Goal: Task Accomplishment & Management: Manage account settings

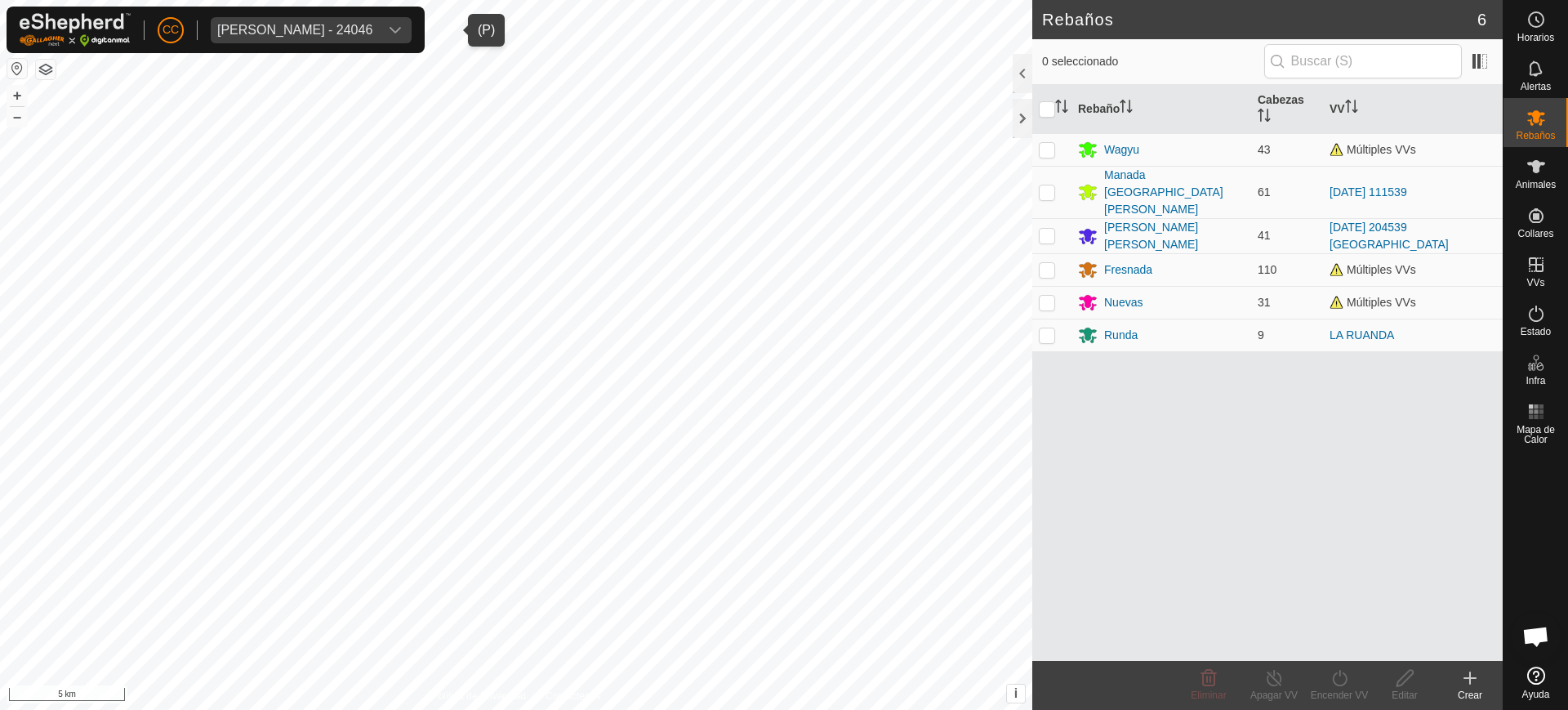
click at [372, 27] on div "Melquiades Almagro Garcia - 24046" at bounding box center [294, 30] width 156 height 13
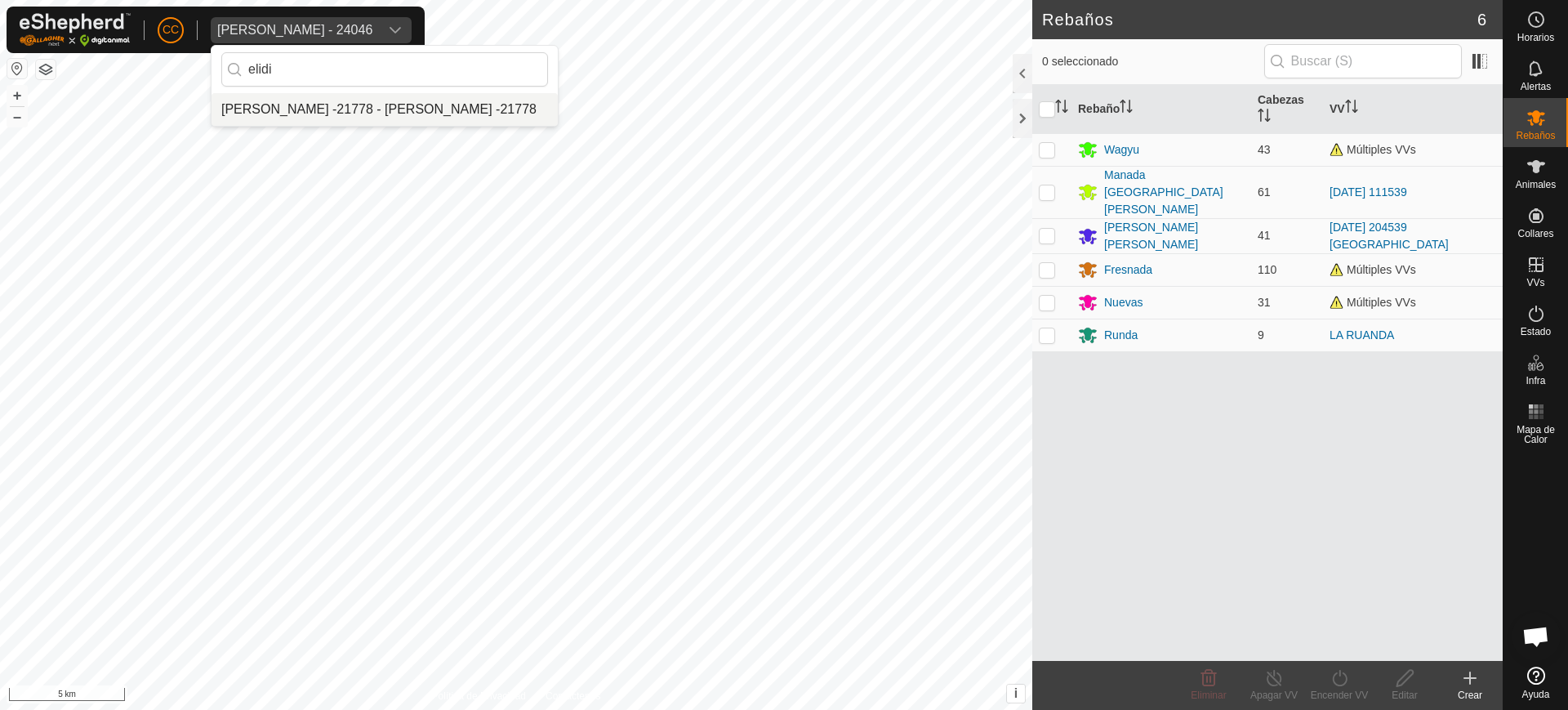
type input "elidi"
click at [449, 123] on li "[PERSON_NAME] -21778 - [PERSON_NAME] -21778" at bounding box center [385, 109] width 346 height 33
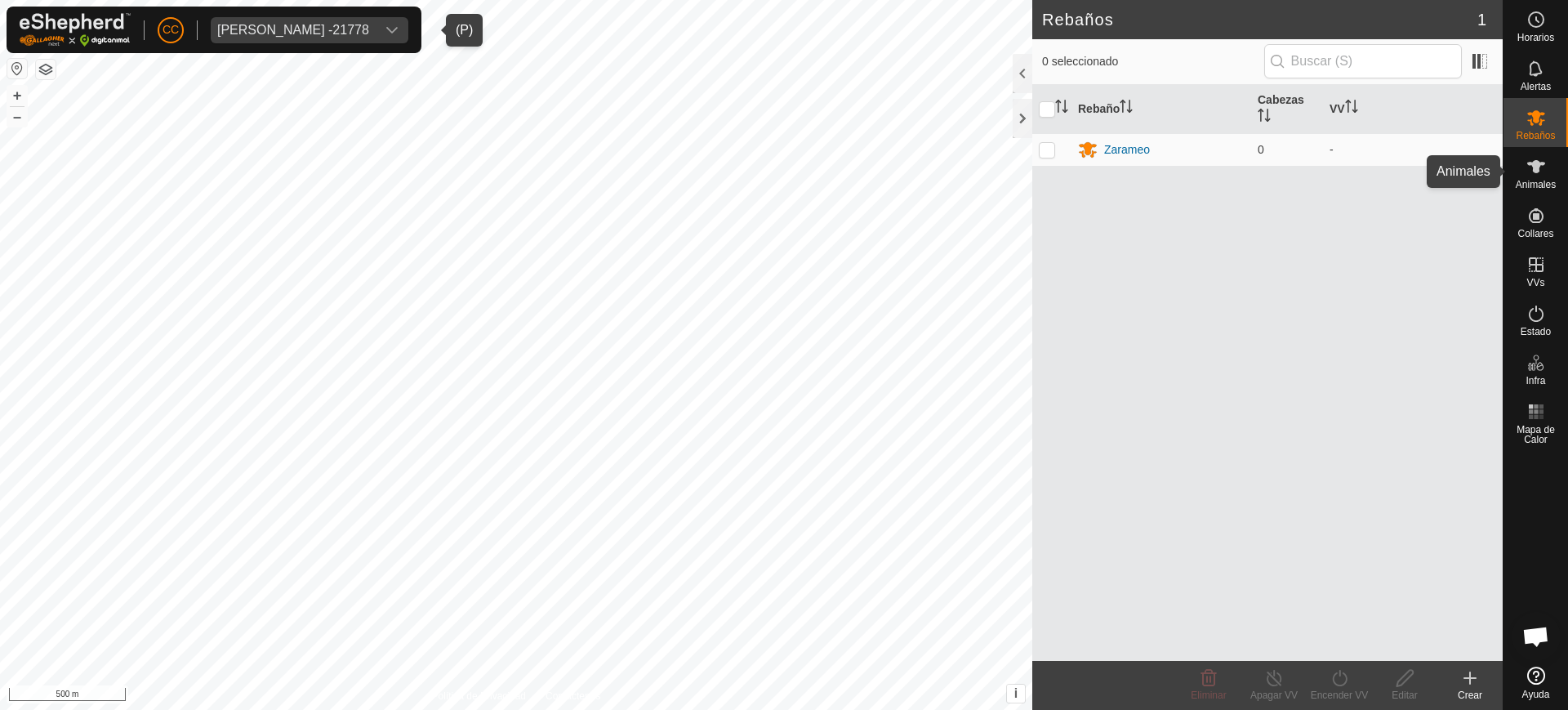
click at [1544, 182] on span "Animales" at bounding box center [1536, 185] width 40 height 10
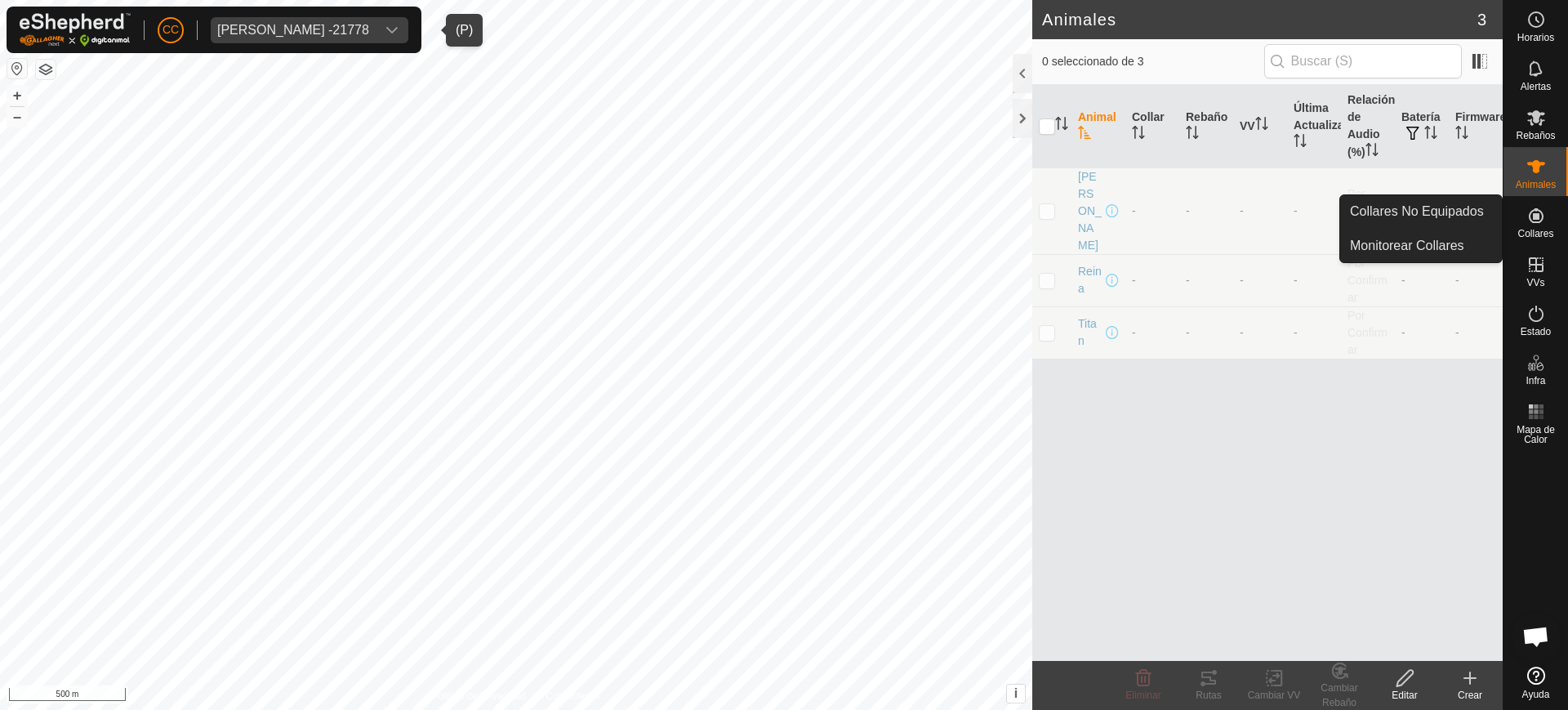
click at [1534, 216] on icon at bounding box center [1536, 215] width 14 height 14
click at [1454, 198] on link "Collares No Equipados" at bounding box center [1421, 211] width 161 height 33
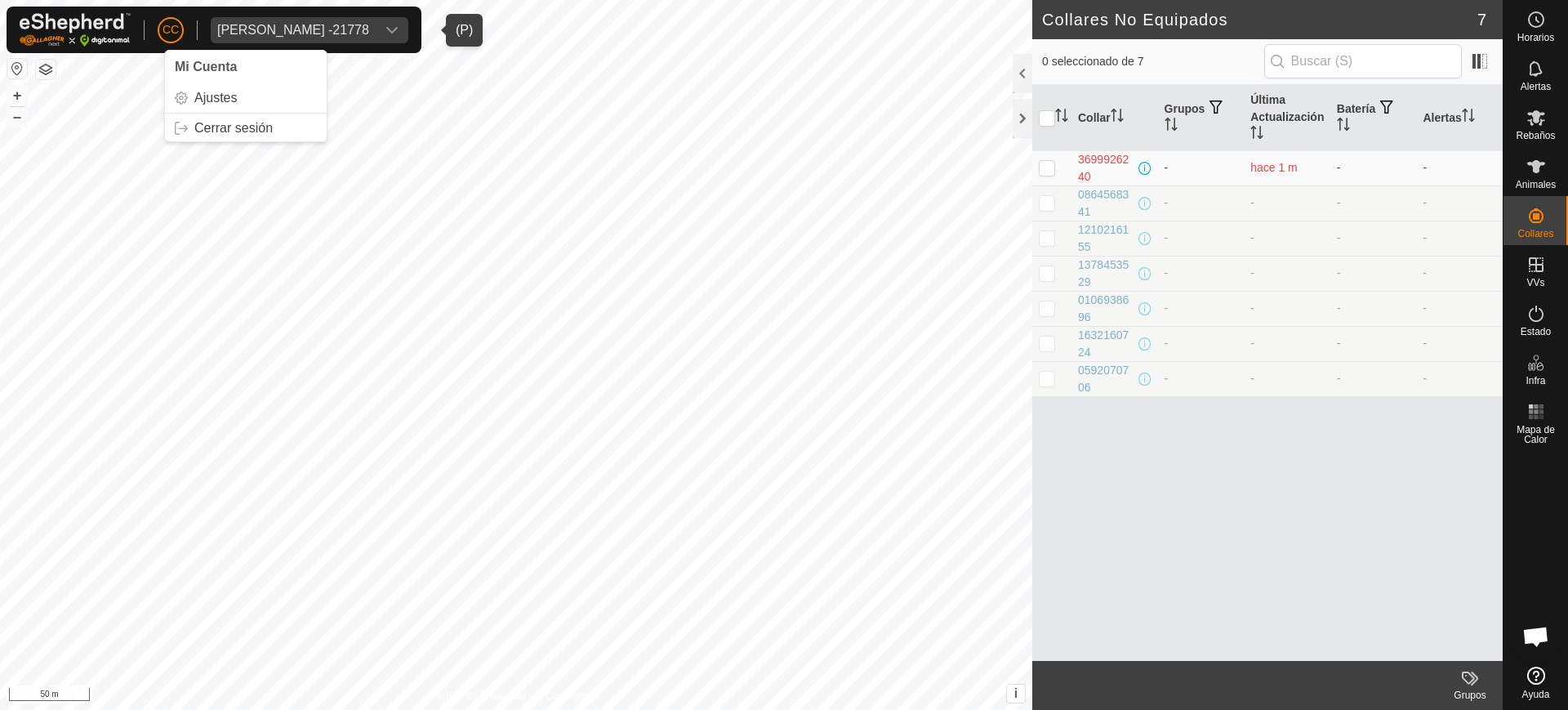
click at [348, 27] on div "Elidia Suarez Menendez -21778" at bounding box center [293, 30] width 152 height 13
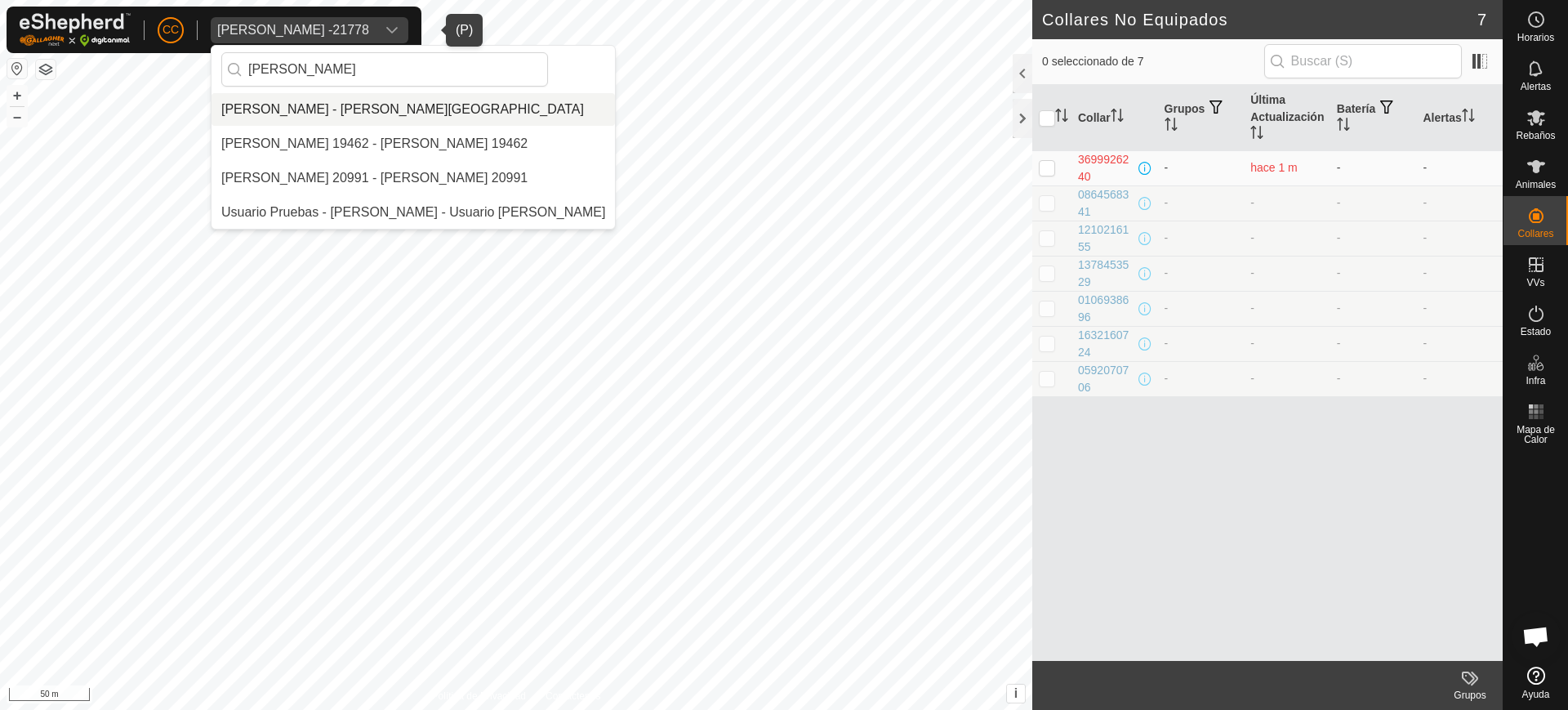
type input "greg"
click at [397, 114] on li "[PERSON_NAME] - [PERSON_NAME][GEOGRAPHIC_DATA]" at bounding box center [414, 109] width 404 height 33
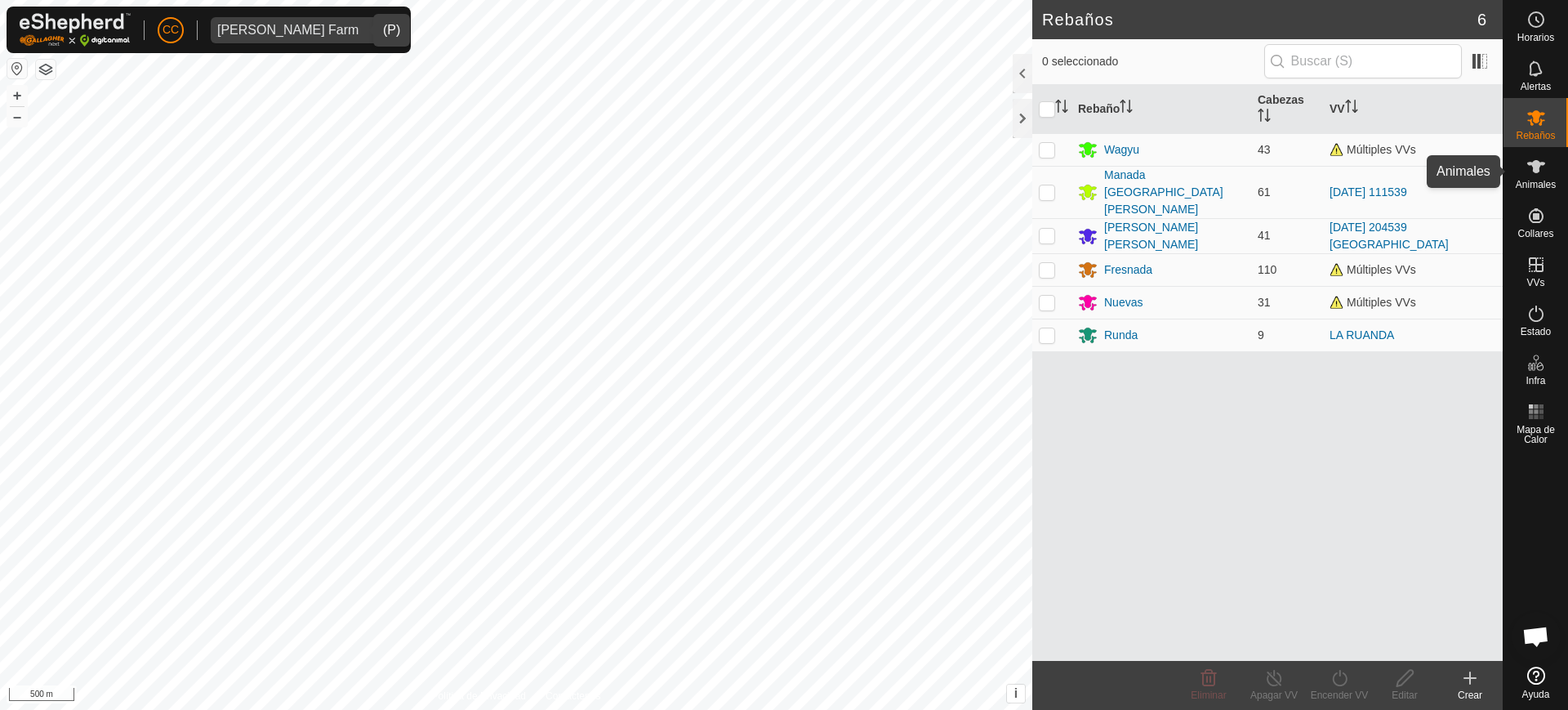
click at [1547, 180] on span "Animales" at bounding box center [1536, 185] width 40 height 10
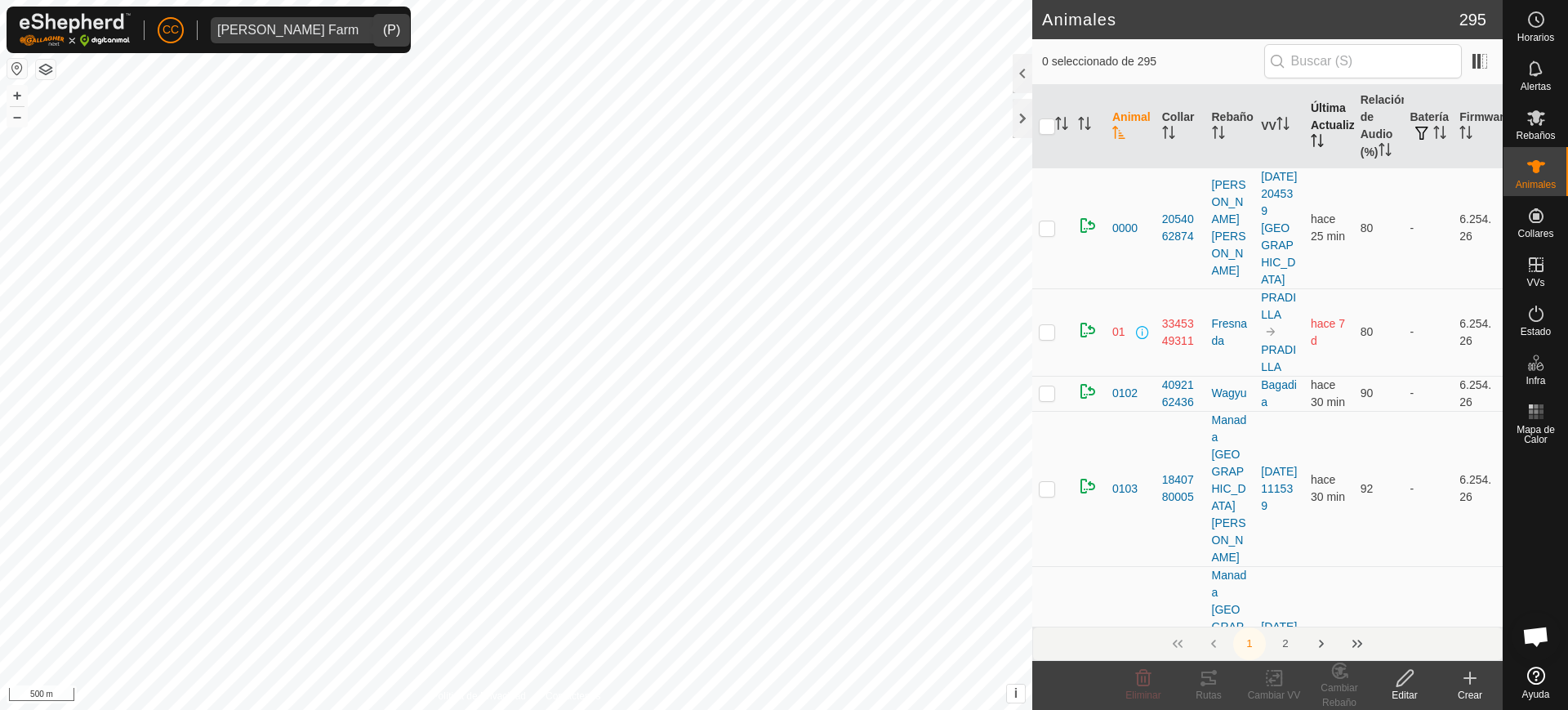
click at [1315, 130] on th "Última Actualización" at bounding box center [1329, 126] width 50 height 83
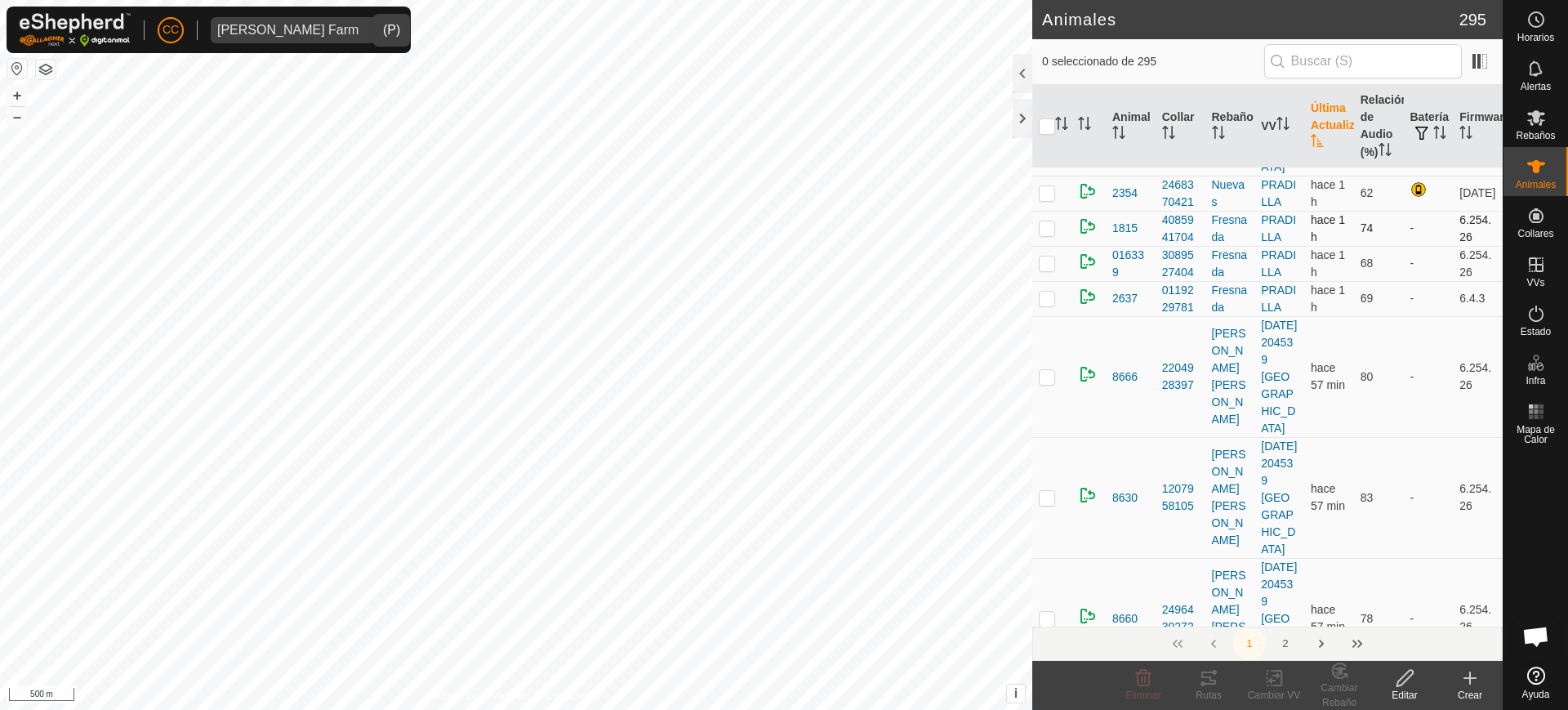
scroll to position [1839, 0]
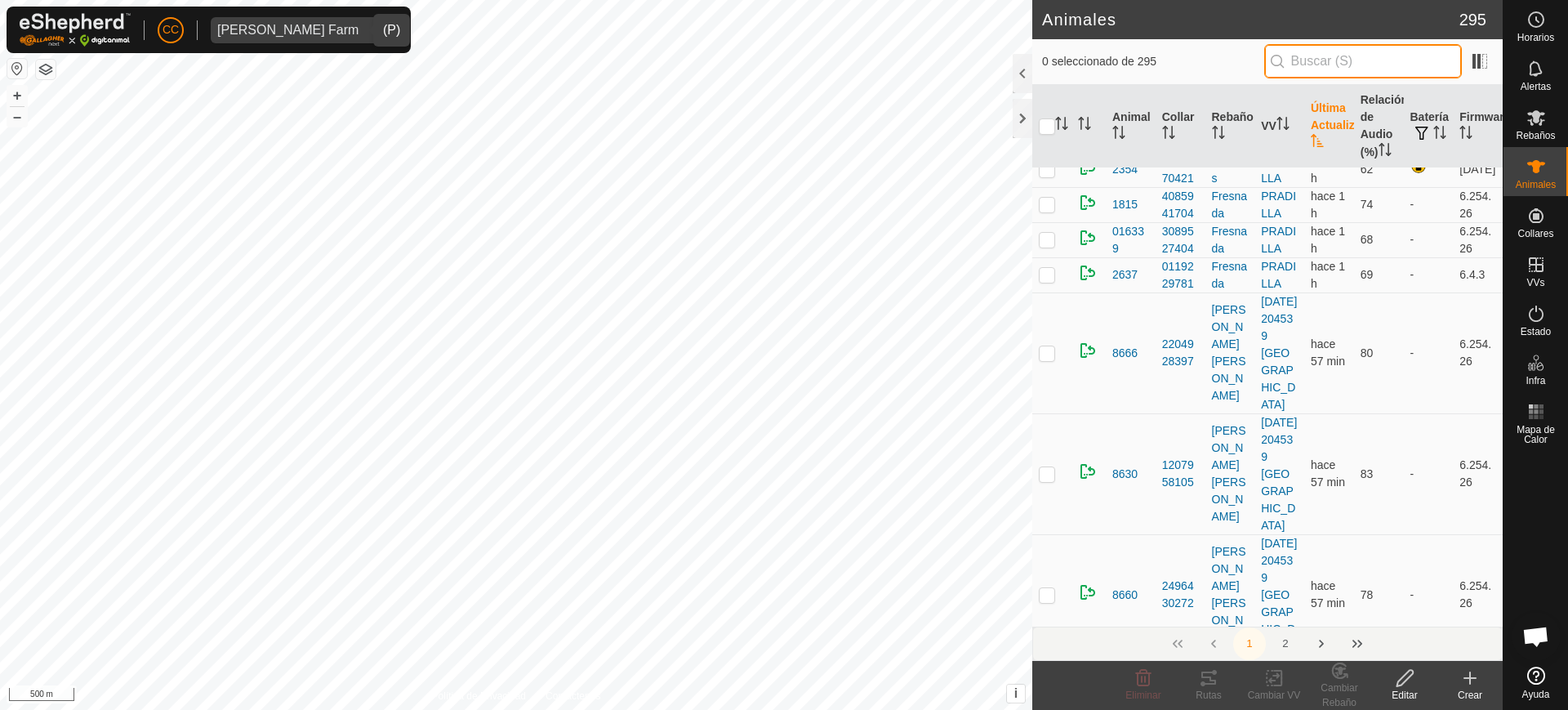
click at [1324, 54] on input "text" at bounding box center [1363, 61] width 198 height 34
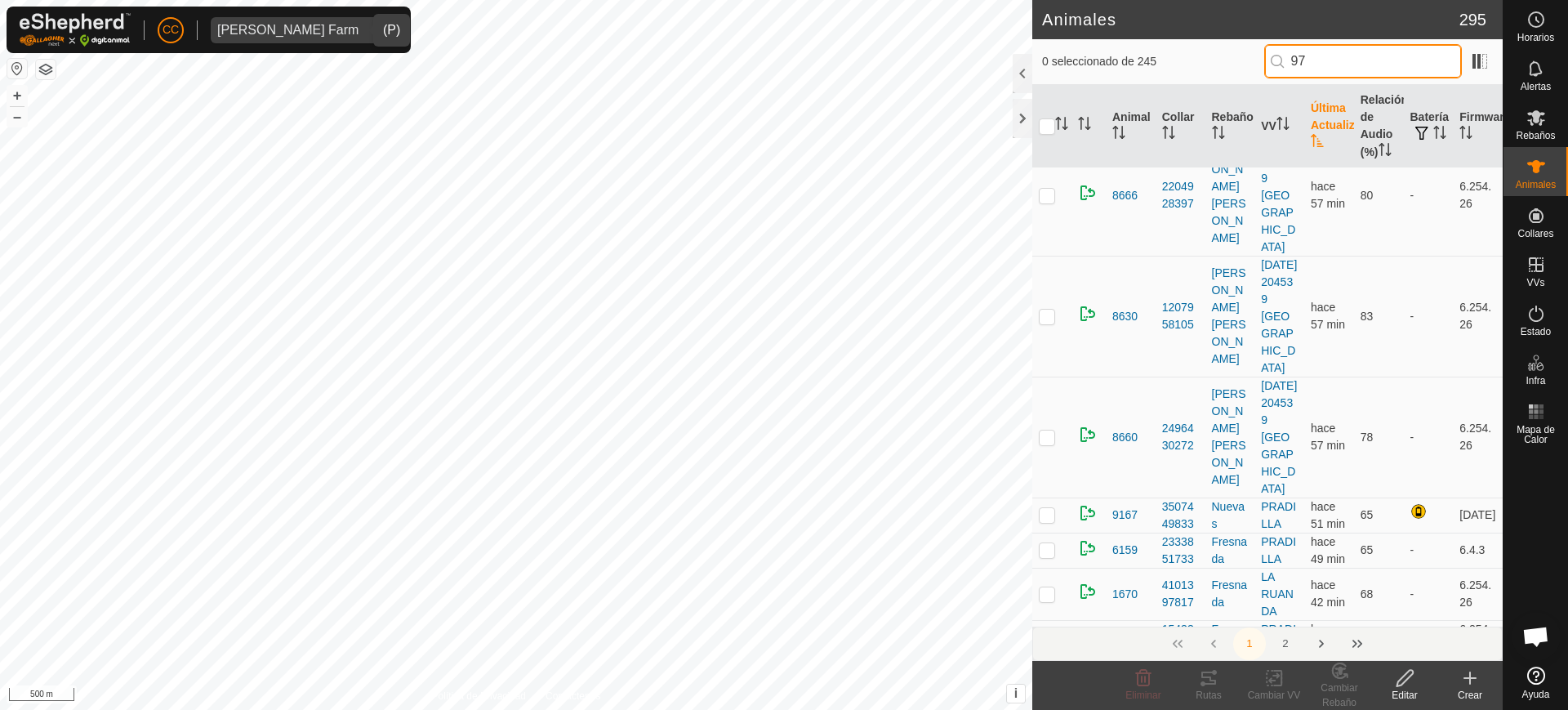
scroll to position [0, 0]
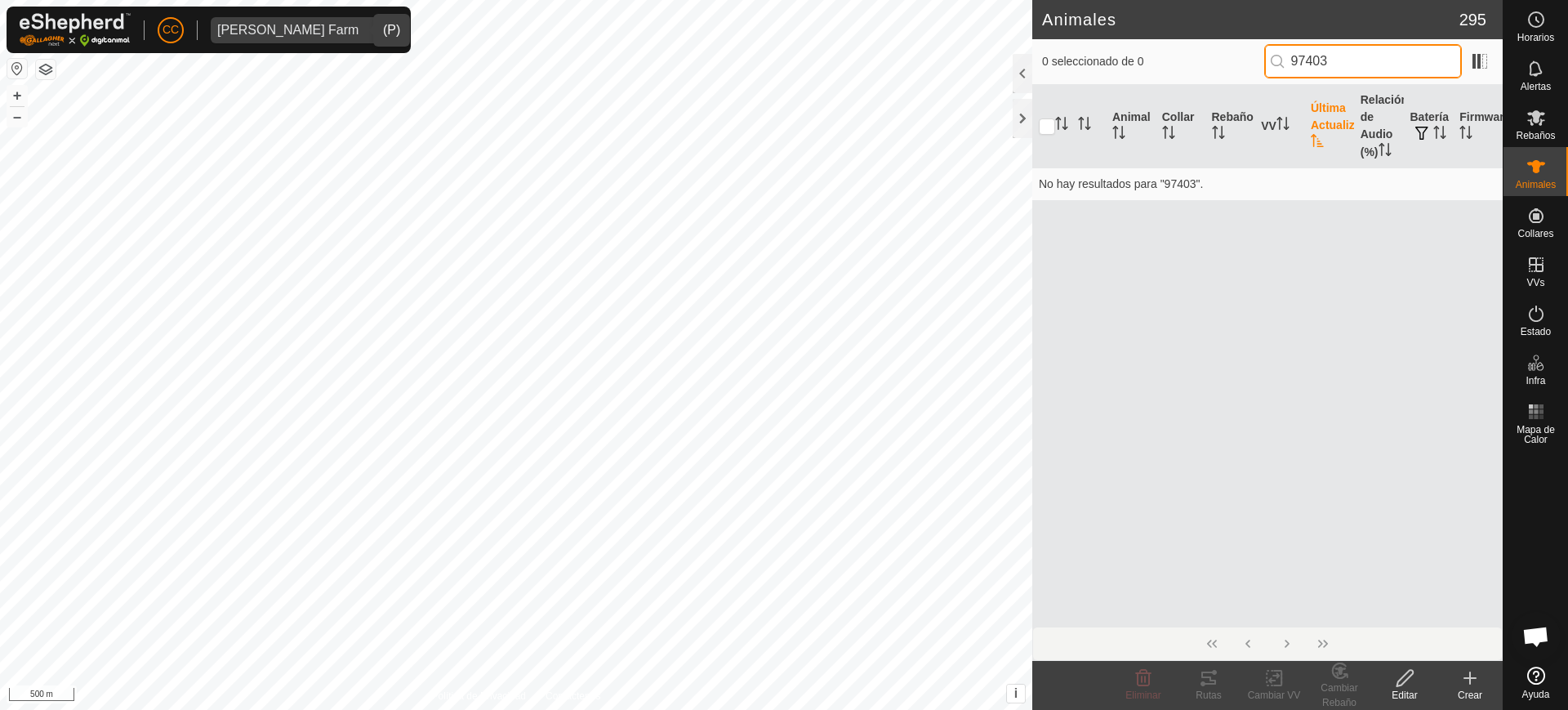
type input "97403"
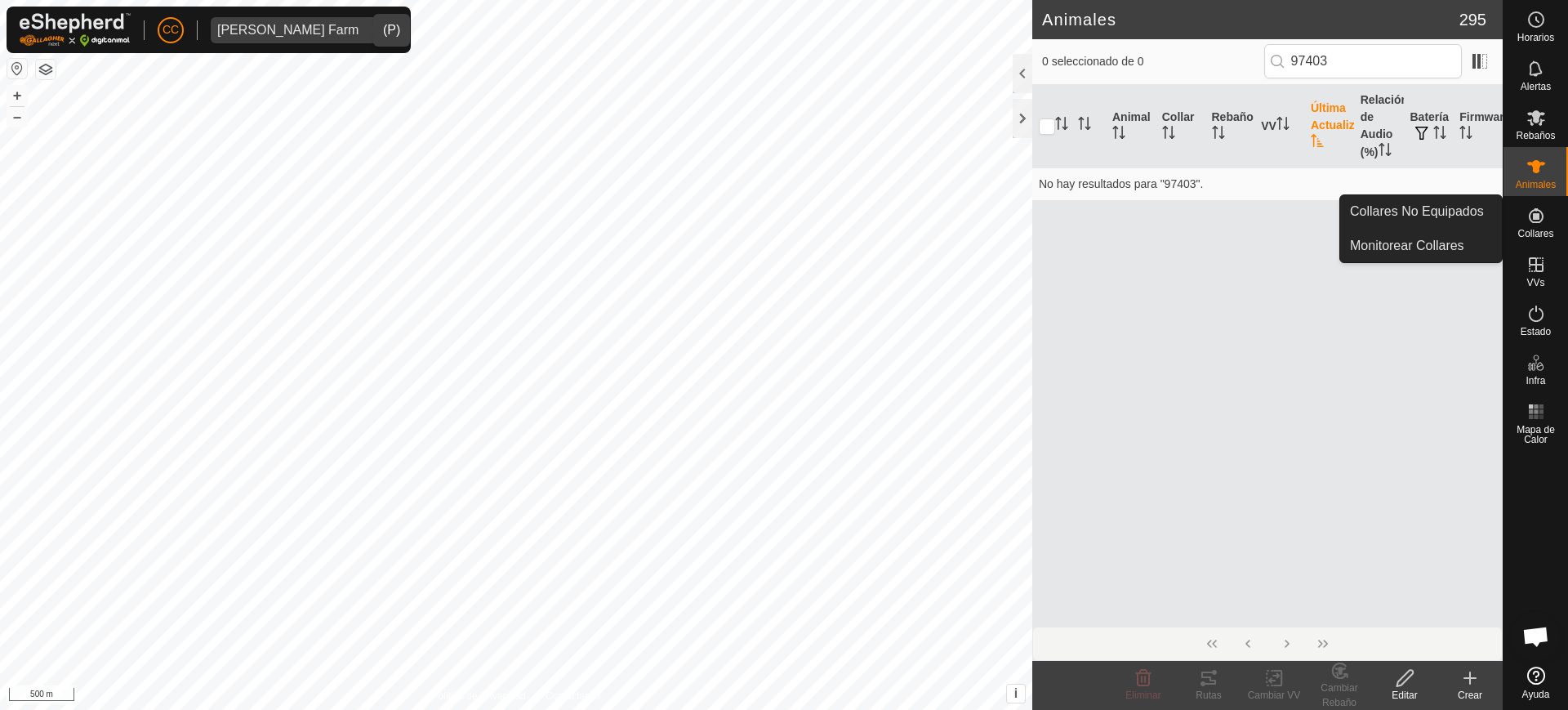
click at [1543, 220] on icon at bounding box center [1536, 215] width 19 height 19
click at [1486, 217] on link "Collares No Equipados" at bounding box center [1421, 211] width 161 height 33
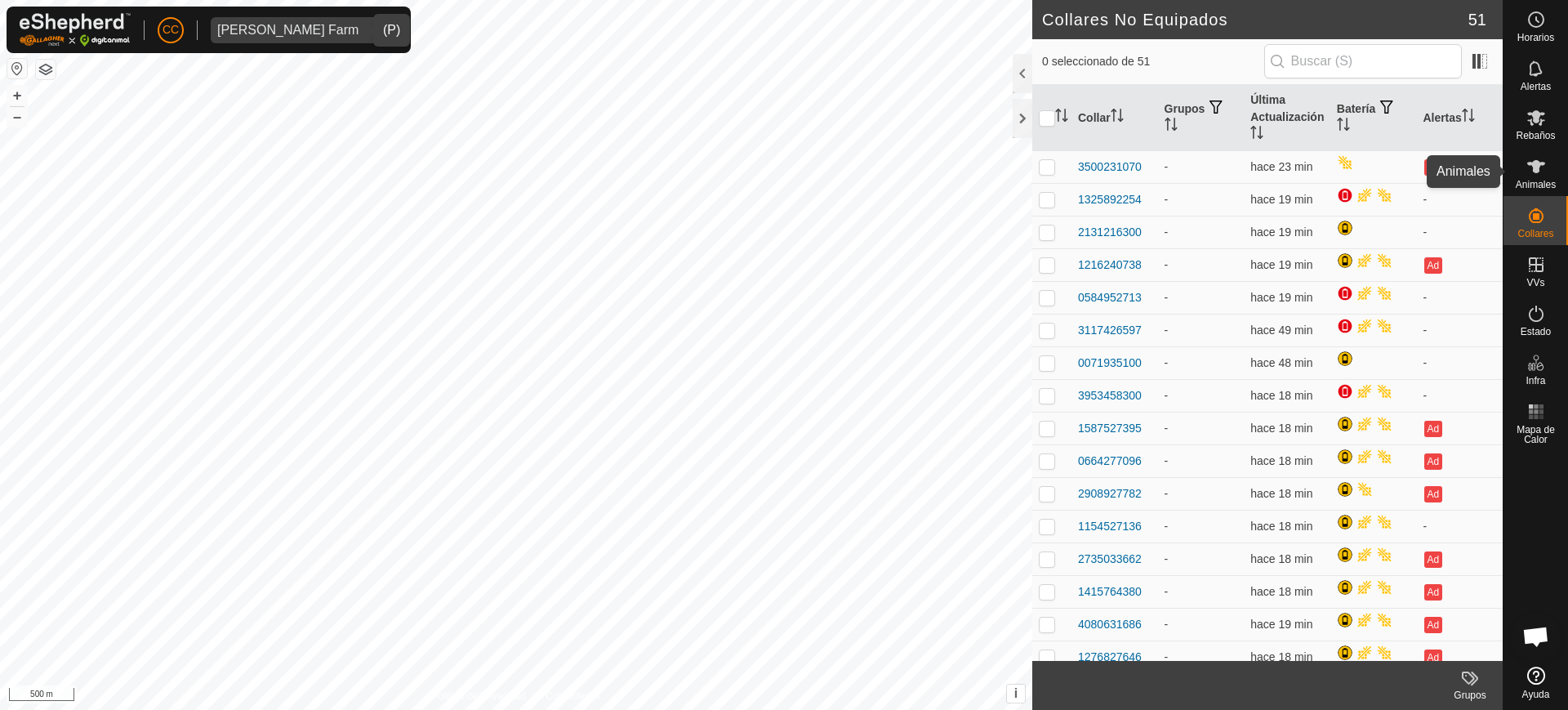
drag, startPoint x: 1550, startPoint y: 165, endPoint x: 1543, endPoint y: 708, distance: 543.0
click at [1548, 165] on es-animals-svg-icon at bounding box center [1536, 167] width 29 height 26
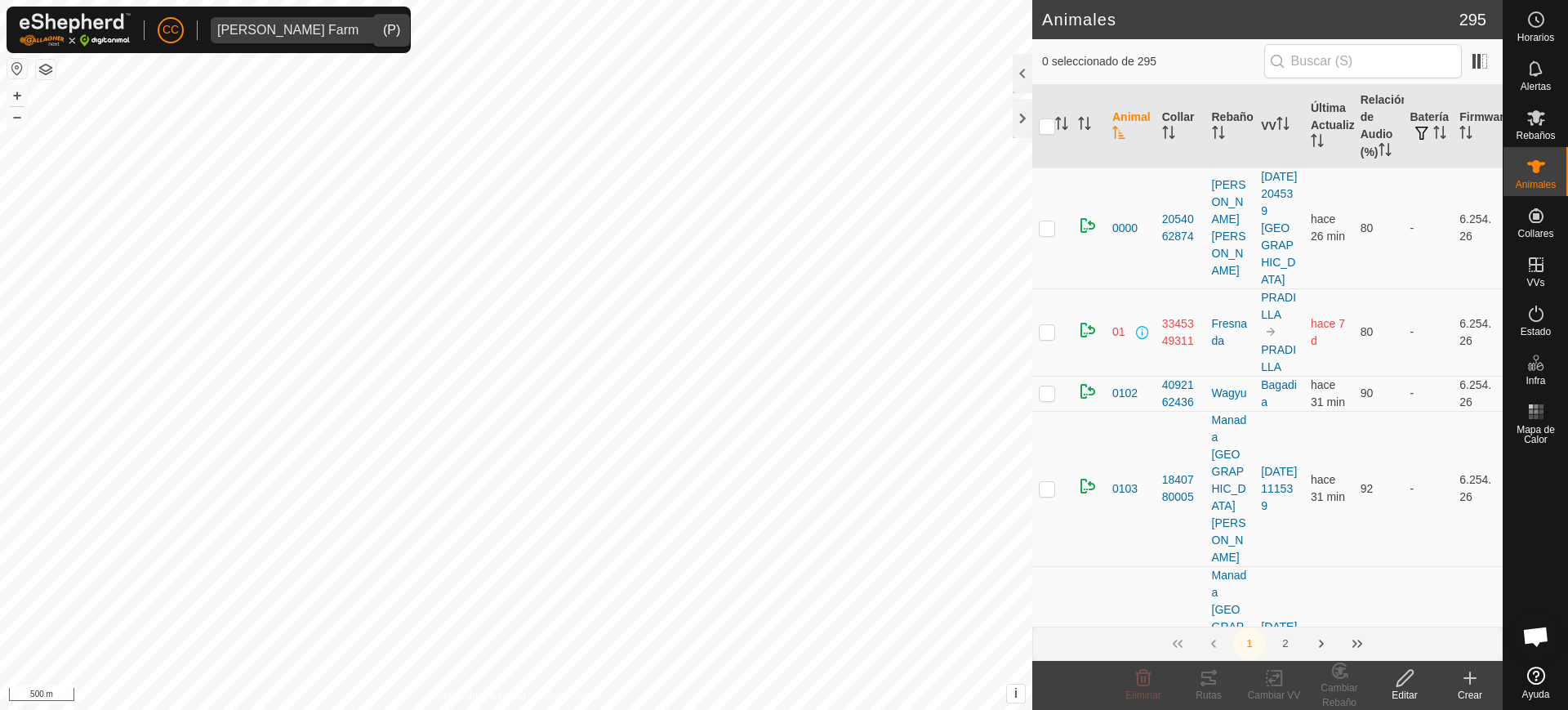
click at [1467, 680] on icon at bounding box center [1470, 678] width 19 height 19
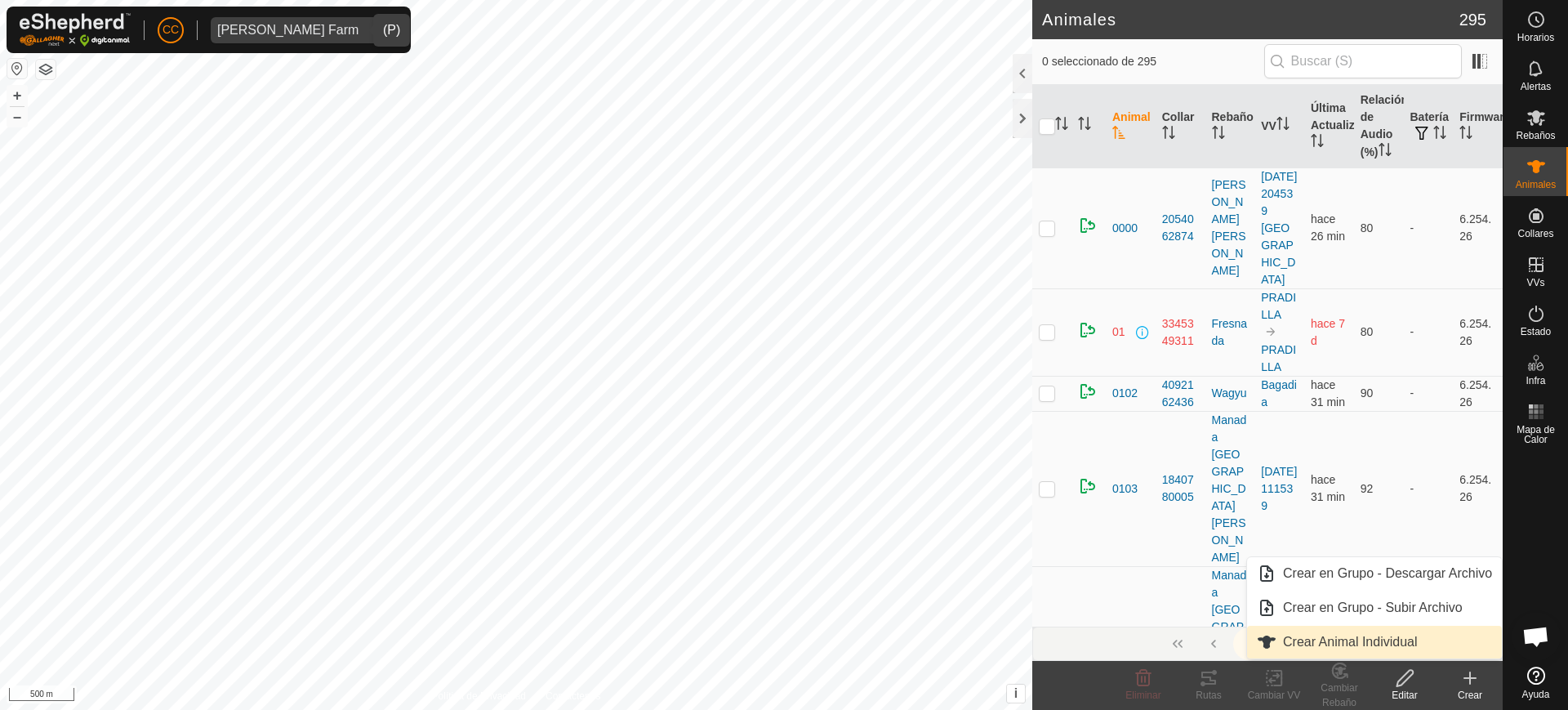
click at [1418, 637] on link "Crear Animal Individual" at bounding box center [1375, 642] width 255 height 33
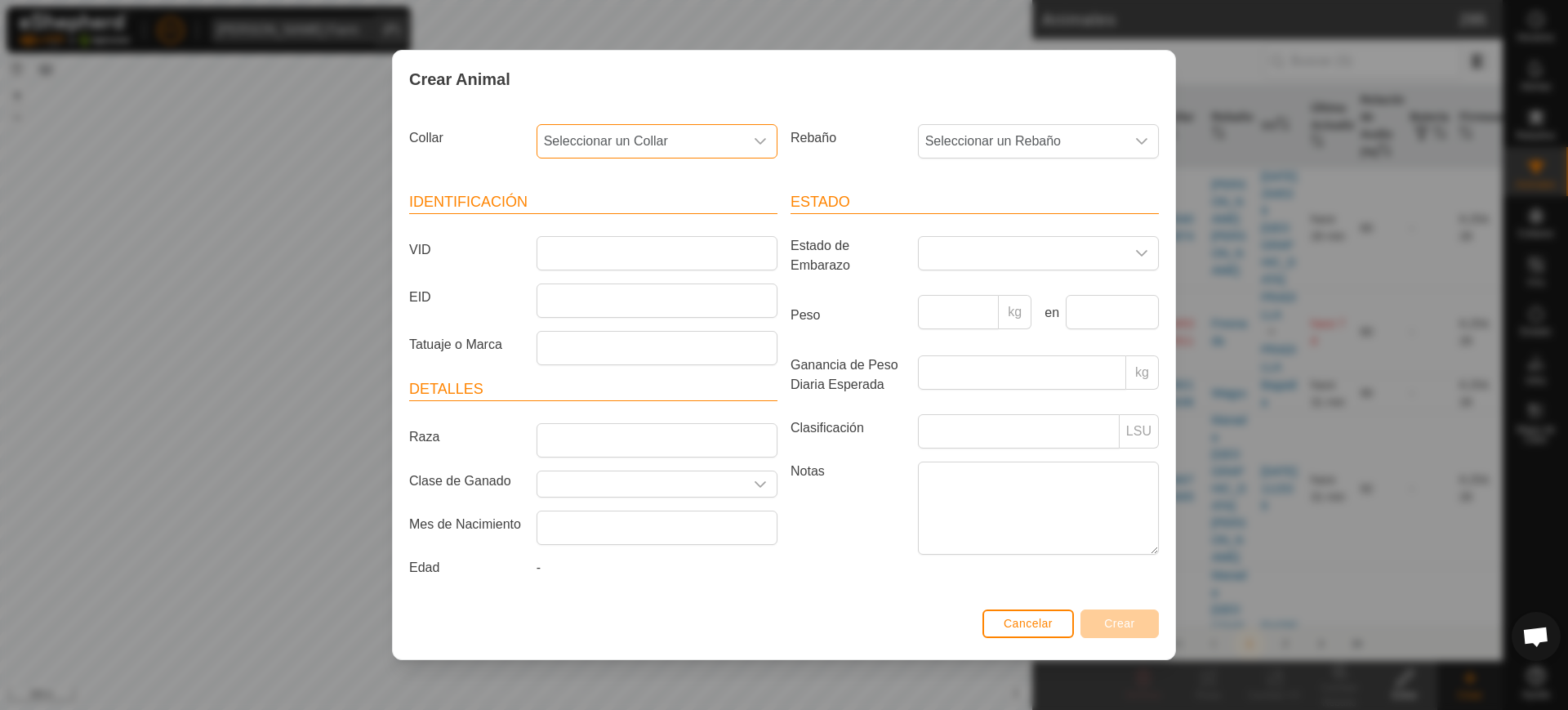
drag, startPoint x: 633, startPoint y: 140, endPoint x: 626, endPoint y: 151, distance: 13.0
click at [626, 151] on span "Seleccionar un Collar" at bounding box center [641, 141] width 207 height 33
type input "97403"
click at [666, 221] on li "2232997403" at bounding box center [657, 225] width 240 height 33
click at [957, 136] on span "Seleccionar un Rebaño" at bounding box center [1022, 141] width 207 height 33
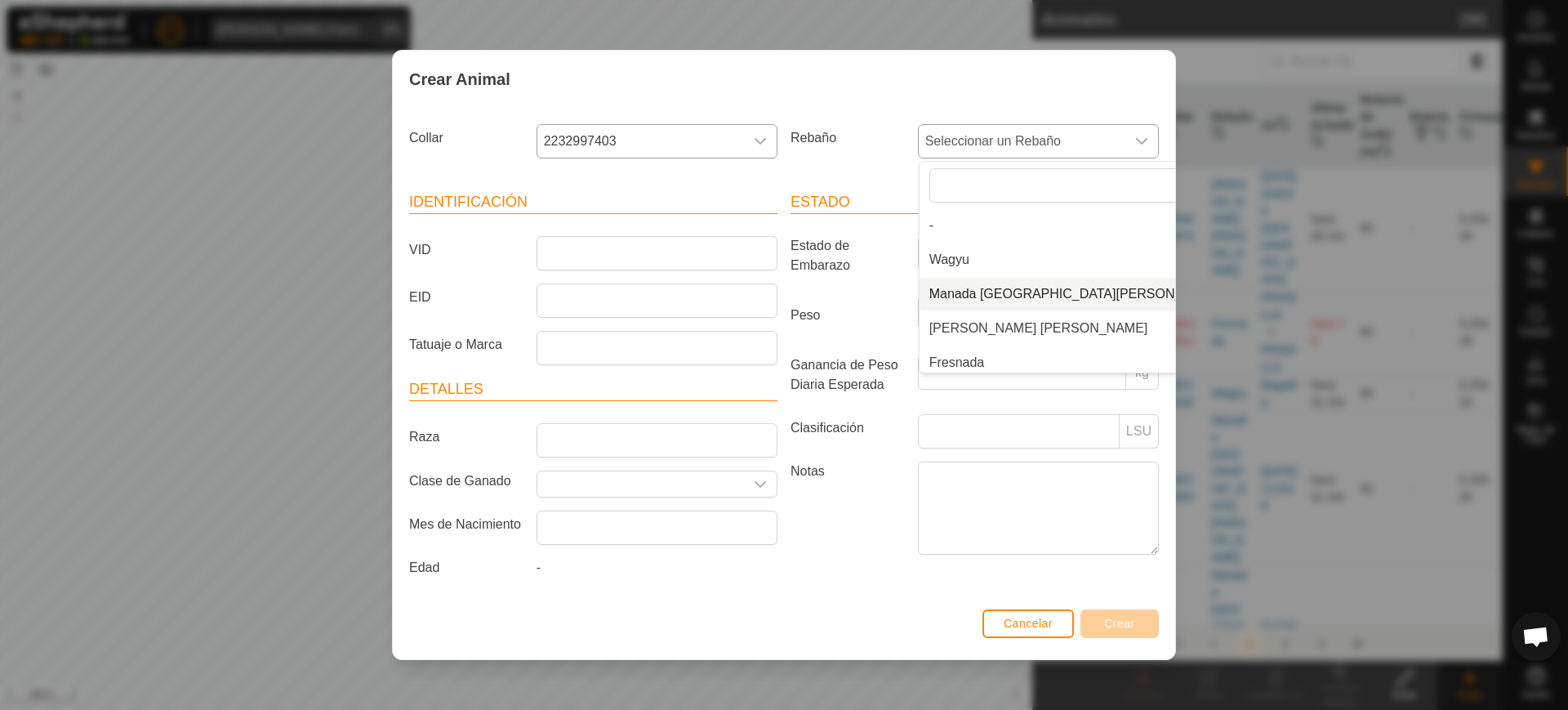
scroll to position [75, 0]
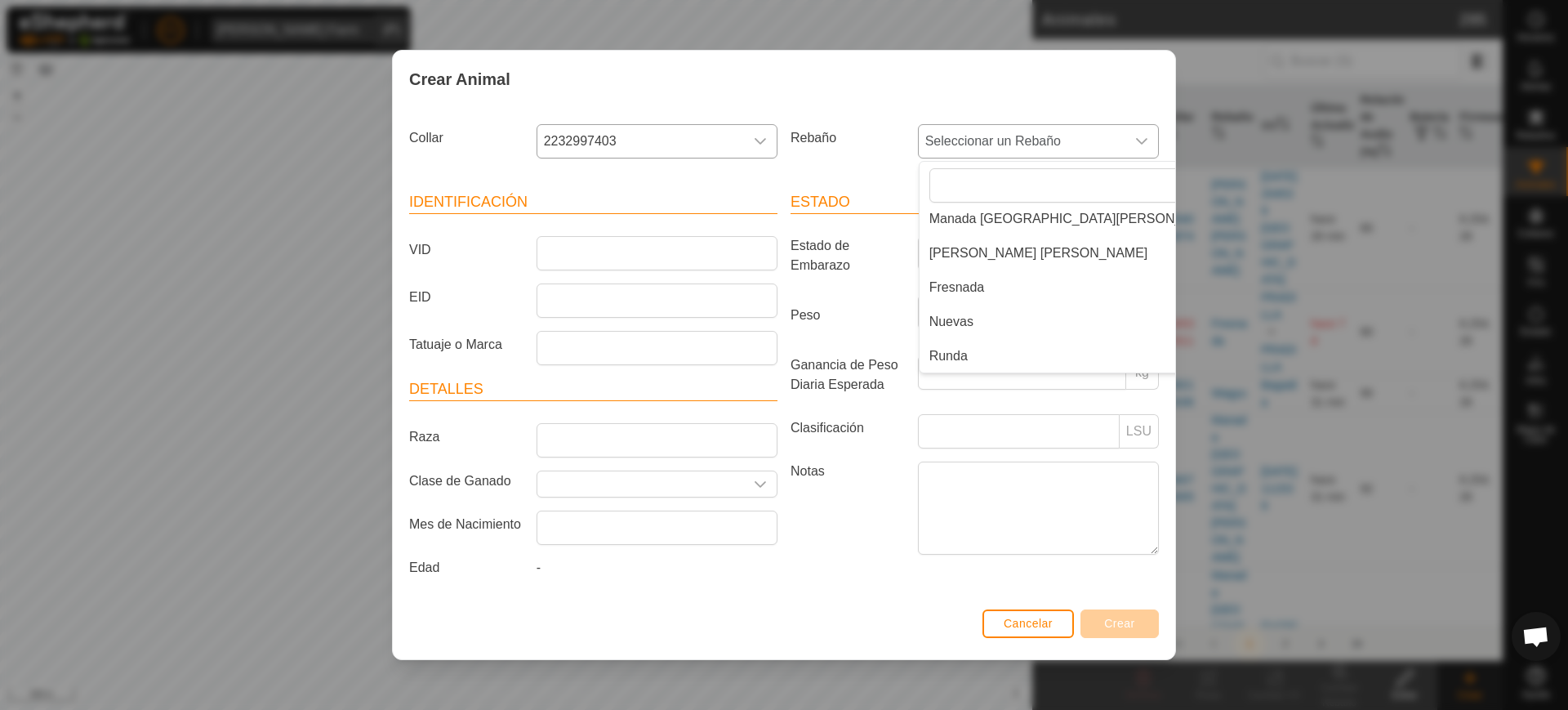
click at [970, 355] on li "Runda" at bounding box center [1076, 356] width 314 height 33
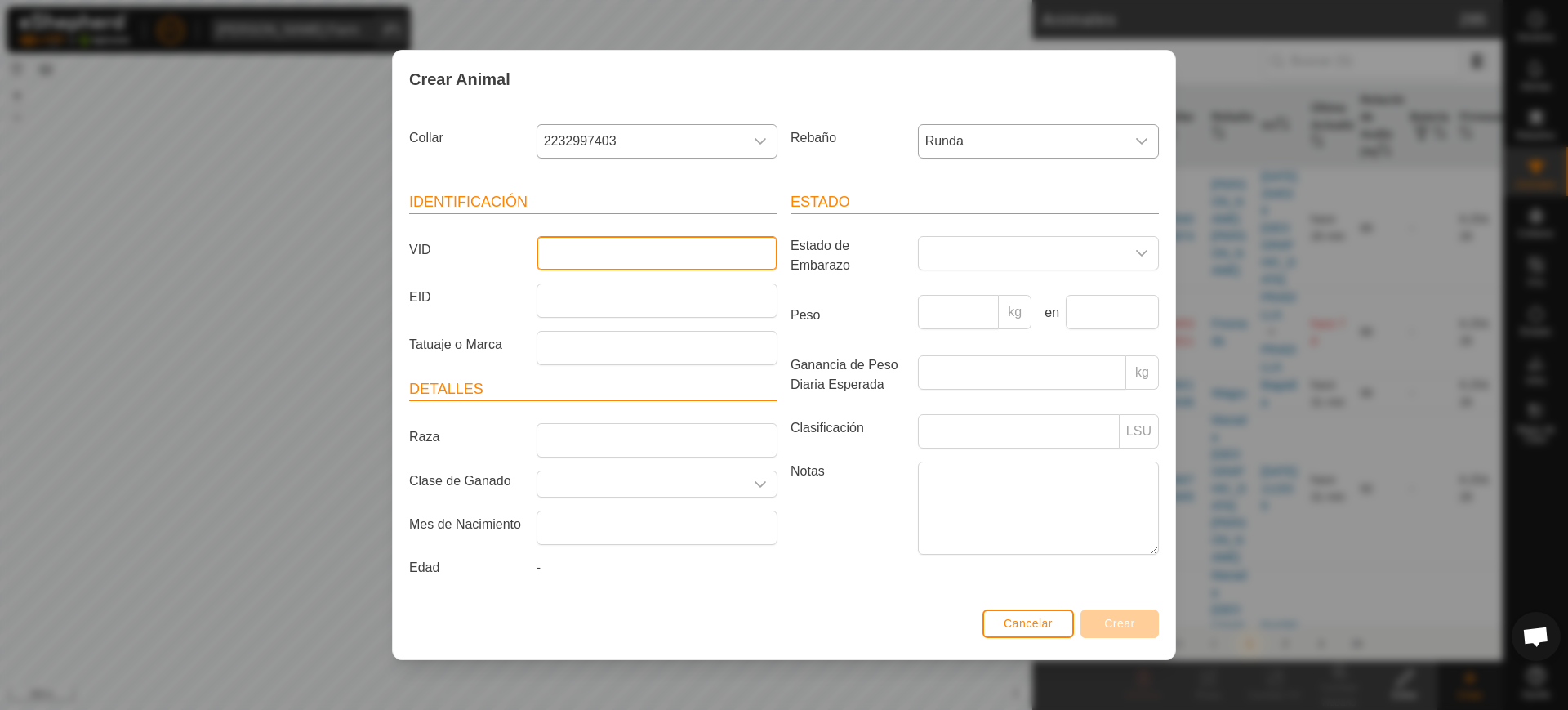
click at [641, 254] on input "VID" at bounding box center [657, 253] width 241 height 34
type input "6425toro"
click at [1120, 624] on span "Crear" at bounding box center [1120, 624] width 31 height 13
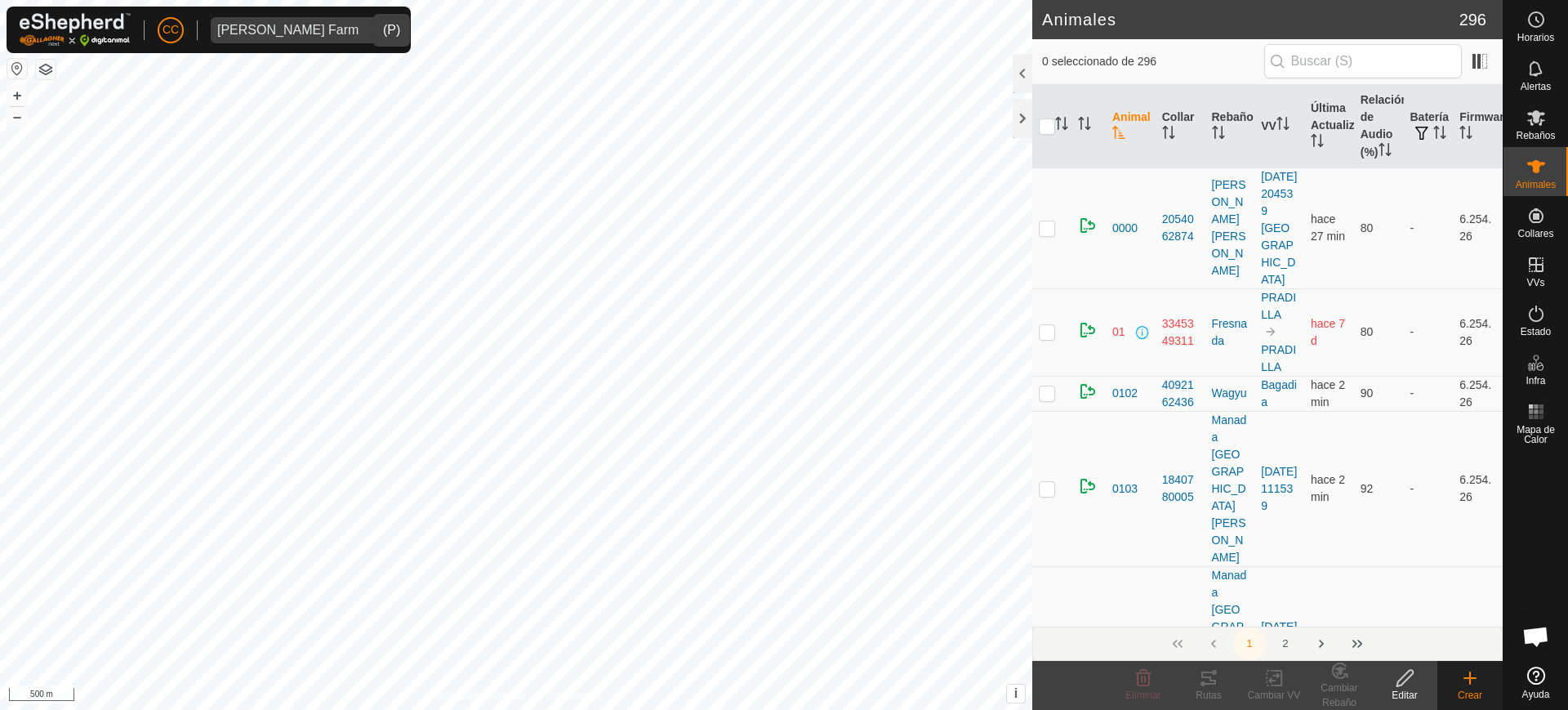
click at [1469, 678] on icon at bounding box center [1470, 678] width 12 height 0
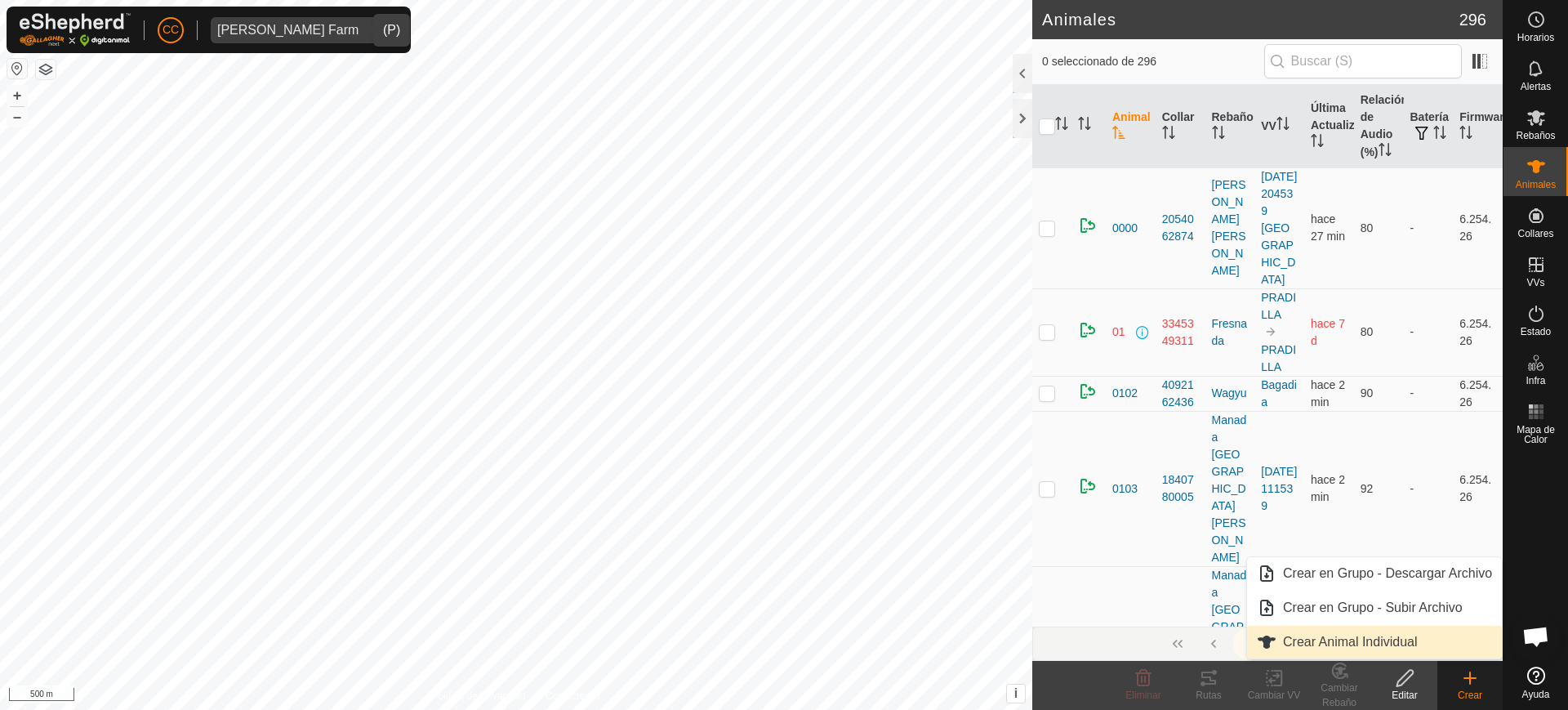
click at [1415, 641] on link "Crear Animal Individual" at bounding box center [1375, 642] width 255 height 33
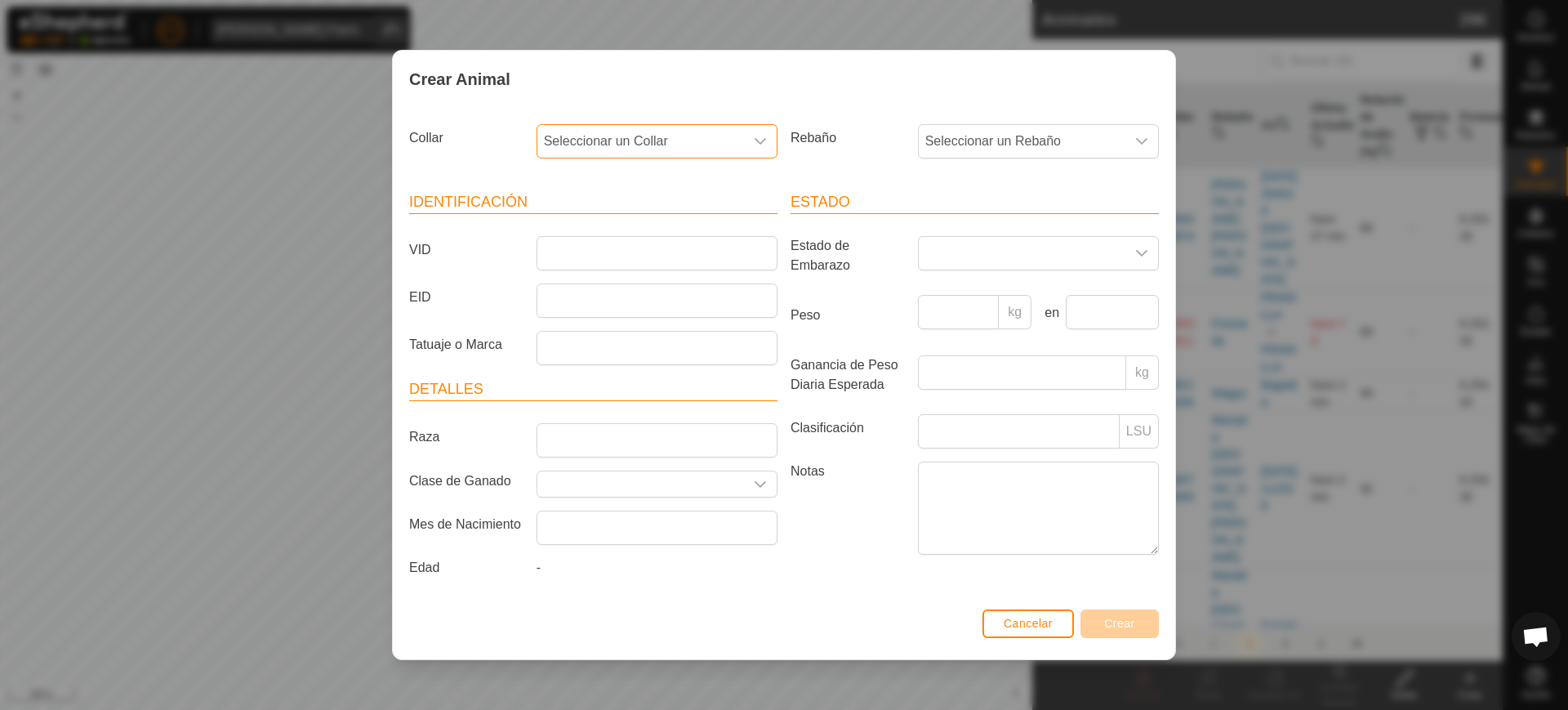
click at [594, 136] on span "Seleccionar un Collar" at bounding box center [641, 141] width 207 height 33
type input "47546"
click at [653, 223] on li "3776047546" at bounding box center [657, 225] width 240 height 33
click at [978, 129] on span "Seleccionar un Rebaño" at bounding box center [1022, 141] width 207 height 33
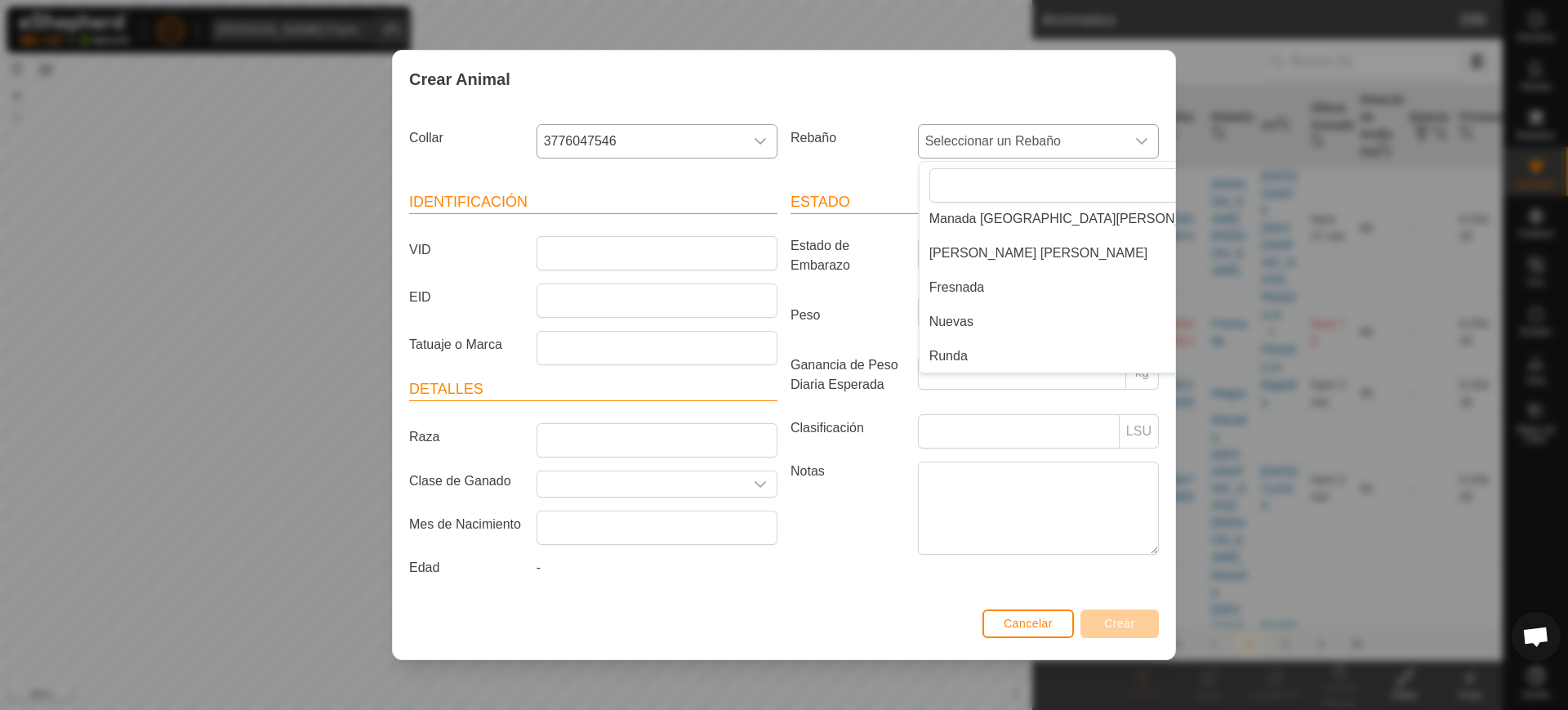
click at [948, 354] on li "Runda" at bounding box center [1076, 356] width 314 height 33
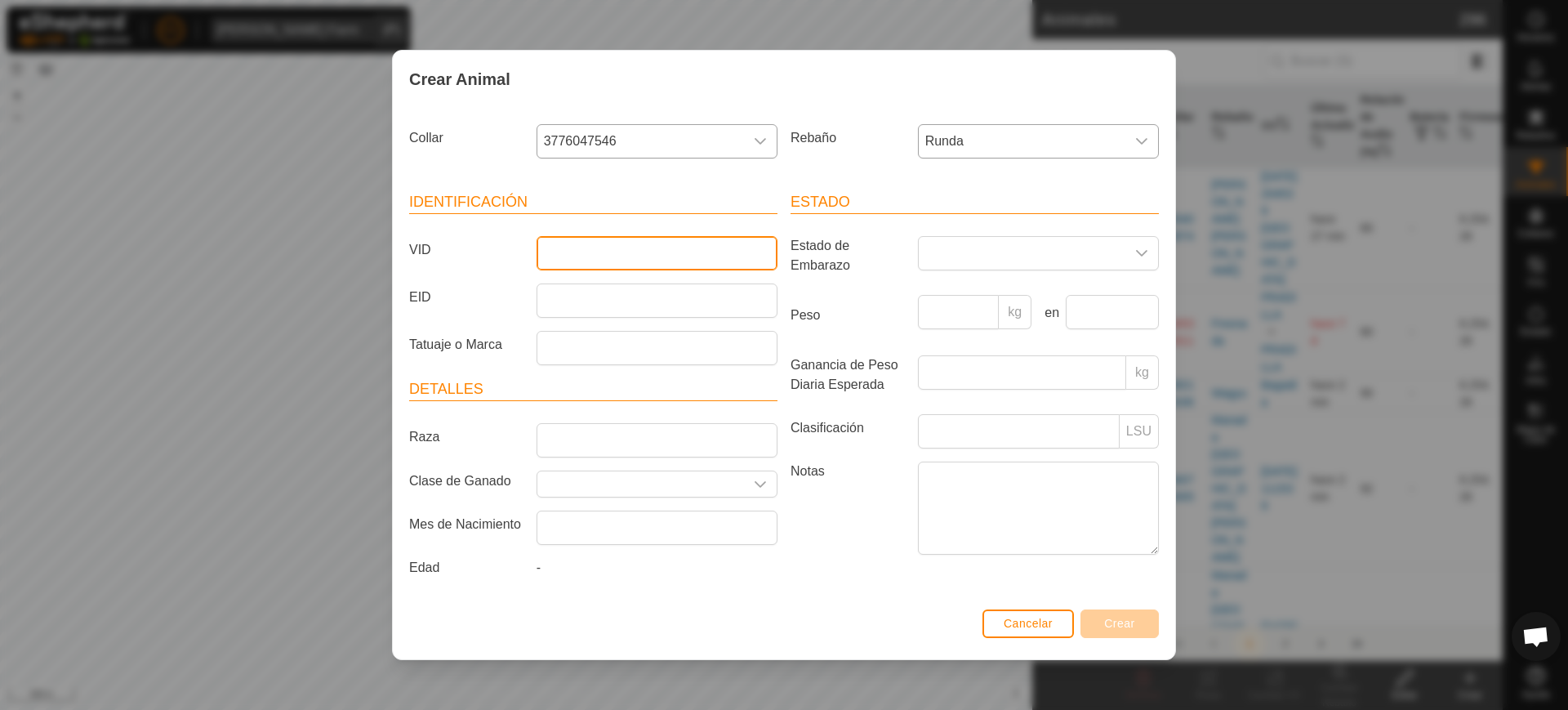
click at [619, 248] on input "VID" at bounding box center [657, 253] width 241 height 34
type input "4897"
click at [1130, 623] on span "Crear" at bounding box center [1120, 624] width 31 height 13
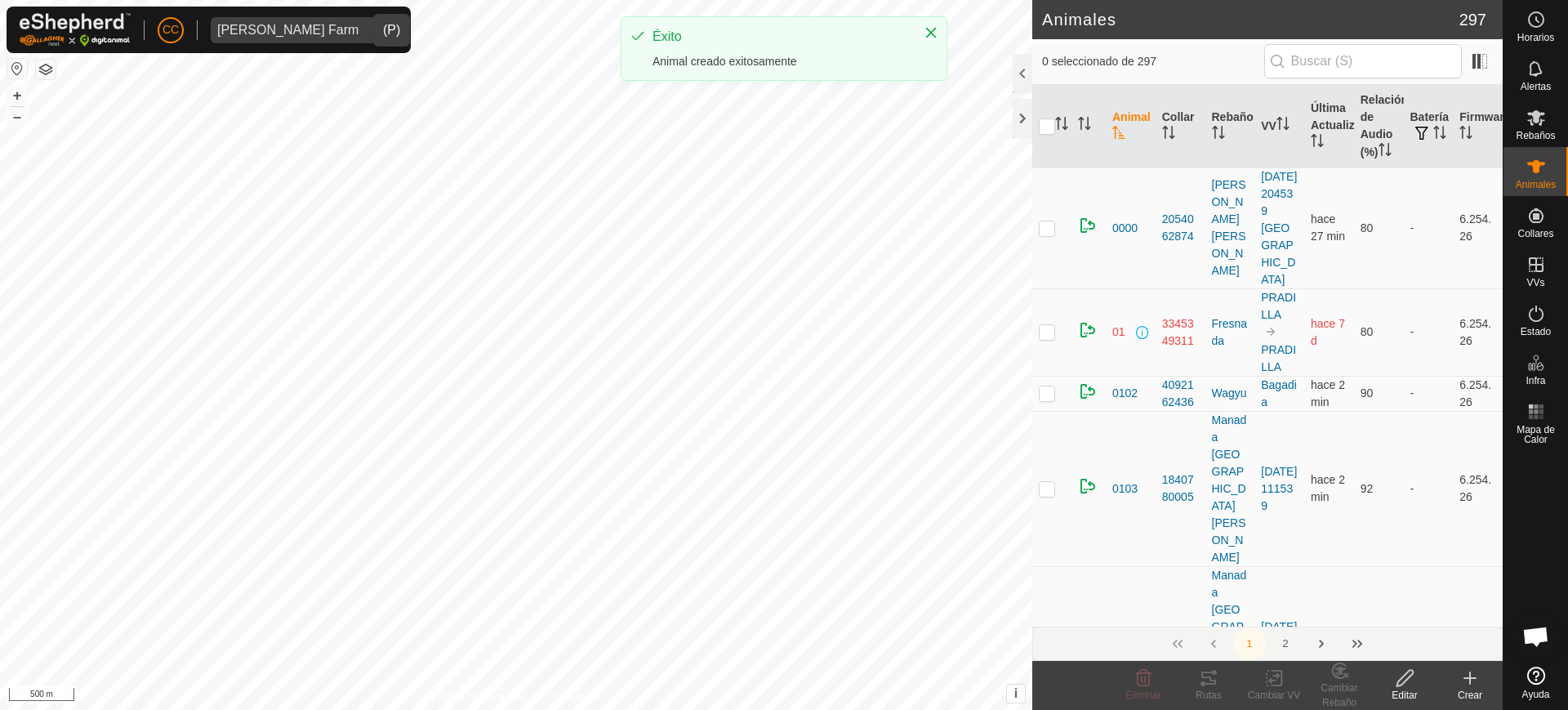
click at [1458, 676] on create-svg-icon at bounding box center [1470, 678] width 66 height 19
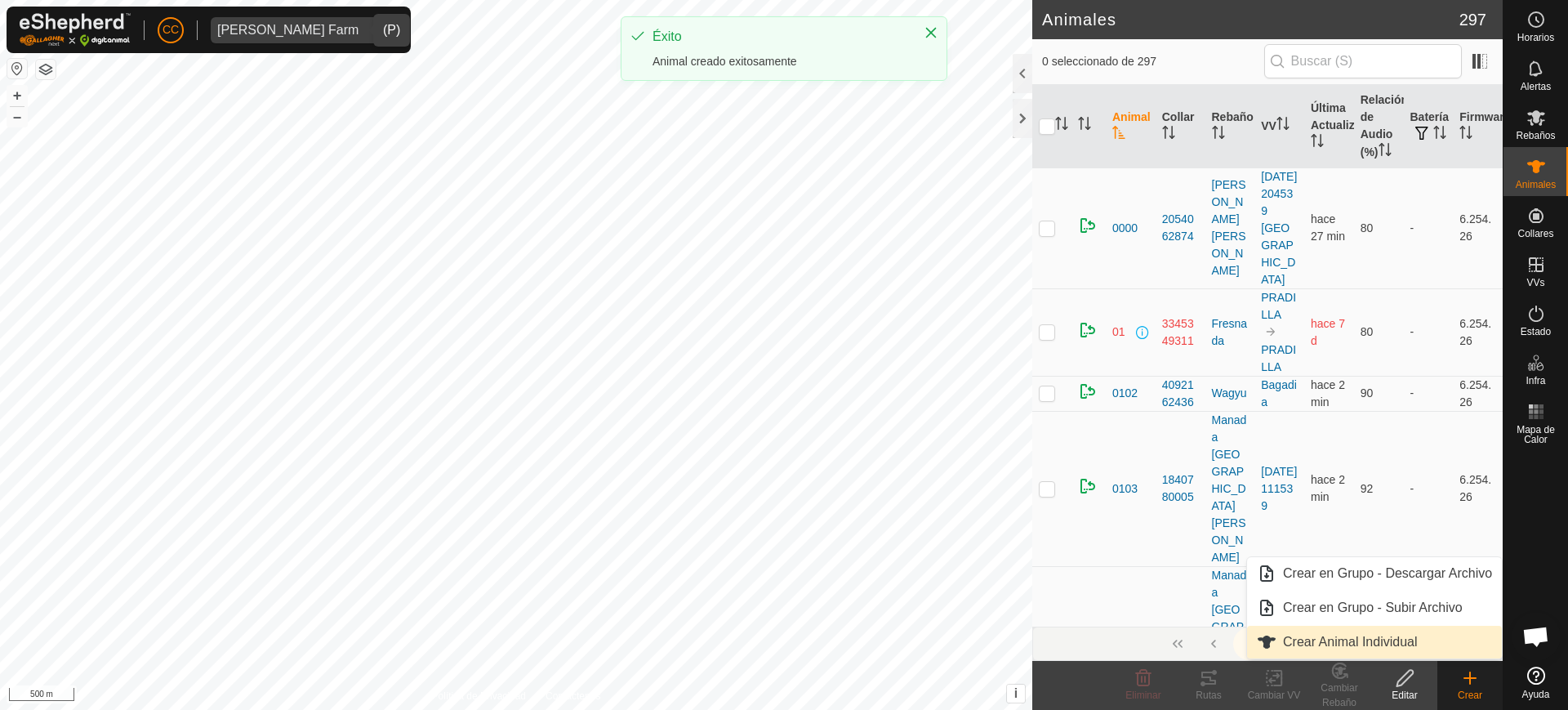
click at [1423, 656] on link "Crear Animal Individual" at bounding box center [1375, 642] width 255 height 33
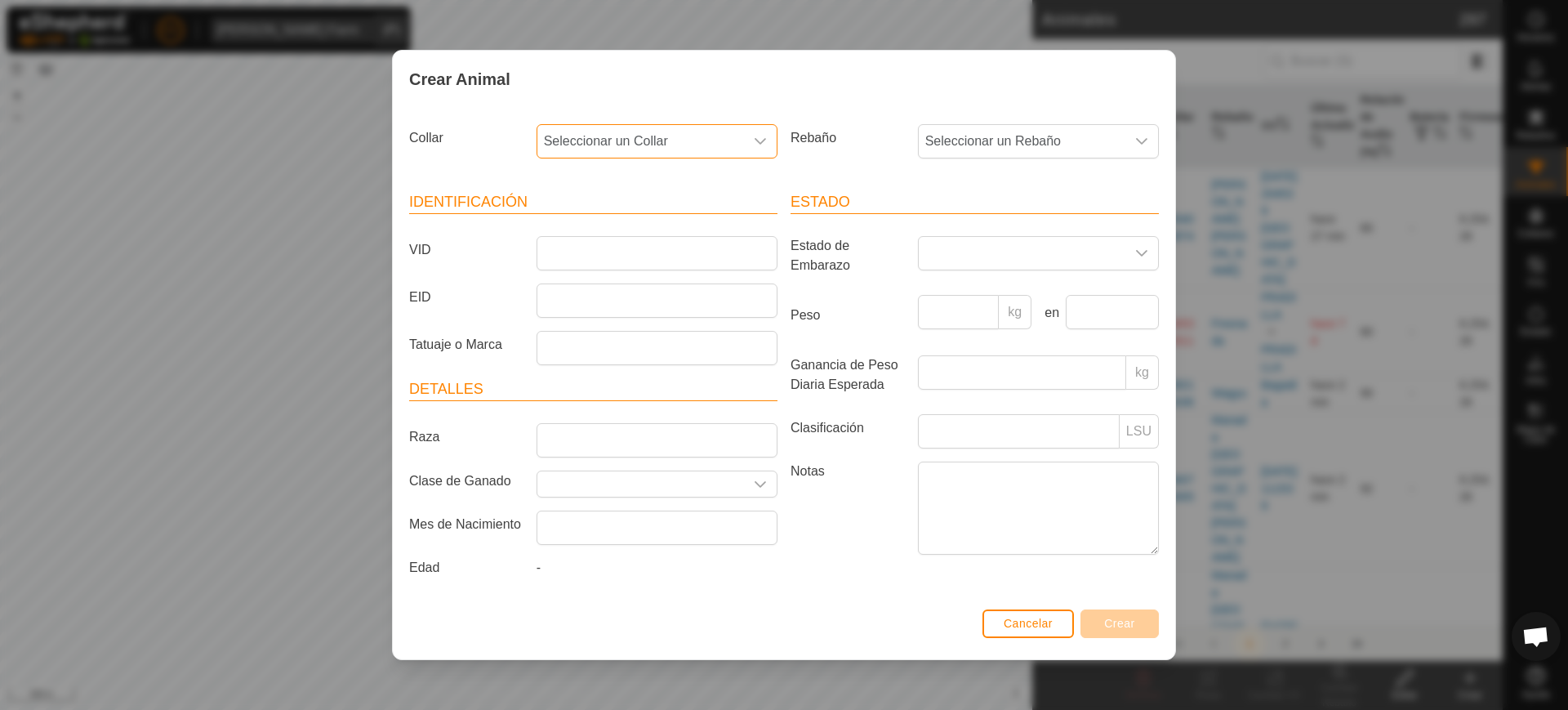
click at [740, 146] on span "Seleccionar un Collar" at bounding box center [641, 141] width 207 height 33
type input "16300"
click at [683, 218] on li "2131216300" at bounding box center [657, 225] width 240 height 33
click at [683, 218] on article "Identificación VID EID Tatuaje o Marca" at bounding box center [594, 278] width 368 height 174
click at [937, 146] on span "Seleccionar un Rebaño" at bounding box center [1022, 141] width 207 height 33
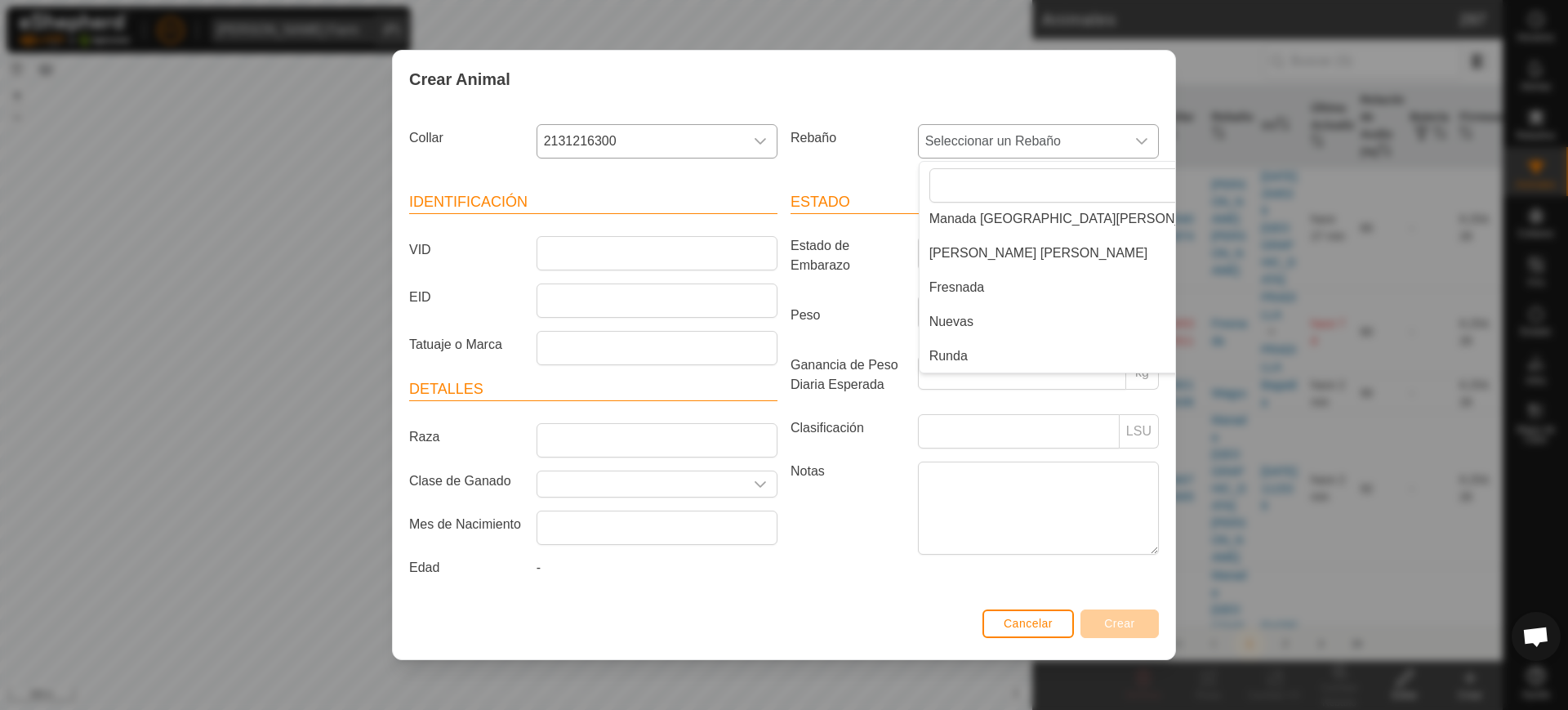
click at [958, 362] on li "Runda" at bounding box center [1076, 356] width 314 height 33
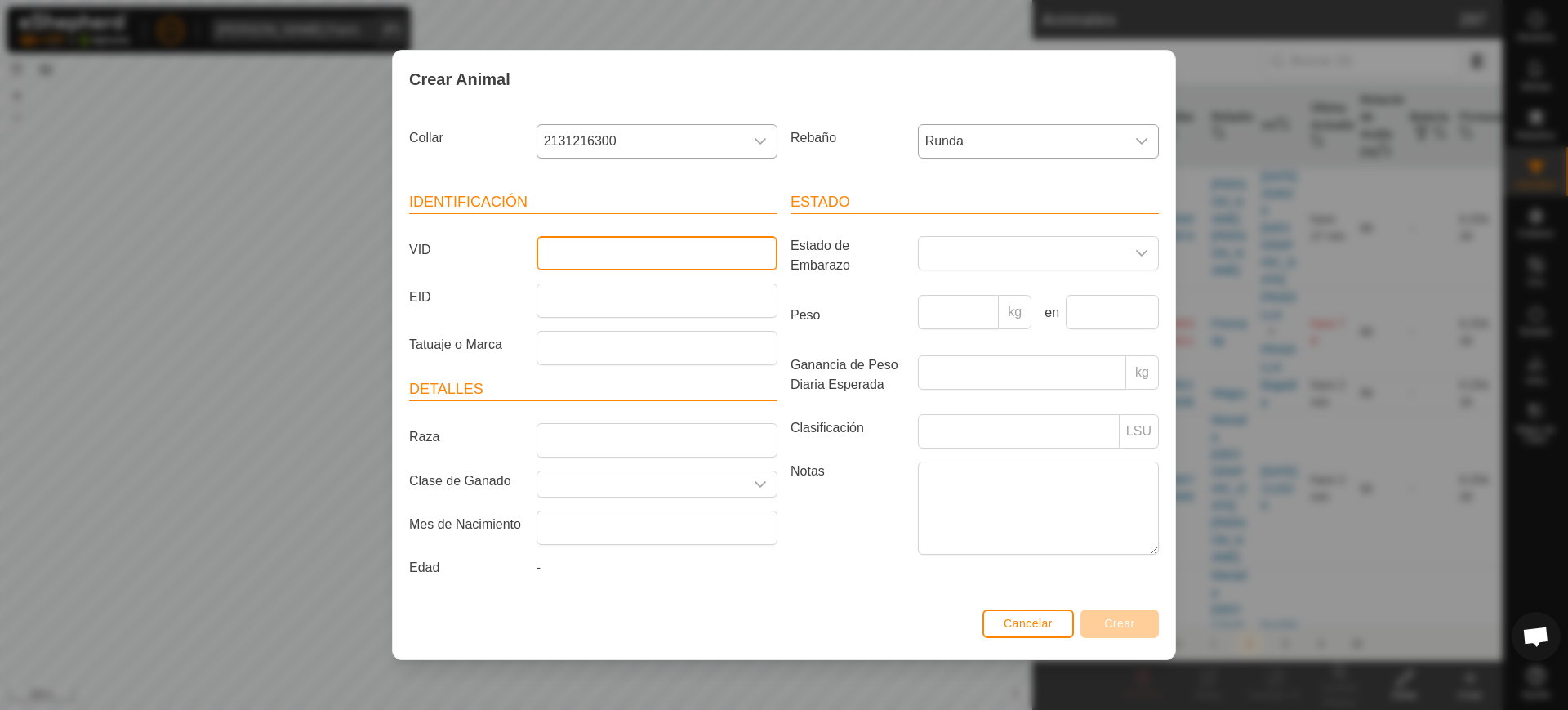
click at [673, 265] on input "VID" at bounding box center [657, 253] width 241 height 34
type input "2610"
click at [1124, 626] on span "Crear" at bounding box center [1120, 624] width 31 height 13
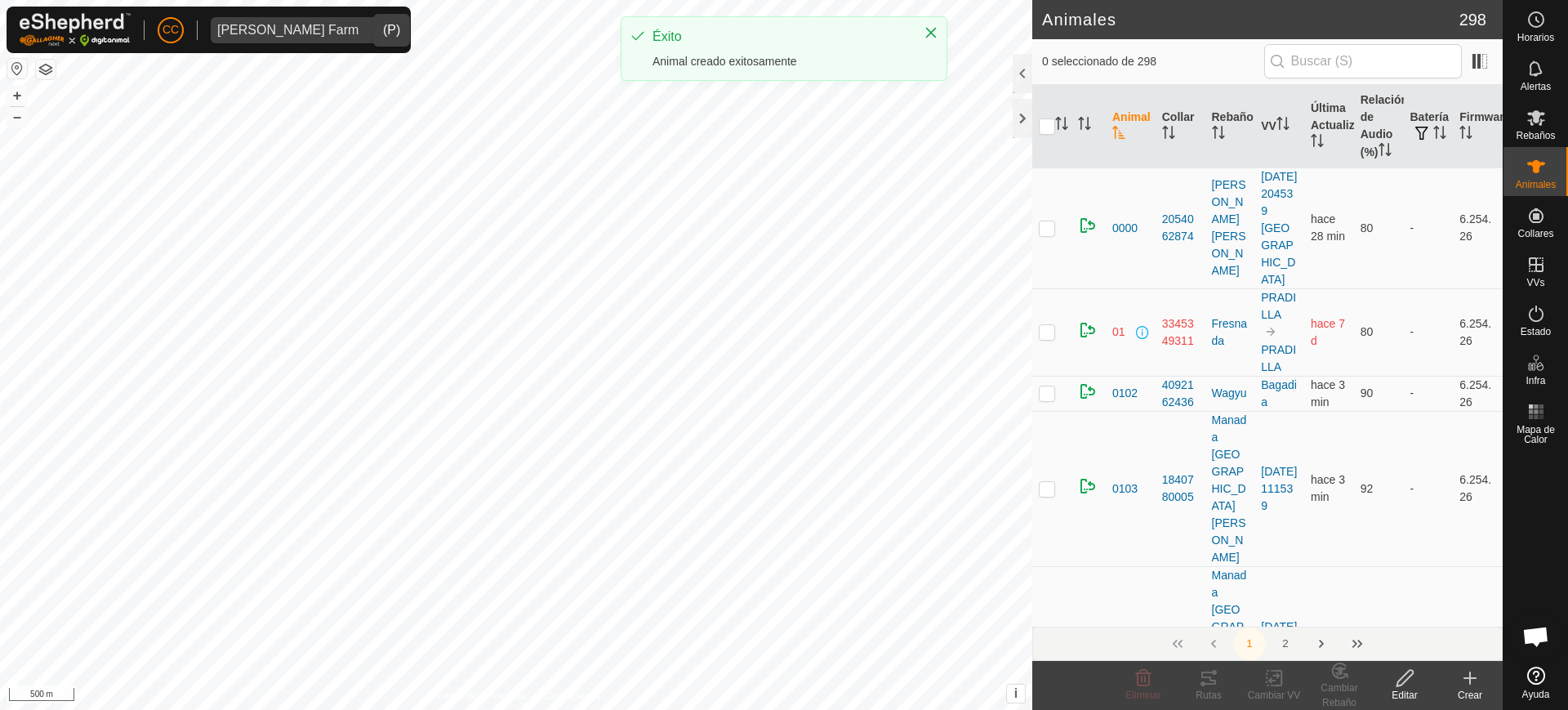
click at [1464, 683] on icon at bounding box center [1470, 678] width 19 height 19
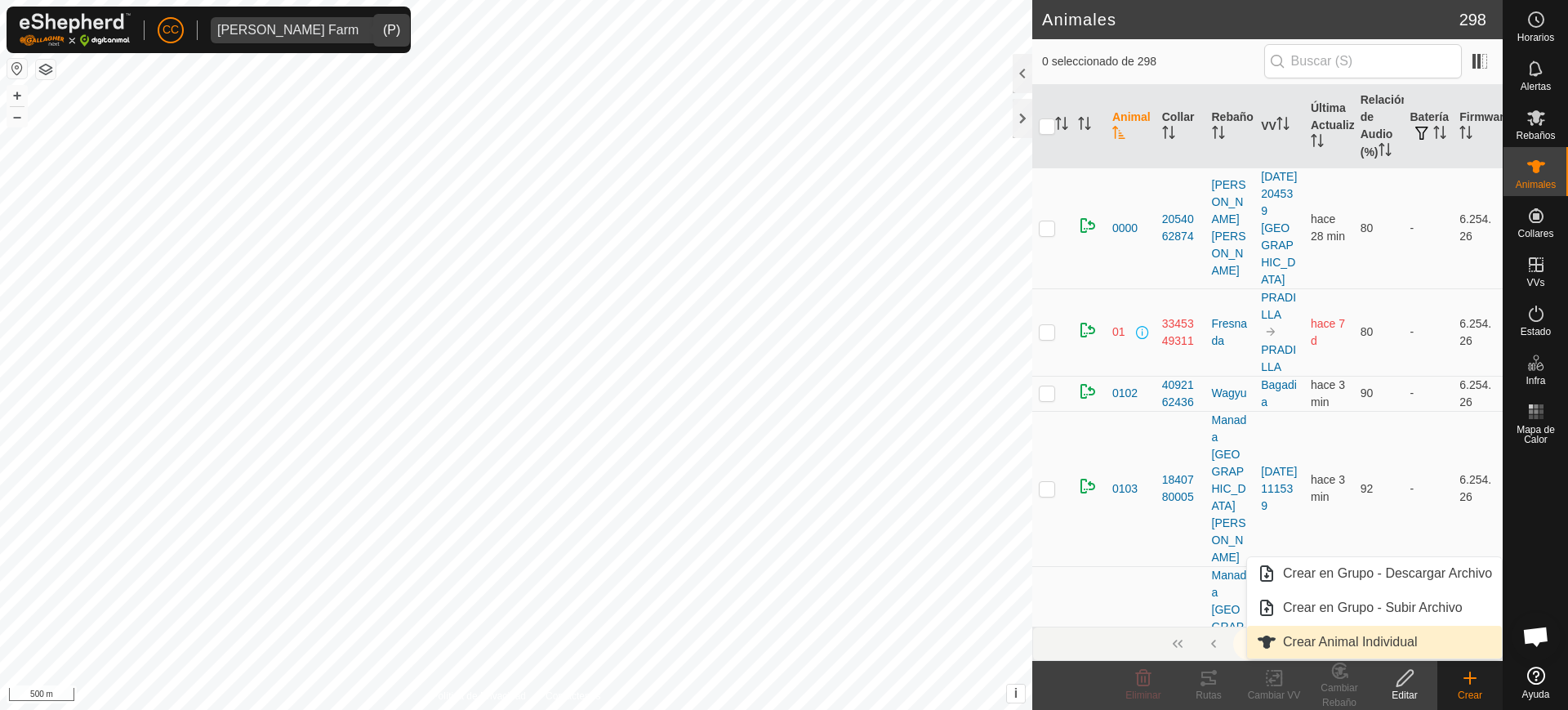
click at [1424, 647] on link "Crear Animal Individual" at bounding box center [1375, 642] width 255 height 33
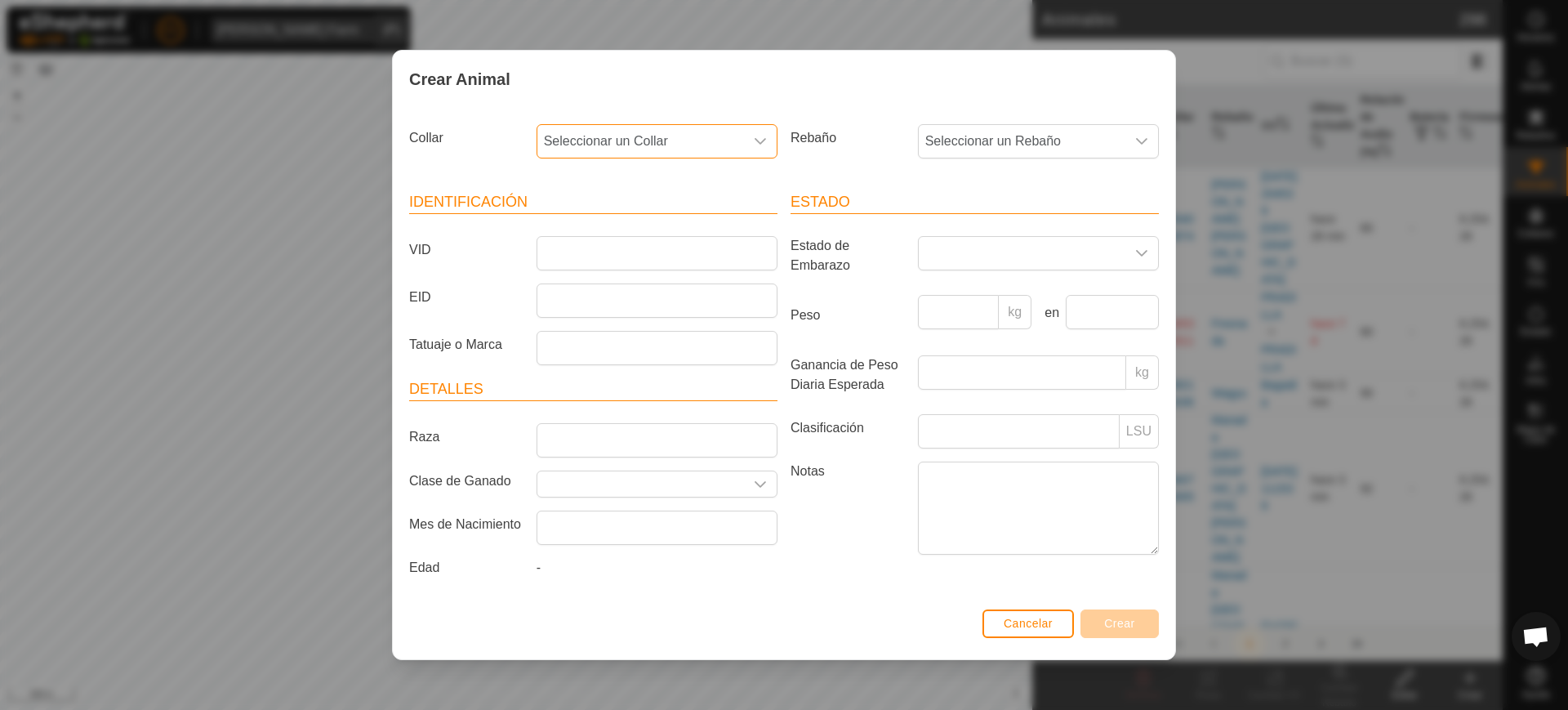
click at [708, 141] on span "Seleccionar un Collar" at bounding box center [641, 141] width 207 height 33
type input "35100"
click at [668, 226] on li "0071935100" at bounding box center [657, 225] width 240 height 33
click at [958, 137] on span "Seleccionar un Rebaño" at bounding box center [1022, 141] width 207 height 33
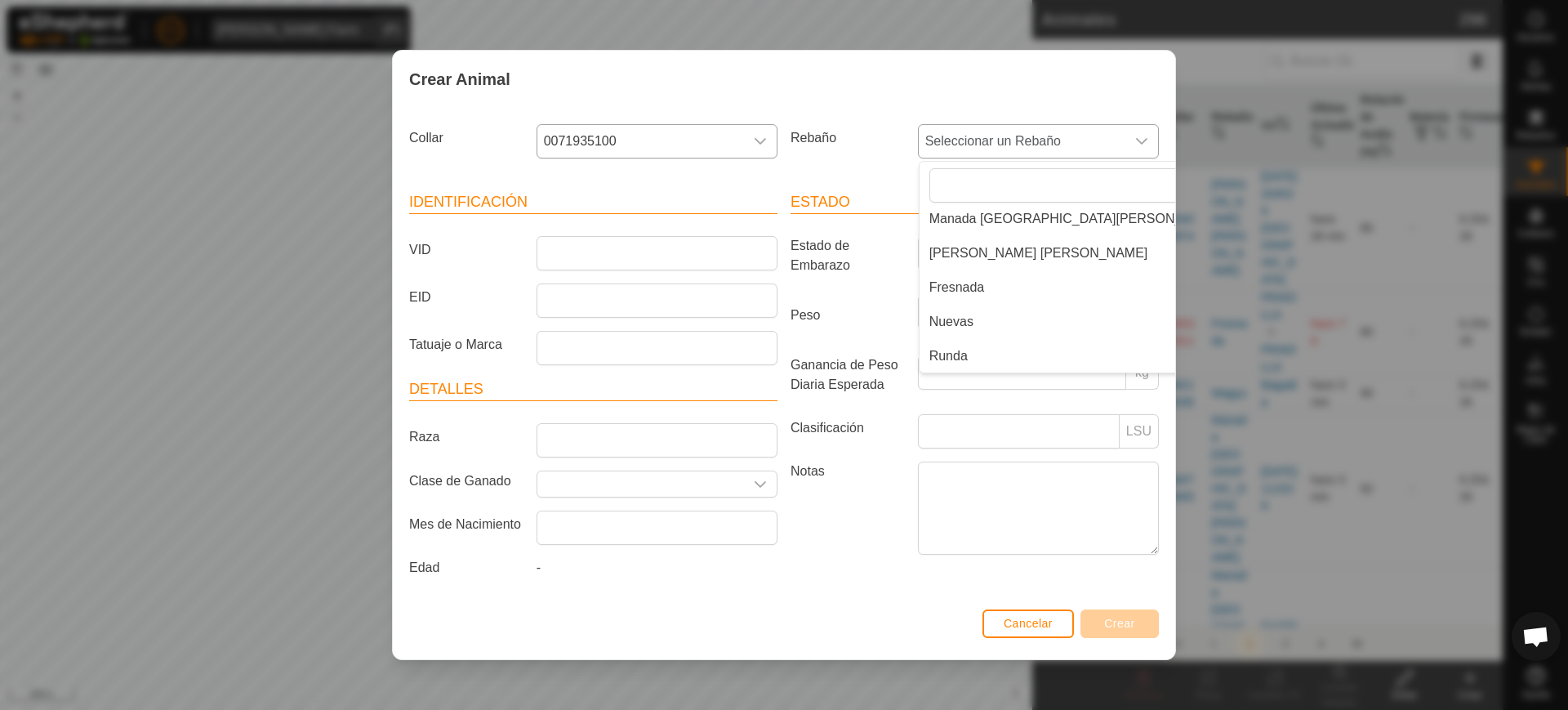
click at [993, 284] on li "Fresnada" at bounding box center [1076, 288] width 314 height 33
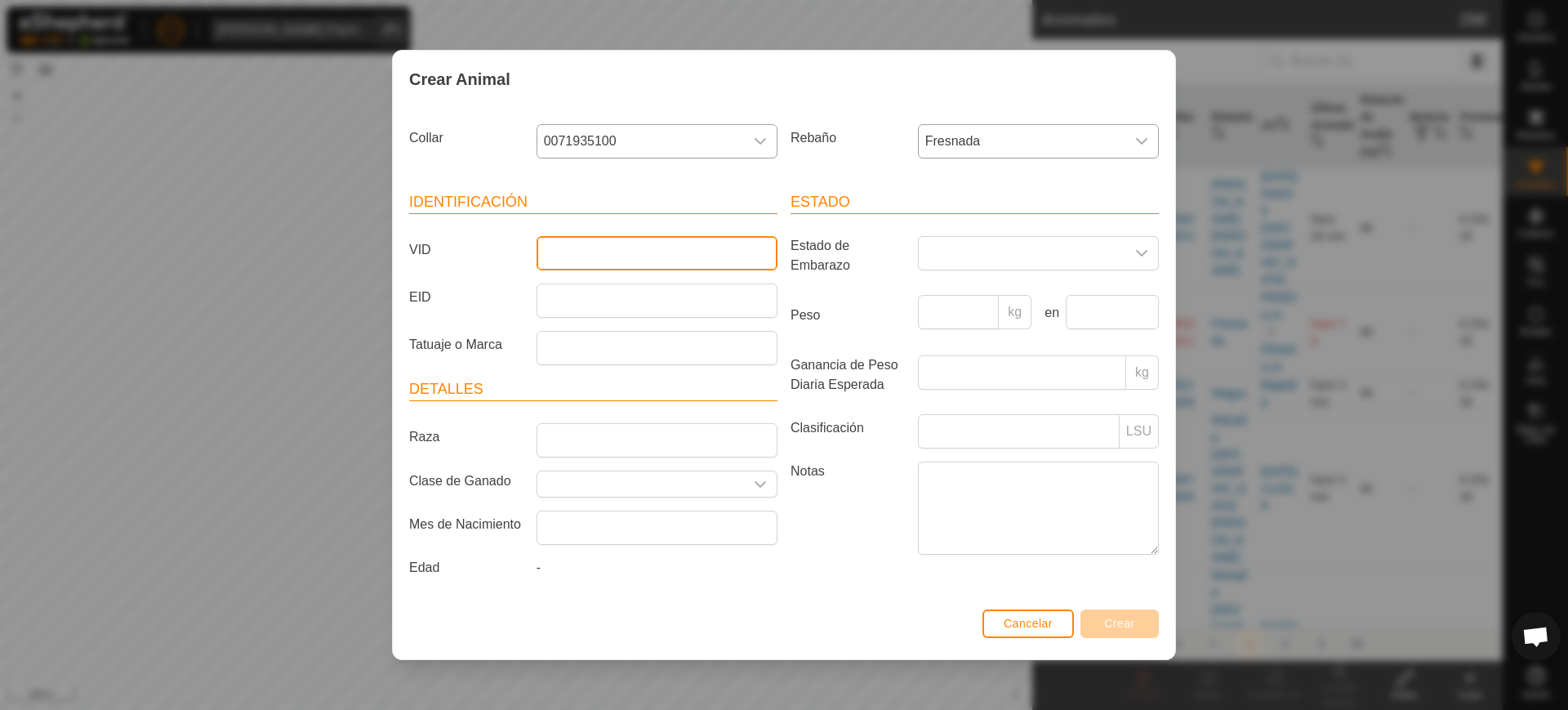
click at [694, 255] on input "VID" at bounding box center [657, 253] width 241 height 34
type input "1864"
click at [1122, 617] on span "Crear" at bounding box center [1120, 624] width 31 height 13
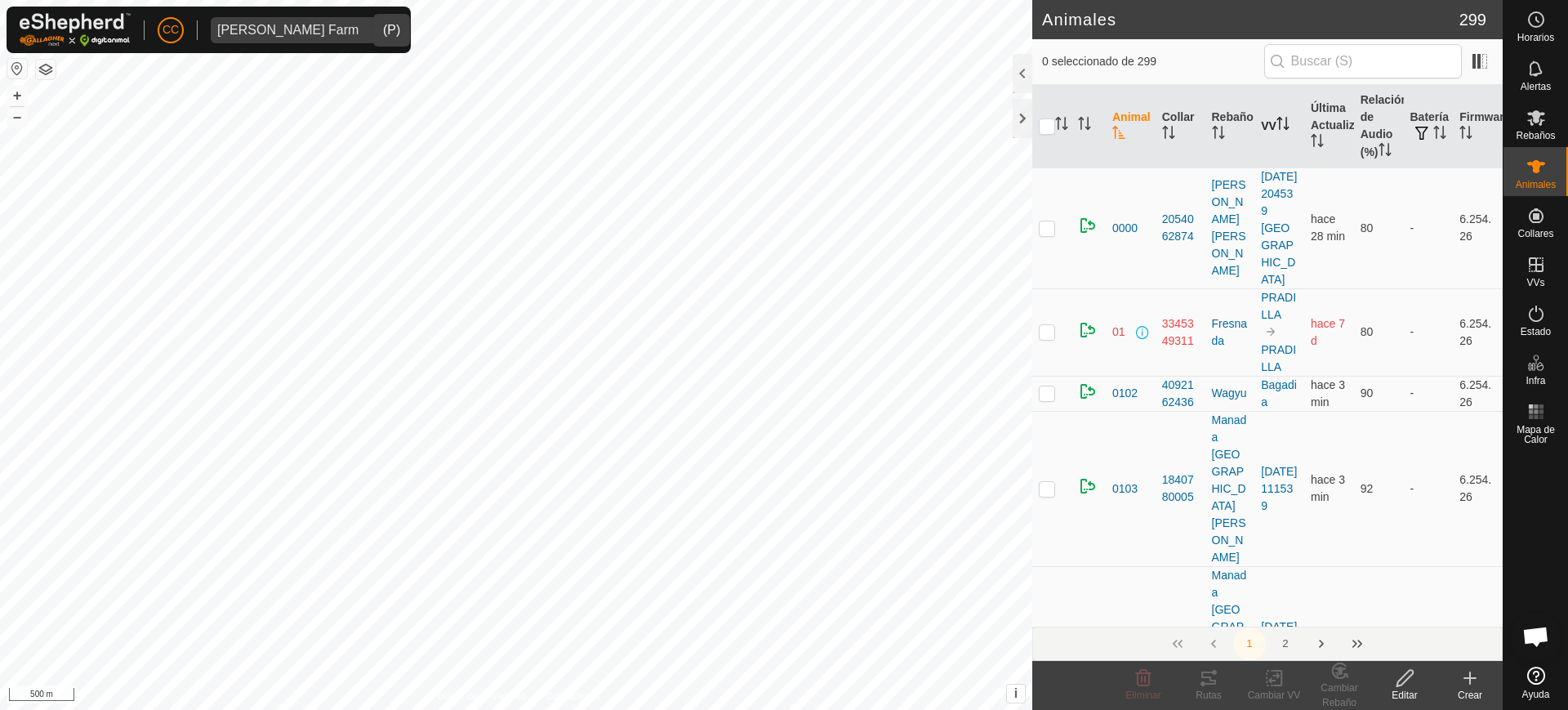
click at [1280, 136] on th "VV" at bounding box center [1279, 126] width 50 height 83
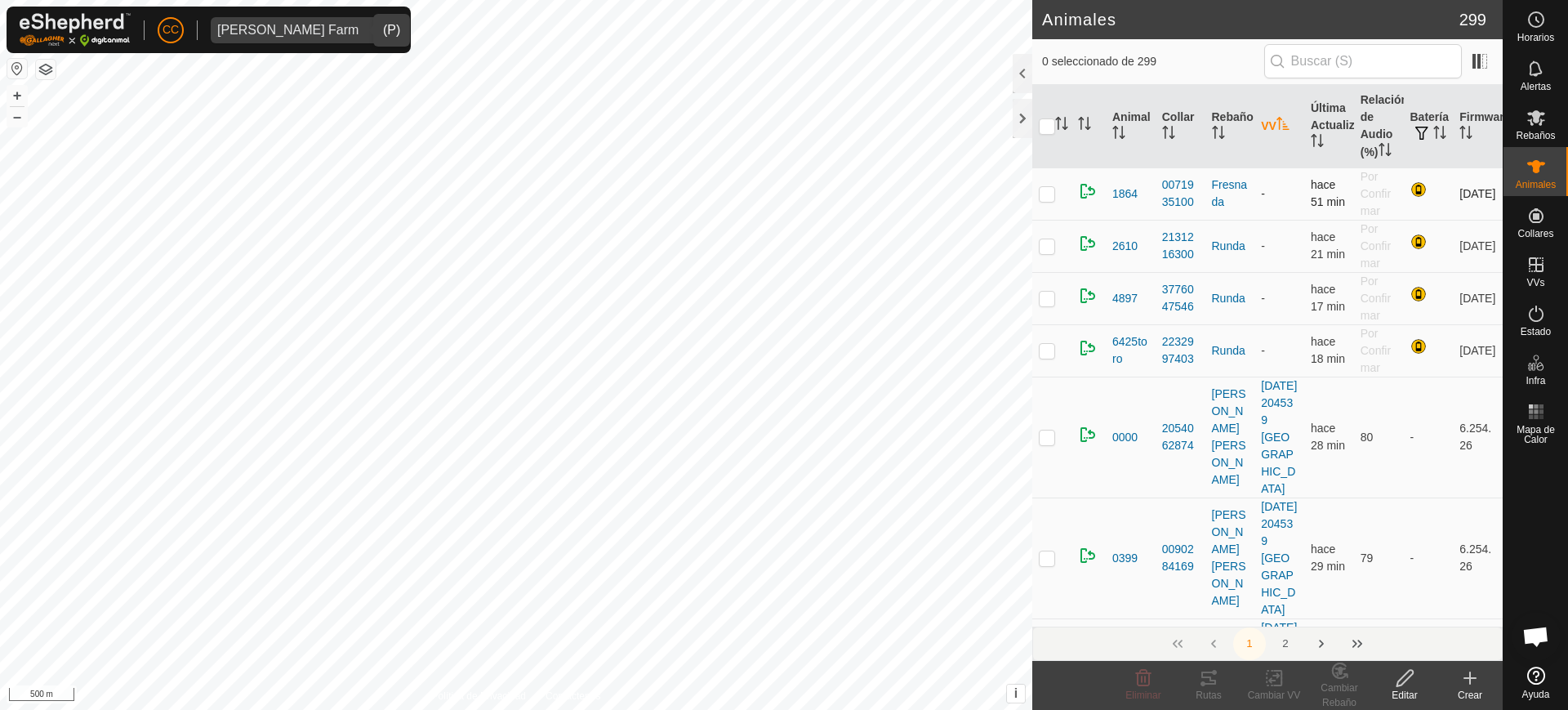
click at [1032, 188] on td at bounding box center [1052, 193] width 40 height 52
checkbox input "true"
click at [1278, 684] on icon at bounding box center [1275, 678] width 20 height 19
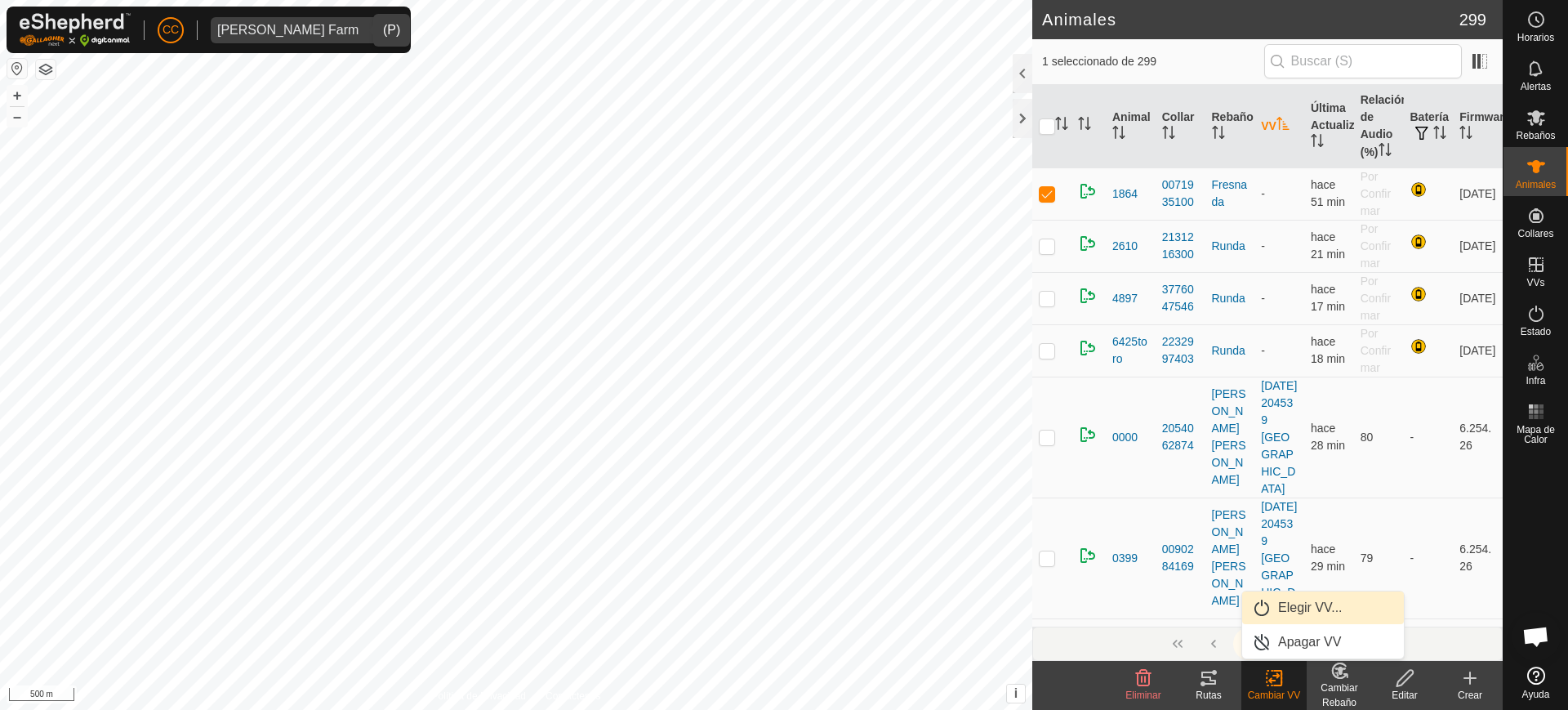
click at [1305, 612] on link "Elegir VV..." at bounding box center [1323, 607] width 161 height 33
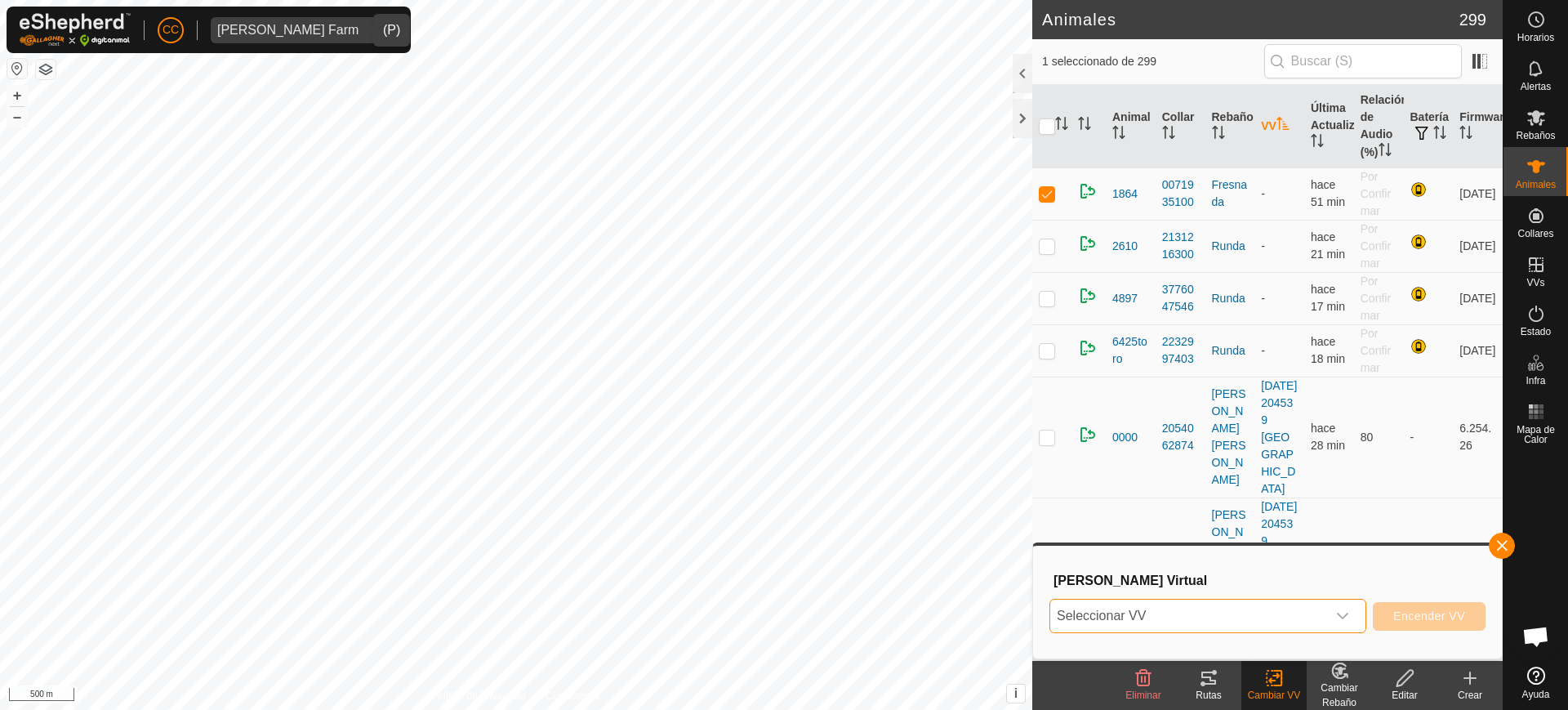
click at [1305, 612] on span "Seleccionar VV" at bounding box center [1188, 616] width 276 height 33
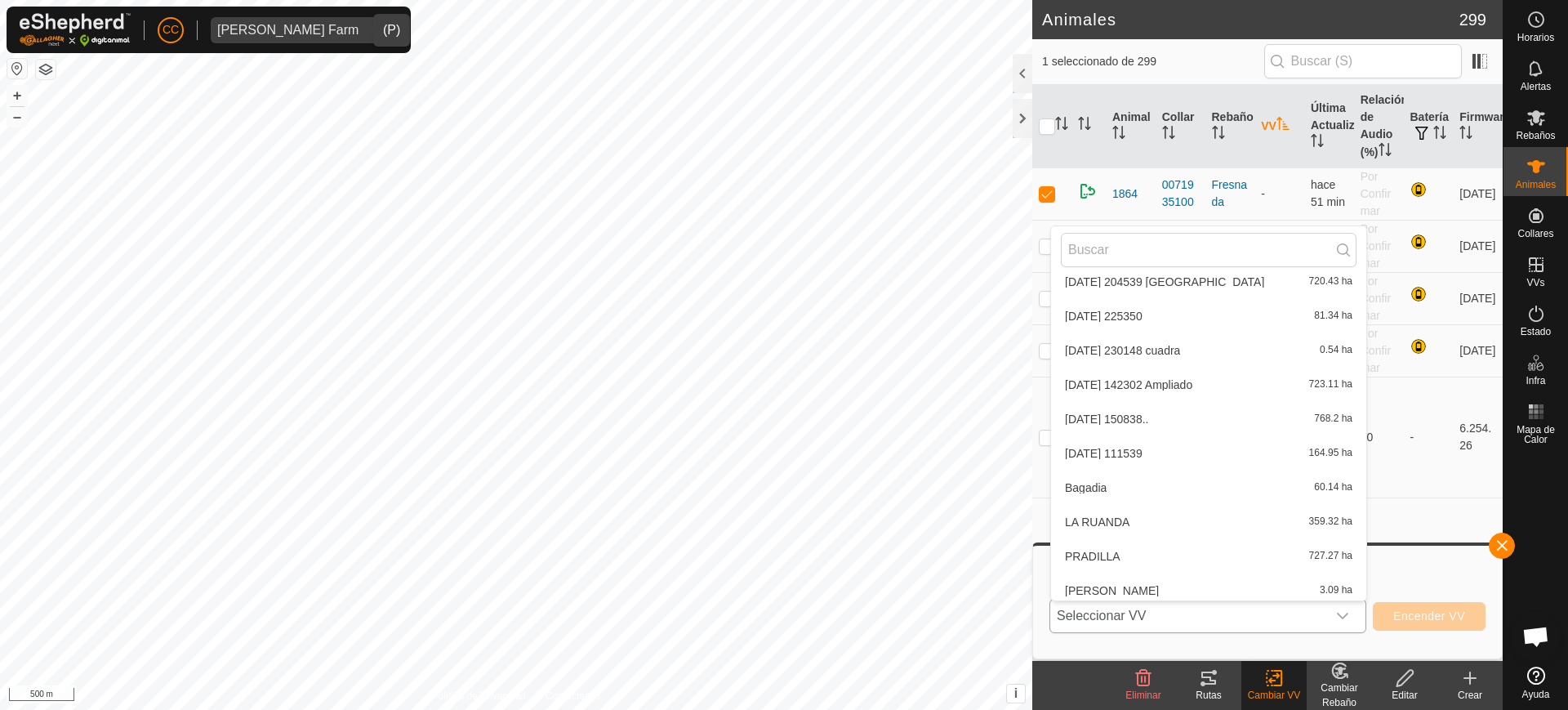
scroll to position [361, 0]
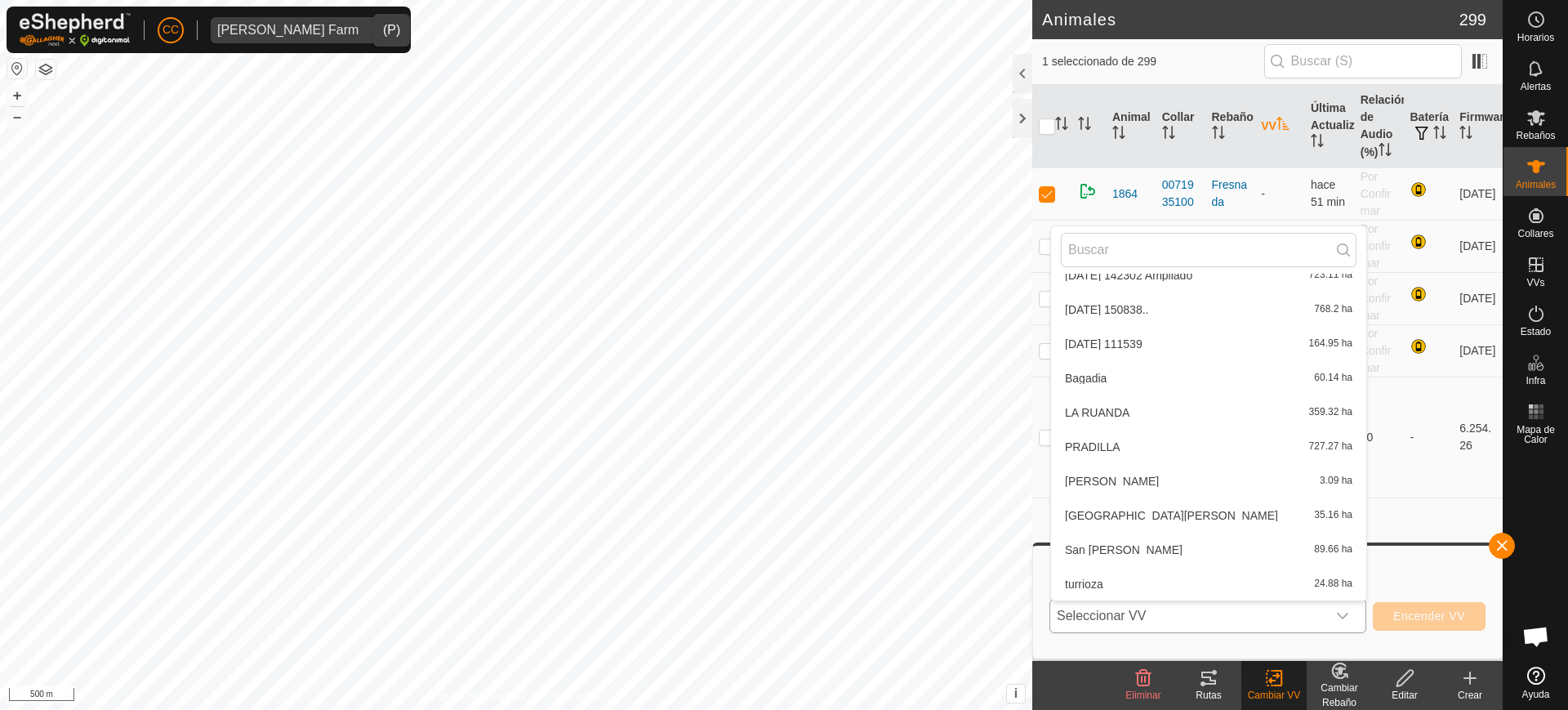
click at [1159, 450] on li "PRADILLA 727.27 ha" at bounding box center [1208, 447] width 315 height 33
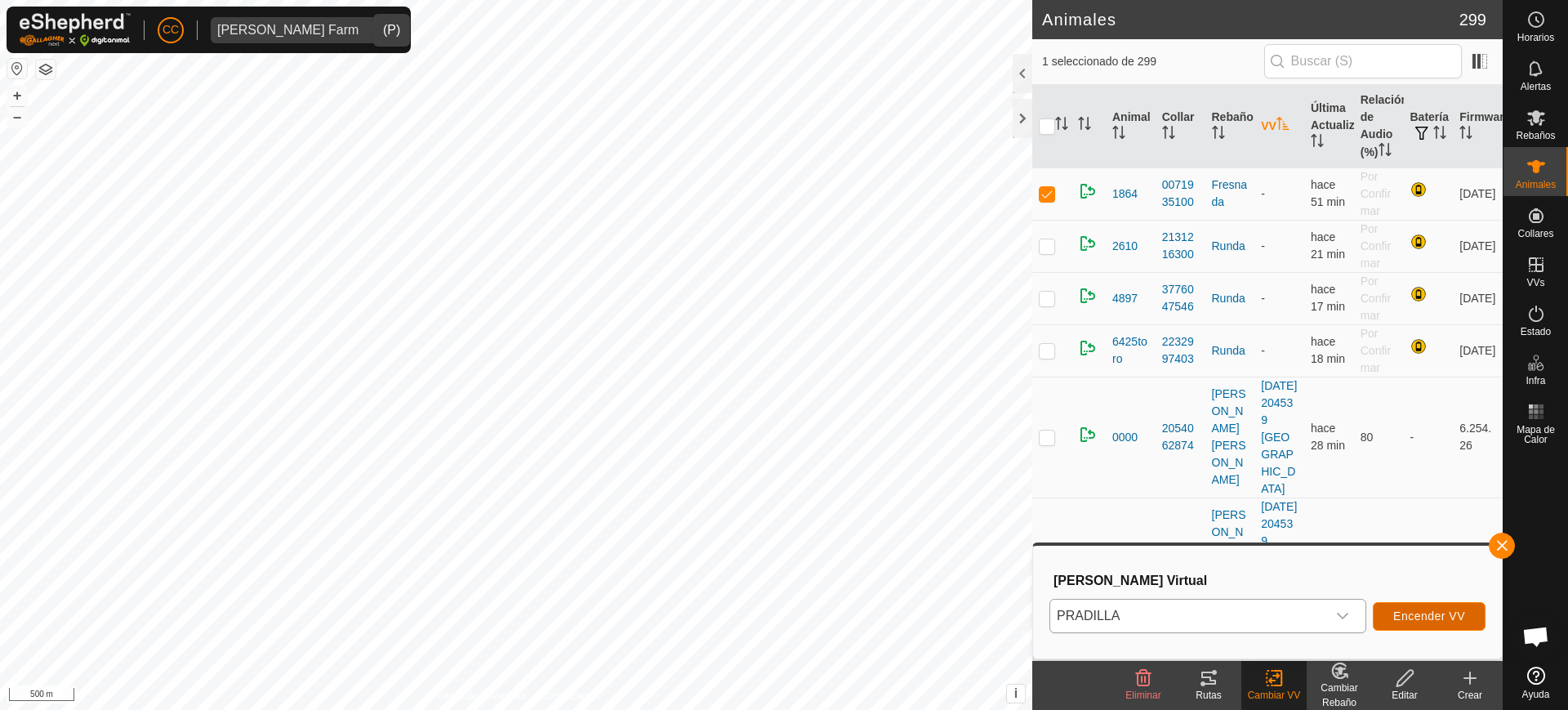
click at [1426, 615] on span "Encender VV" at bounding box center [1430, 617] width 72 height 13
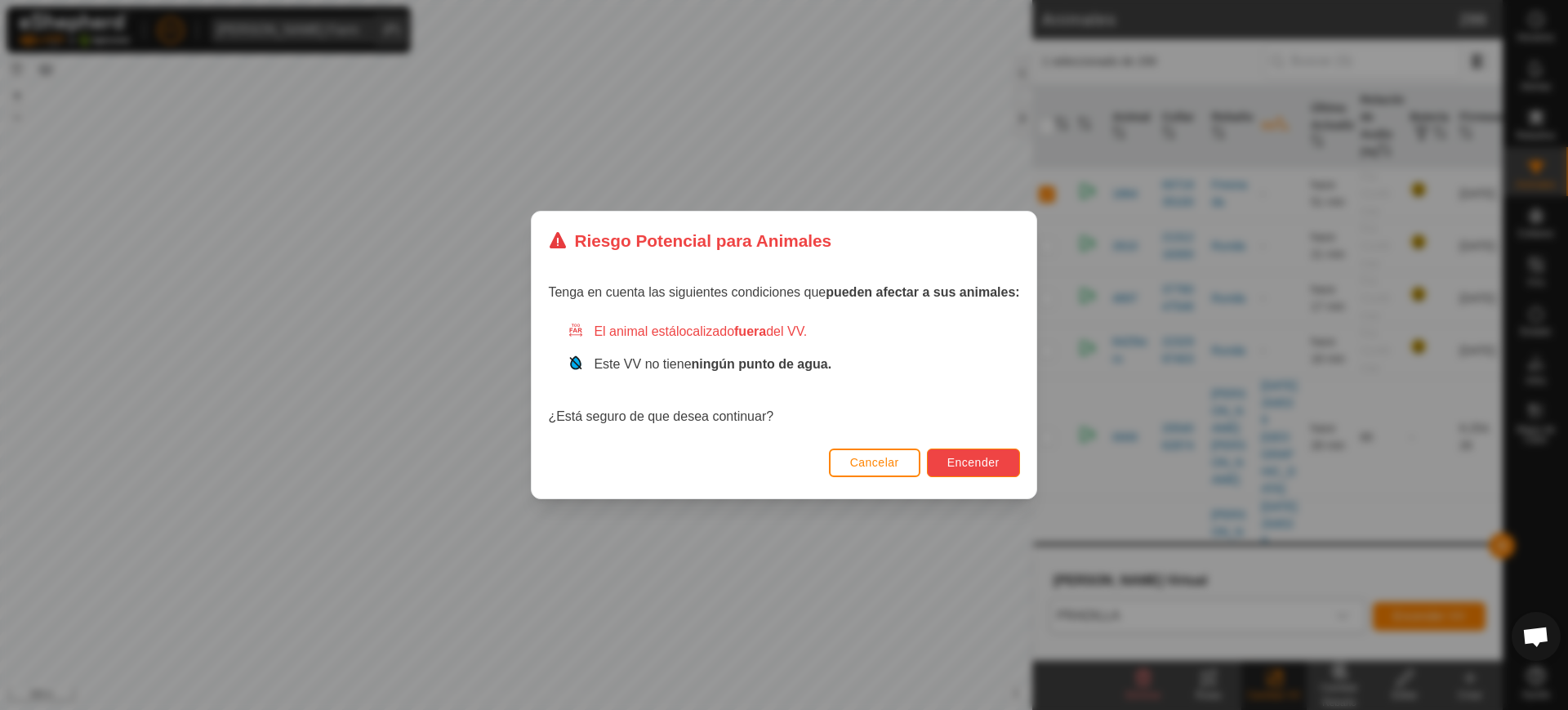
click at [974, 463] on span "Encender" at bounding box center [974, 463] width 52 height 13
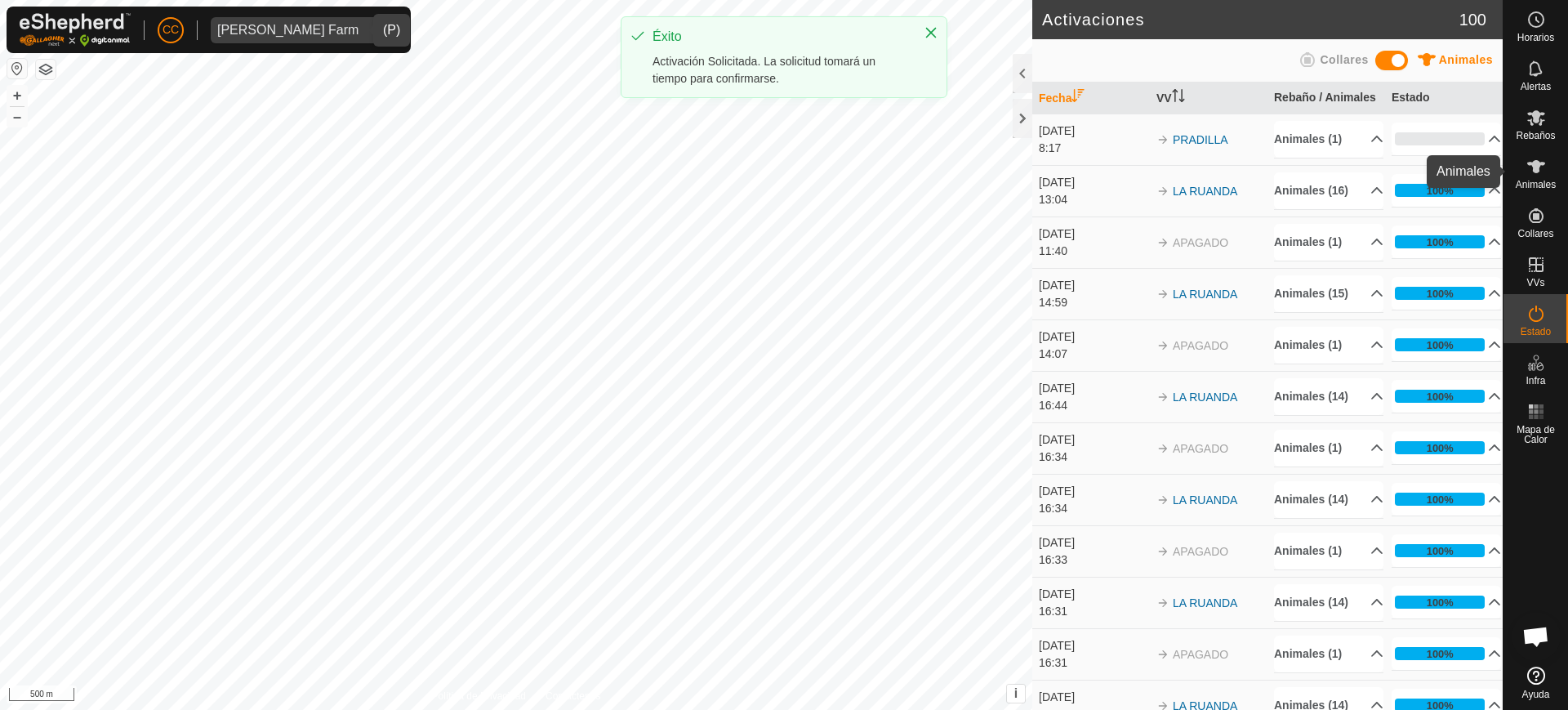
click at [1533, 173] on icon at bounding box center [1536, 167] width 19 height 19
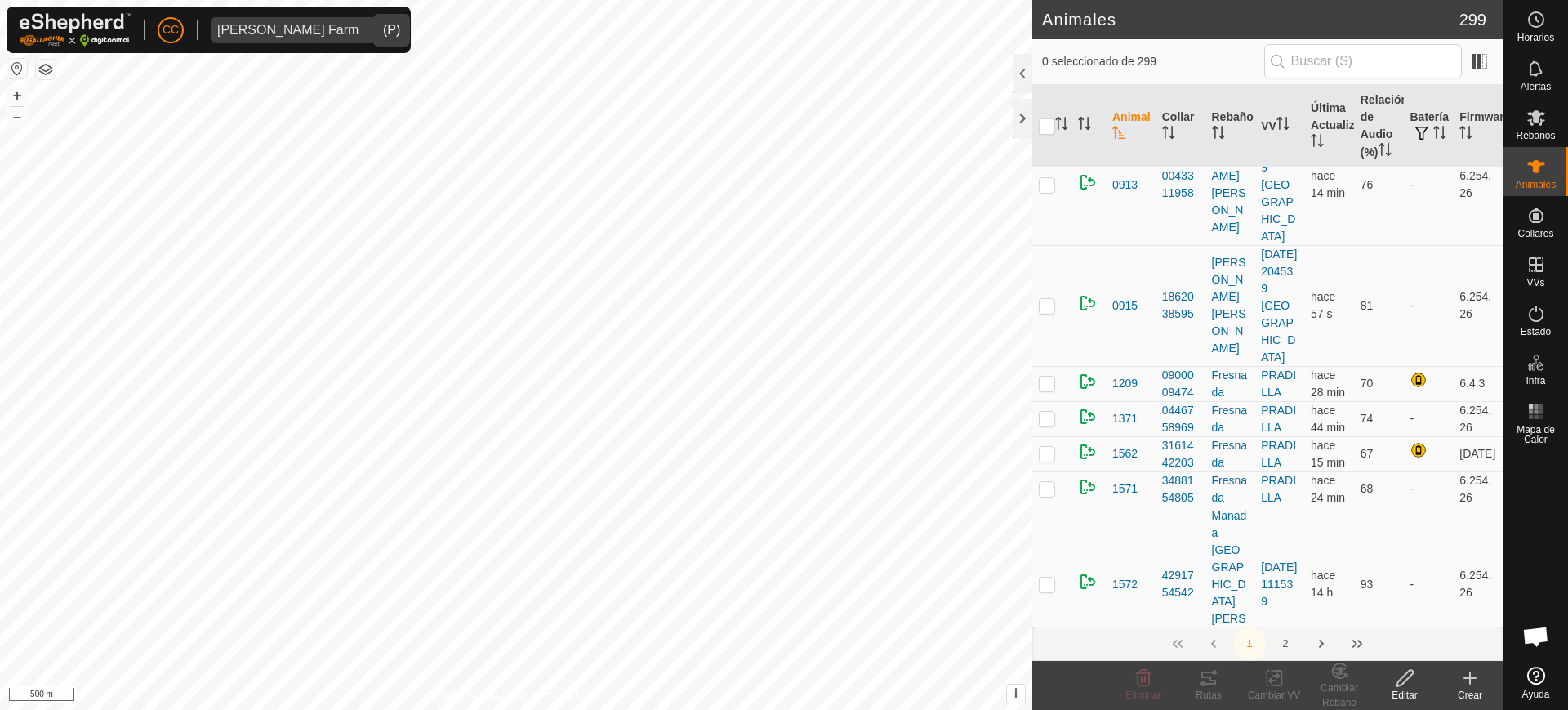
scroll to position [4574, 0]
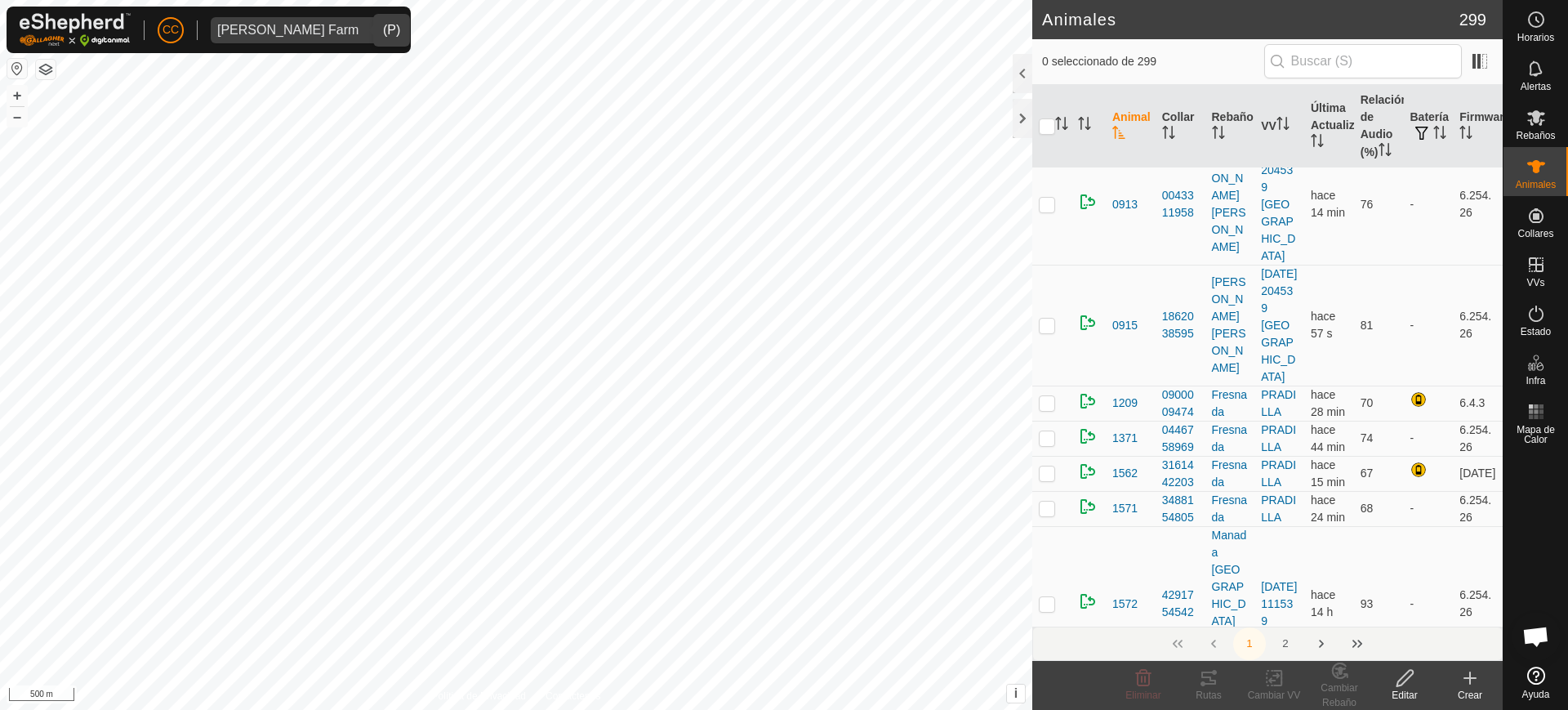
checkbox input "false"
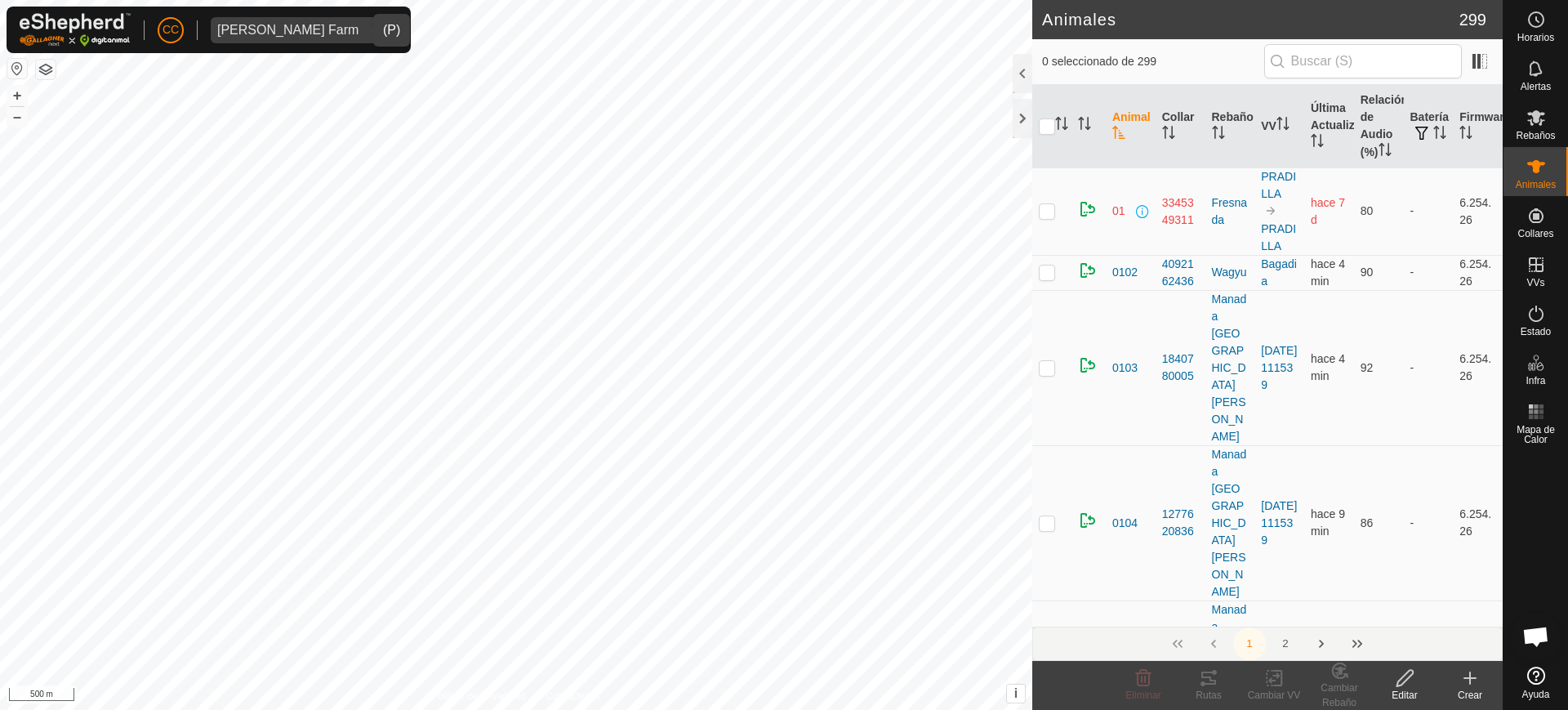
scroll to position [0, 0]
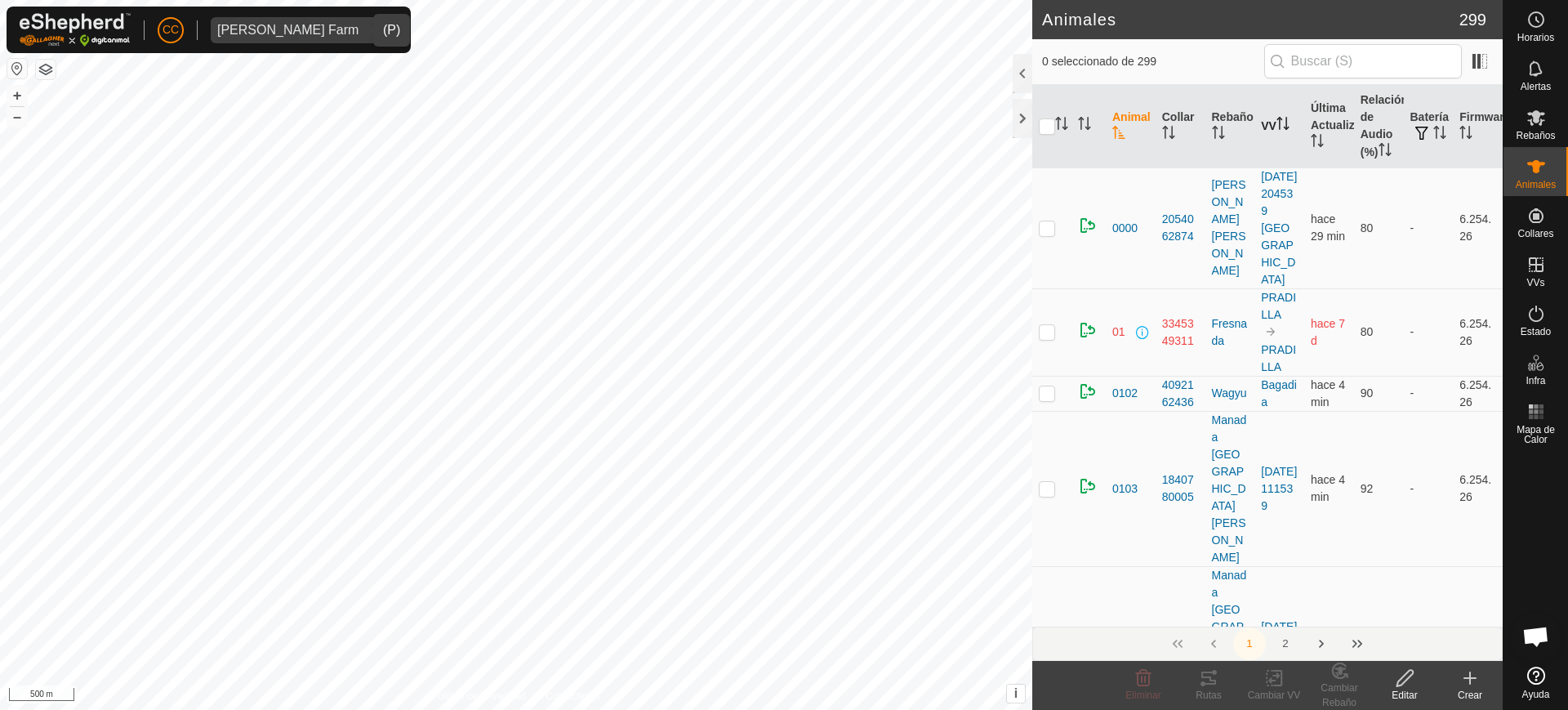
click at [1271, 123] on th "VV" at bounding box center [1279, 126] width 50 height 83
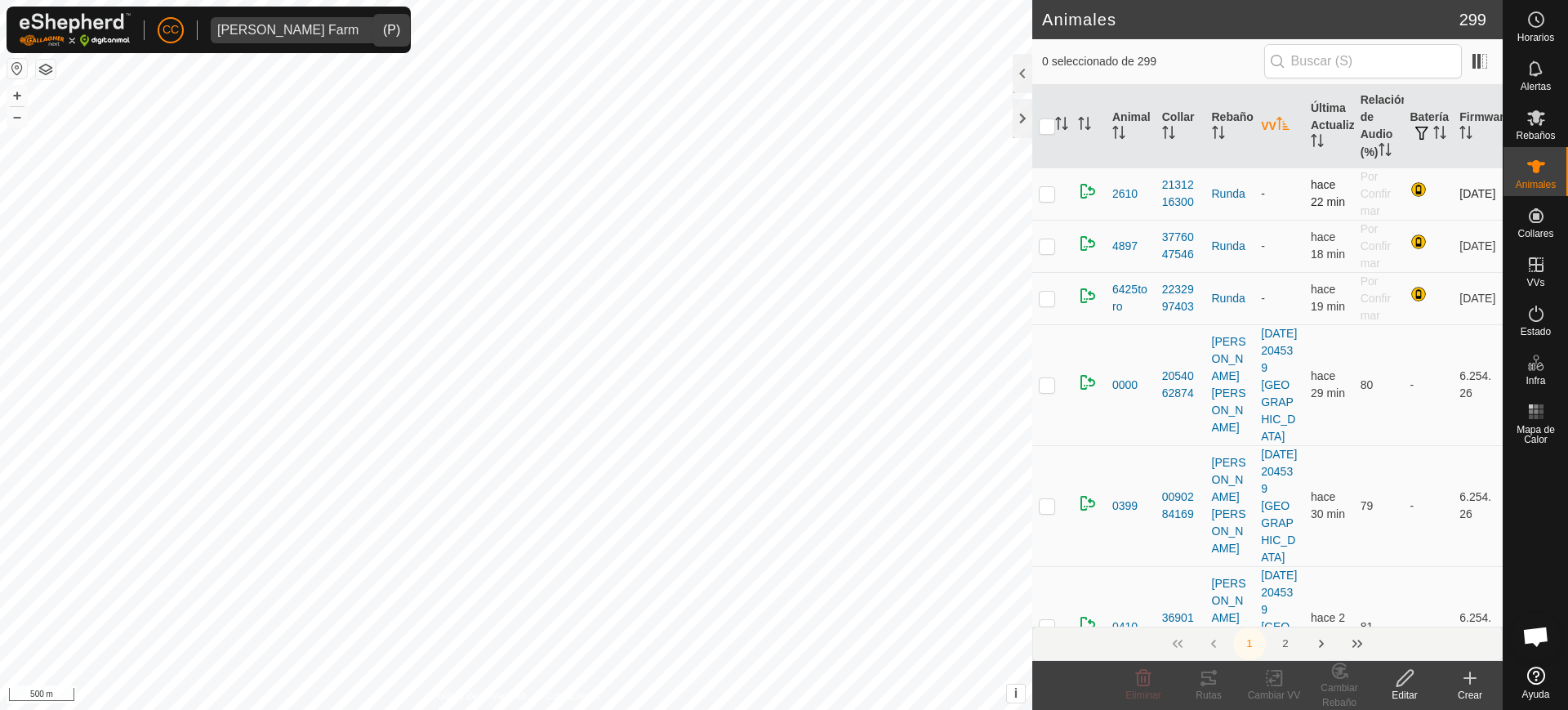
click at [1044, 190] on p-checkbox at bounding box center [1047, 193] width 16 height 13
checkbox input "true"
click at [1047, 247] on p-checkbox at bounding box center [1047, 246] width 16 height 13
checkbox input "true"
click at [1043, 303] on p-checkbox at bounding box center [1047, 299] width 16 height 13
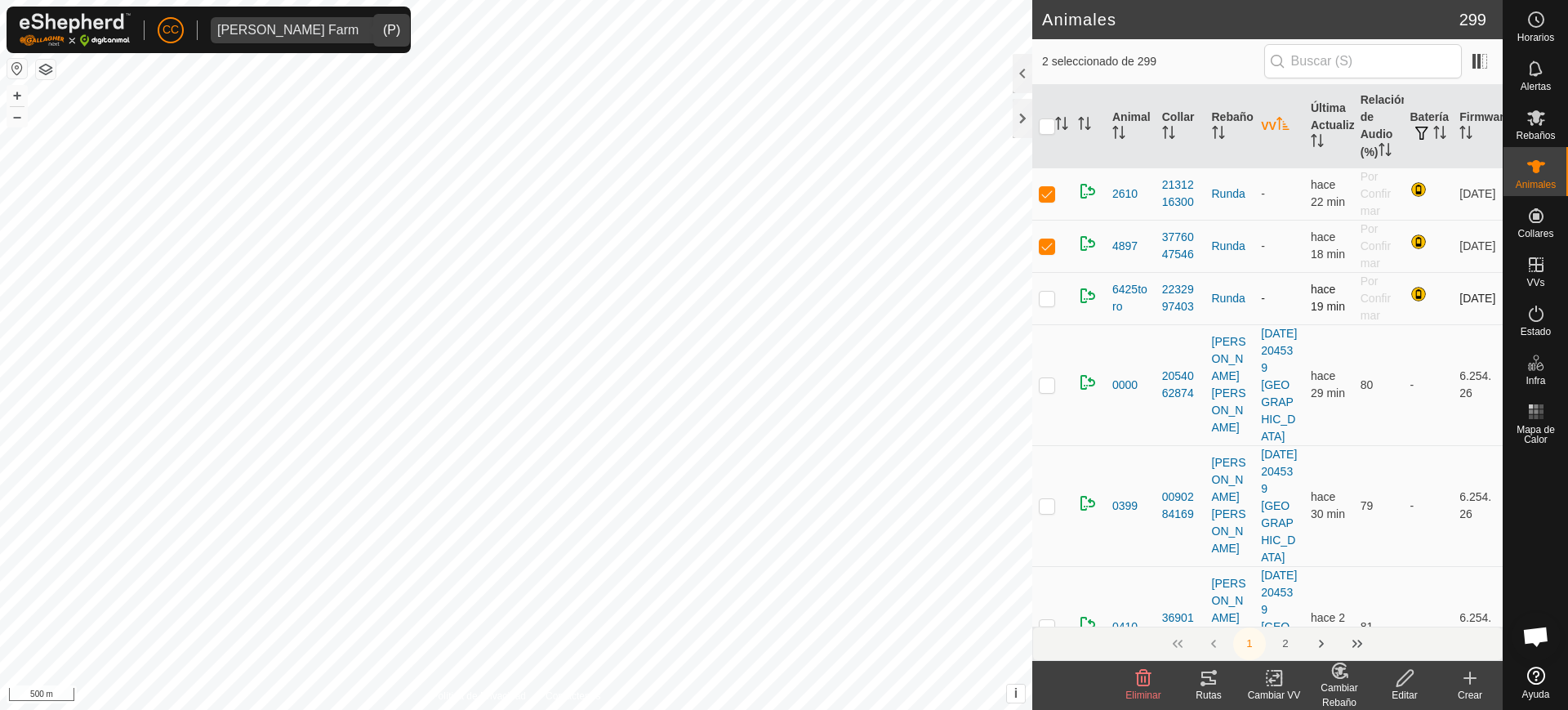
checkbox input "true"
click at [1285, 680] on change-vp-svg-icon at bounding box center [1275, 678] width 66 height 19
click at [1280, 604] on link "Elegir VV..." at bounding box center [1323, 607] width 161 height 33
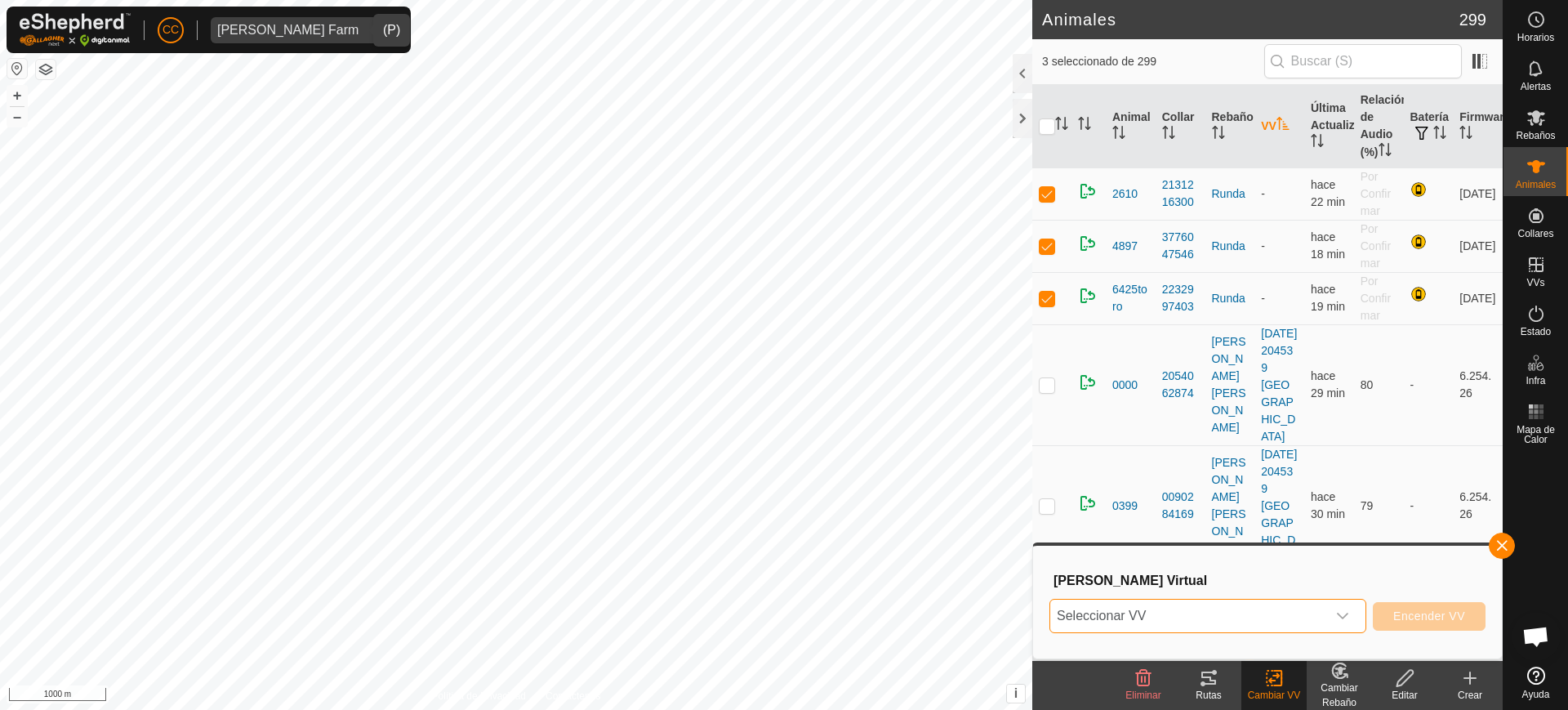
click at [1217, 623] on span "Seleccionar VV" at bounding box center [1188, 616] width 276 height 33
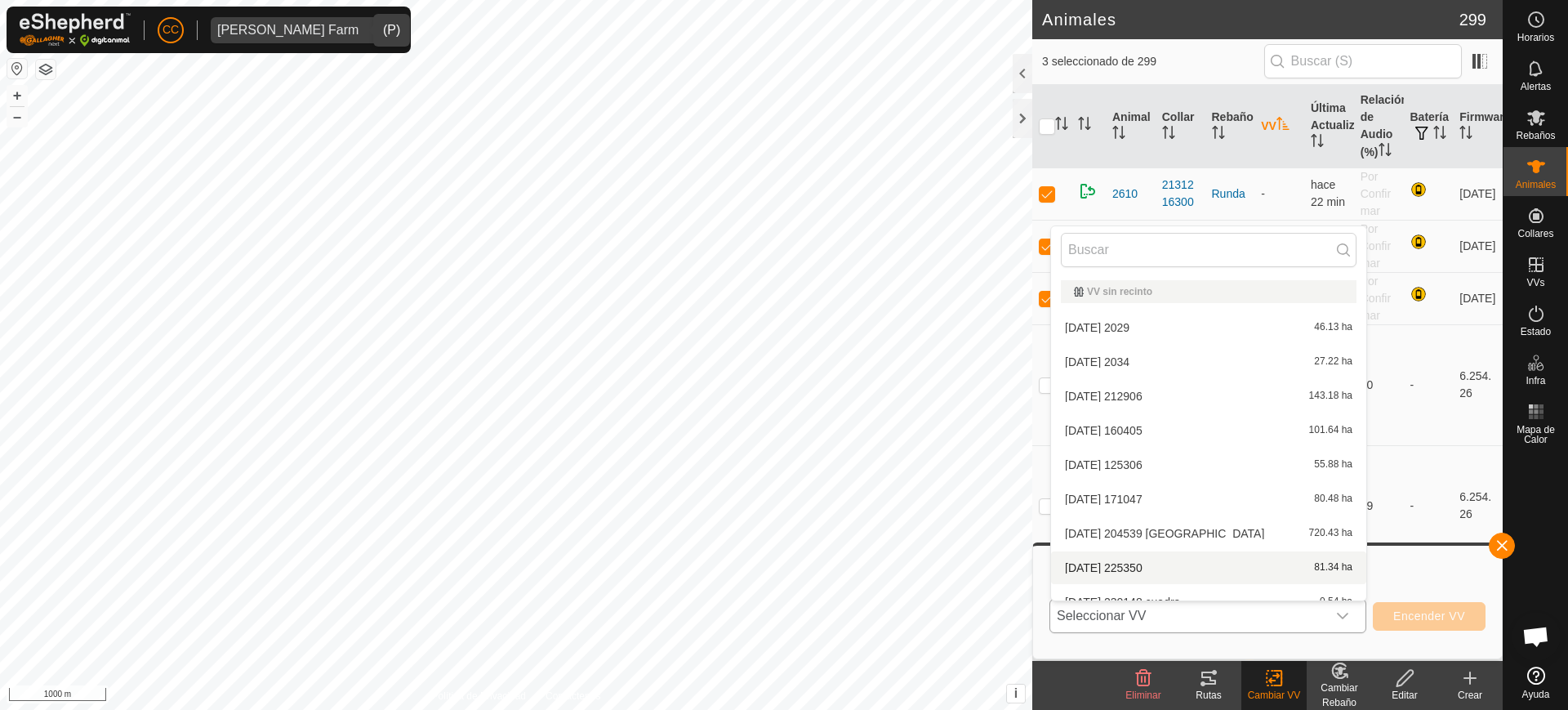
scroll to position [361, 0]
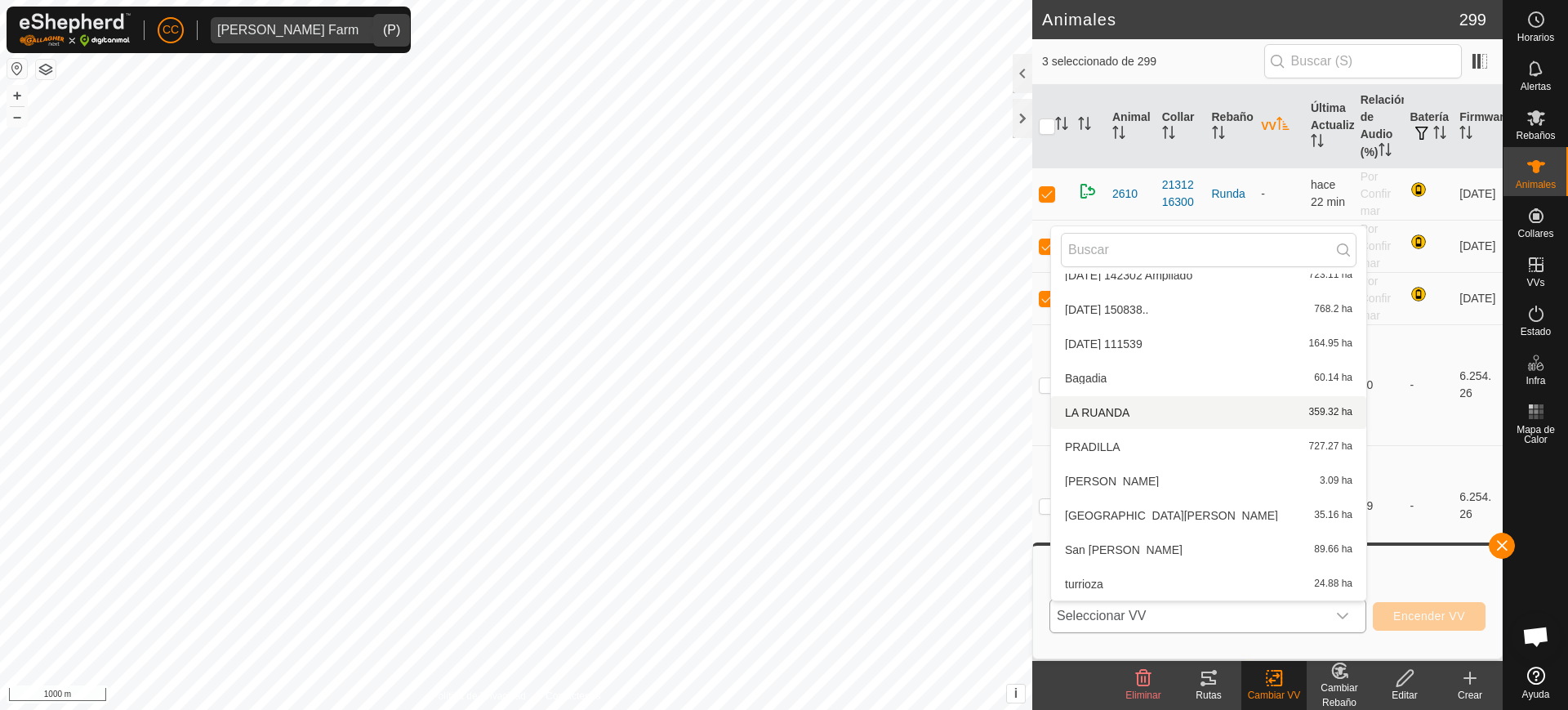
click at [1101, 413] on span "LA RUANDA" at bounding box center [1097, 413] width 65 height 12
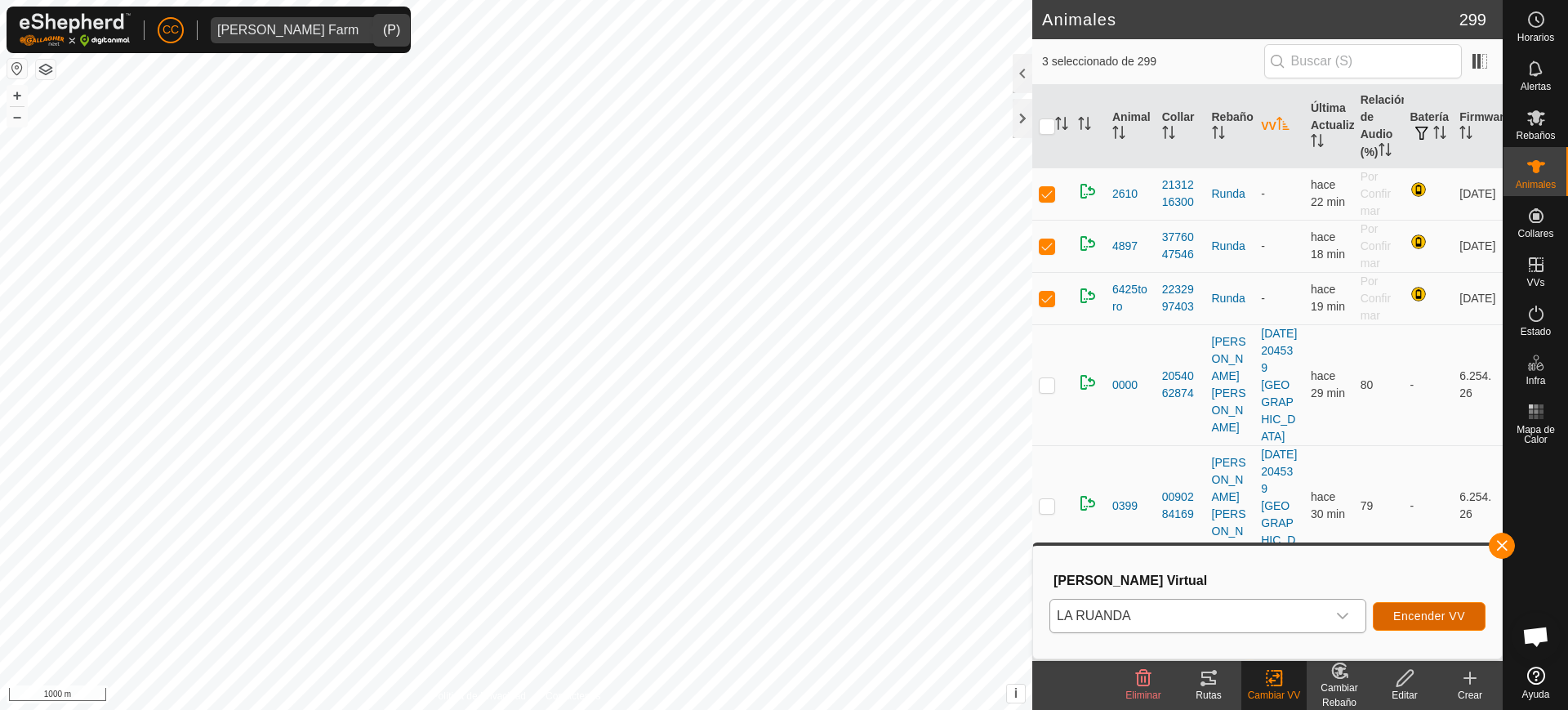
click at [1423, 623] on button "Encender VV" at bounding box center [1429, 617] width 113 height 29
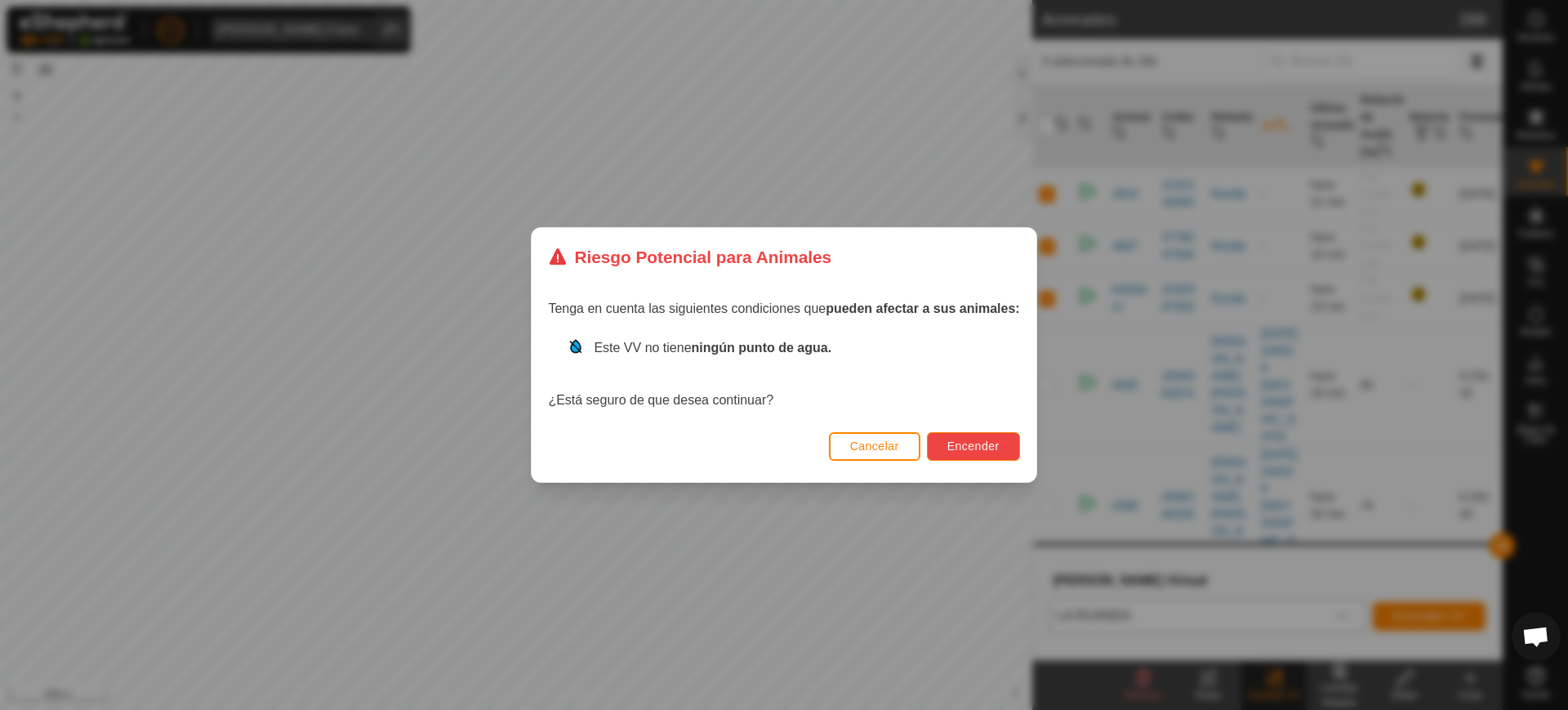
click at [970, 448] on span "Encender" at bounding box center [974, 447] width 52 height 13
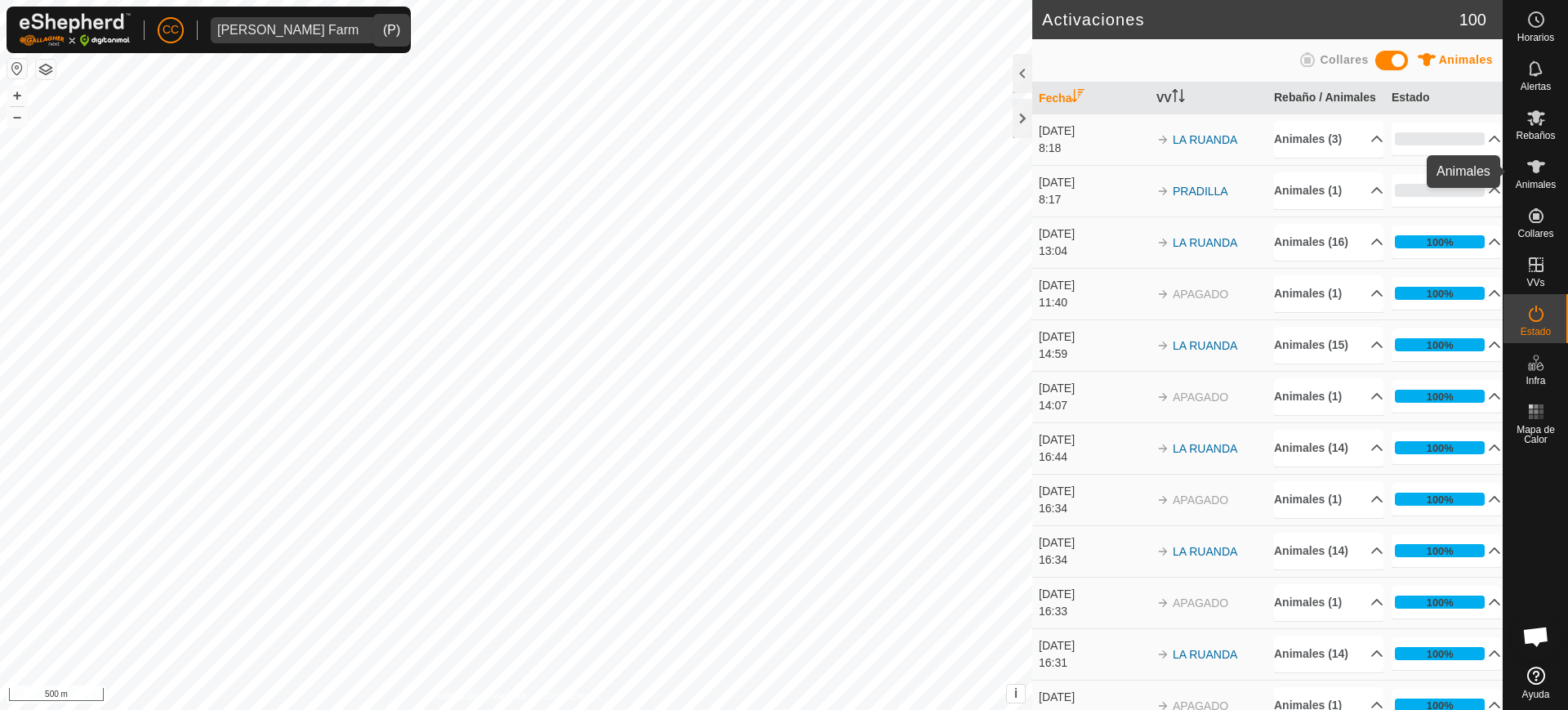
click at [1557, 169] on div "Animales" at bounding box center [1536, 172] width 65 height 49
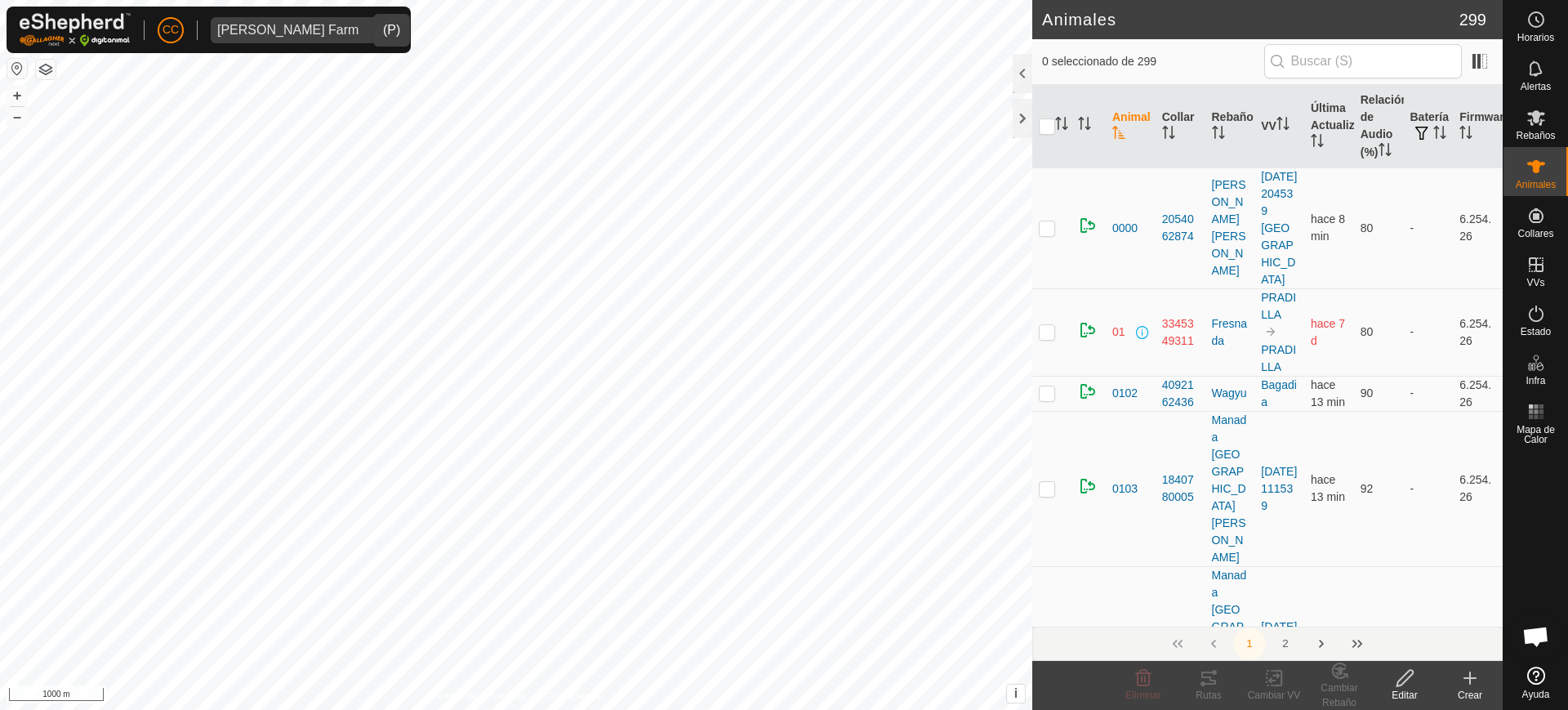
click at [322, 34] on div "Alarcia Monja Farm" at bounding box center [288, 30] width 141 height 13
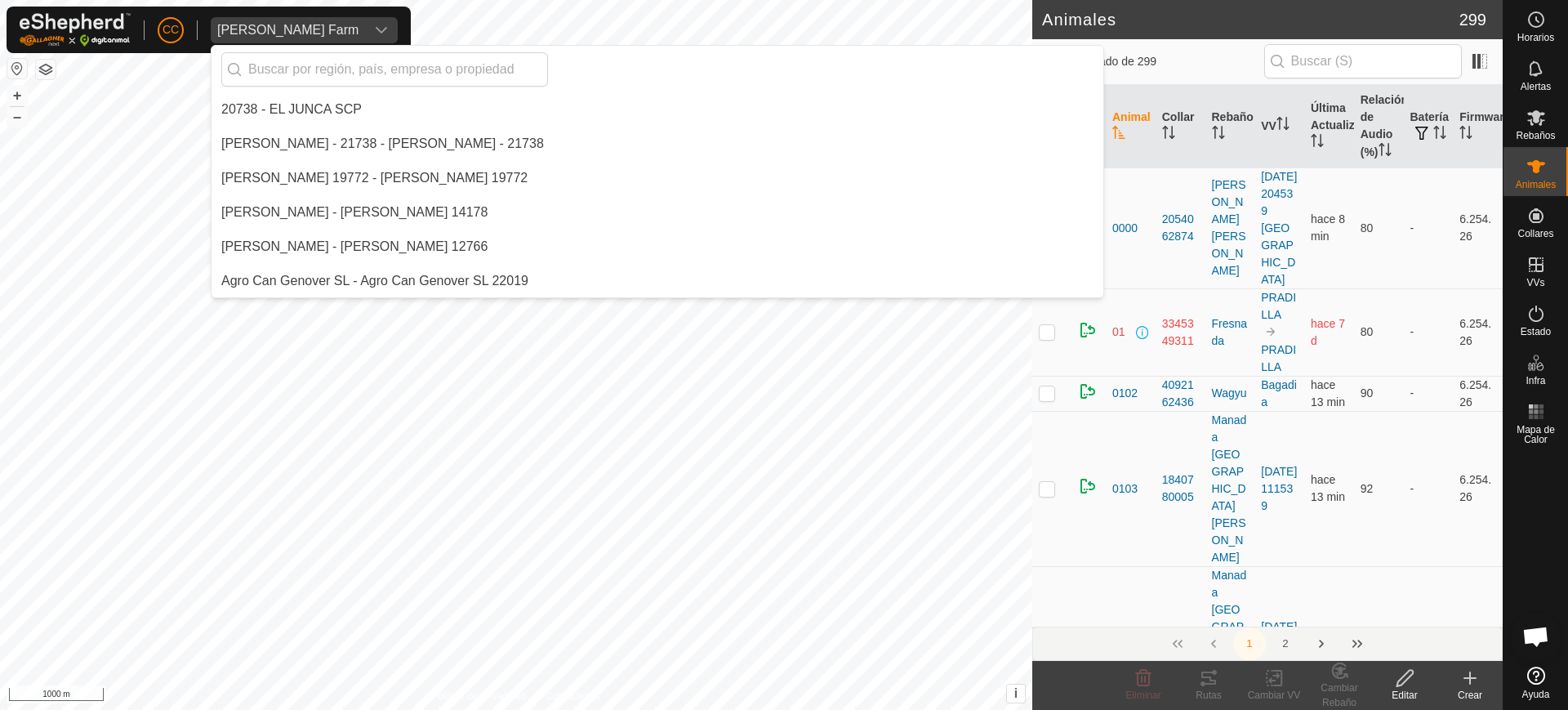
scroll to position [4634, 0]
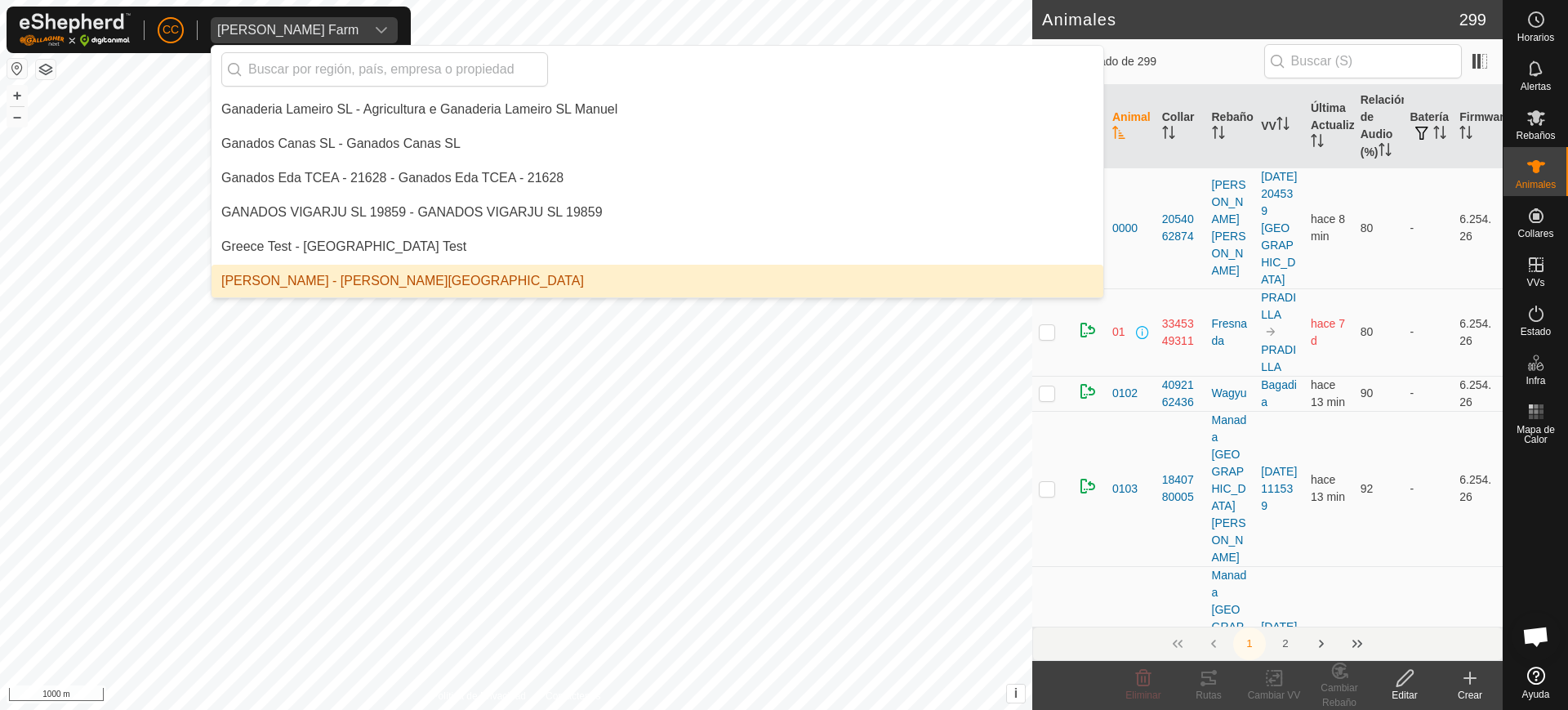
click at [321, 34] on div "Alarcia Monja Farm" at bounding box center [288, 30] width 141 height 13
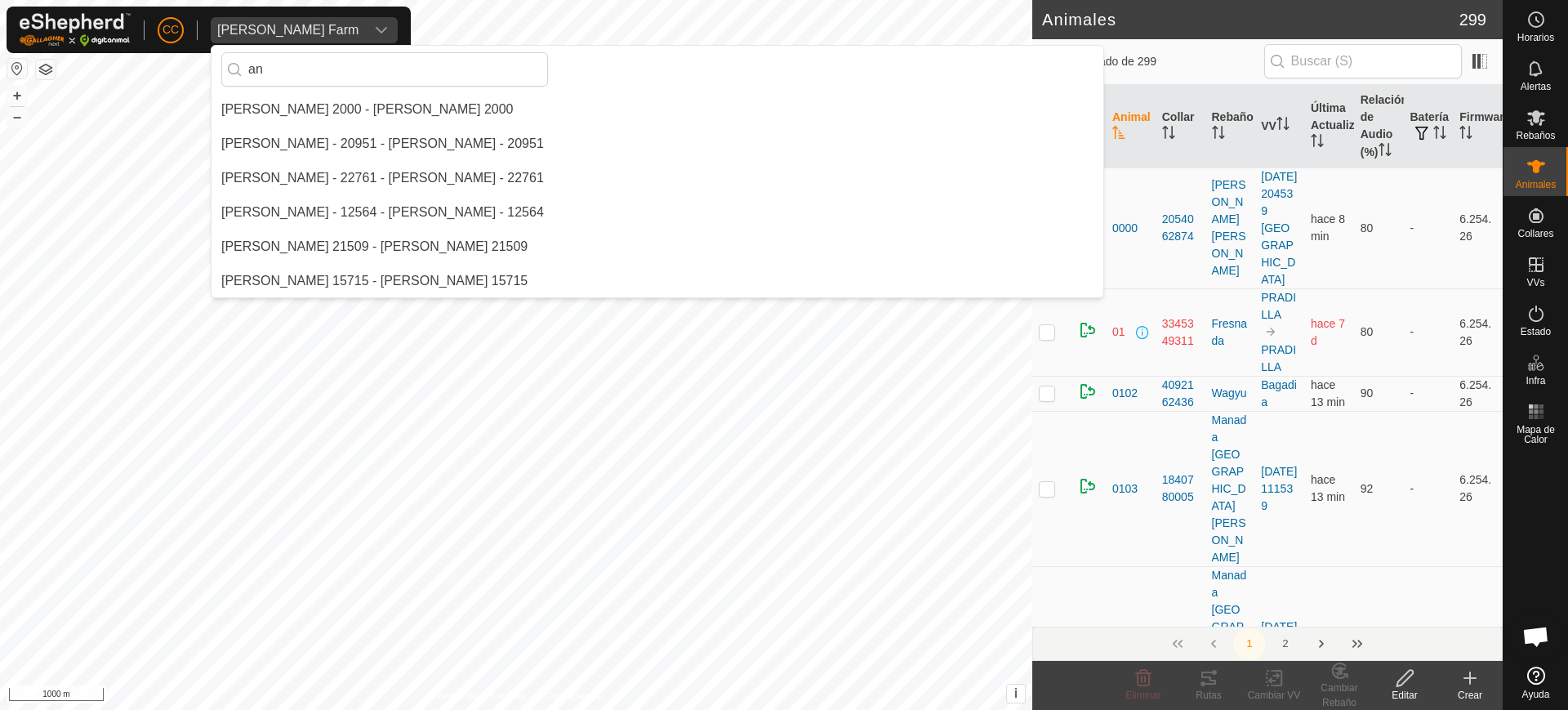
type input "a"
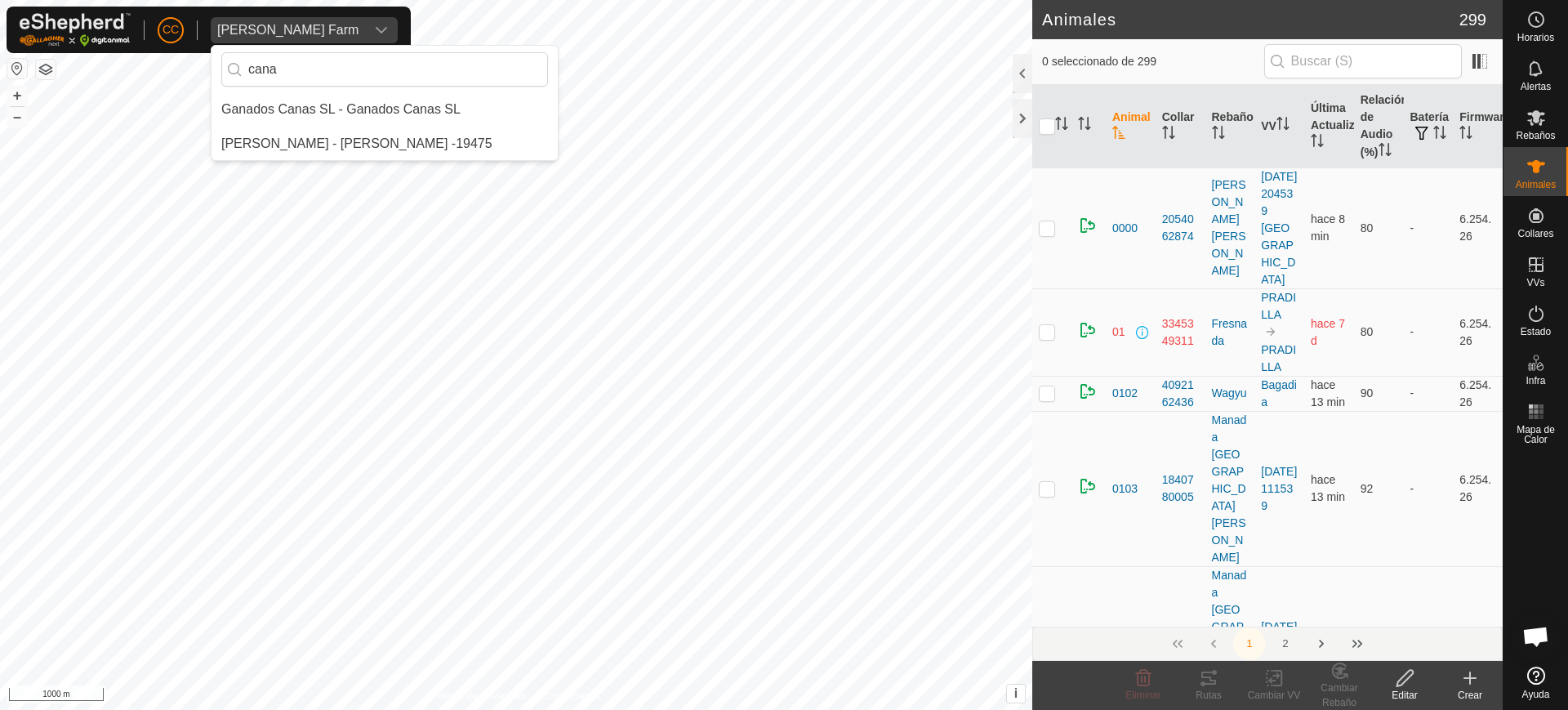
scroll to position [0, 0]
type input "cana"
click at [345, 113] on li "Ganados Canas SL - Ganados Canas SL" at bounding box center [385, 109] width 346 height 33
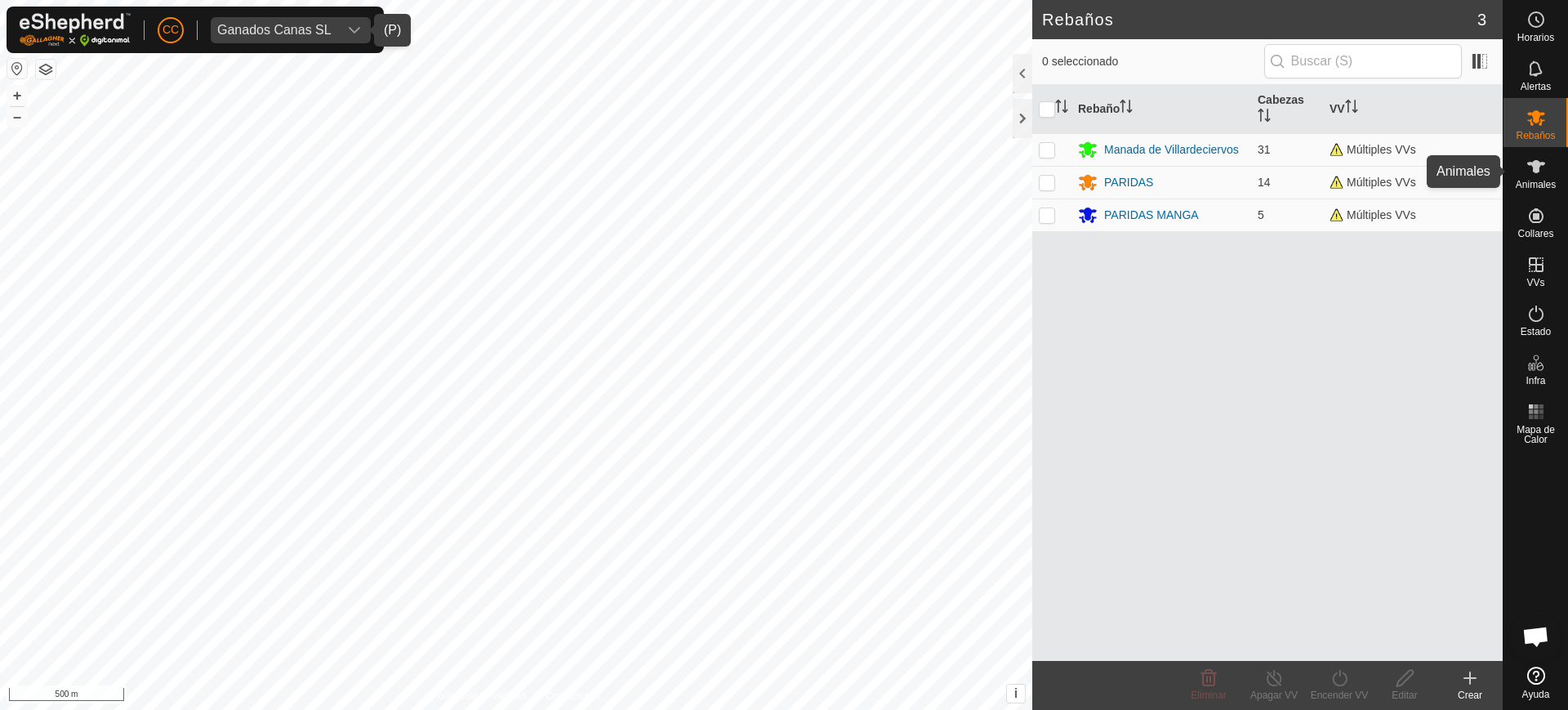
click at [1544, 187] on span "Animales" at bounding box center [1536, 185] width 40 height 10
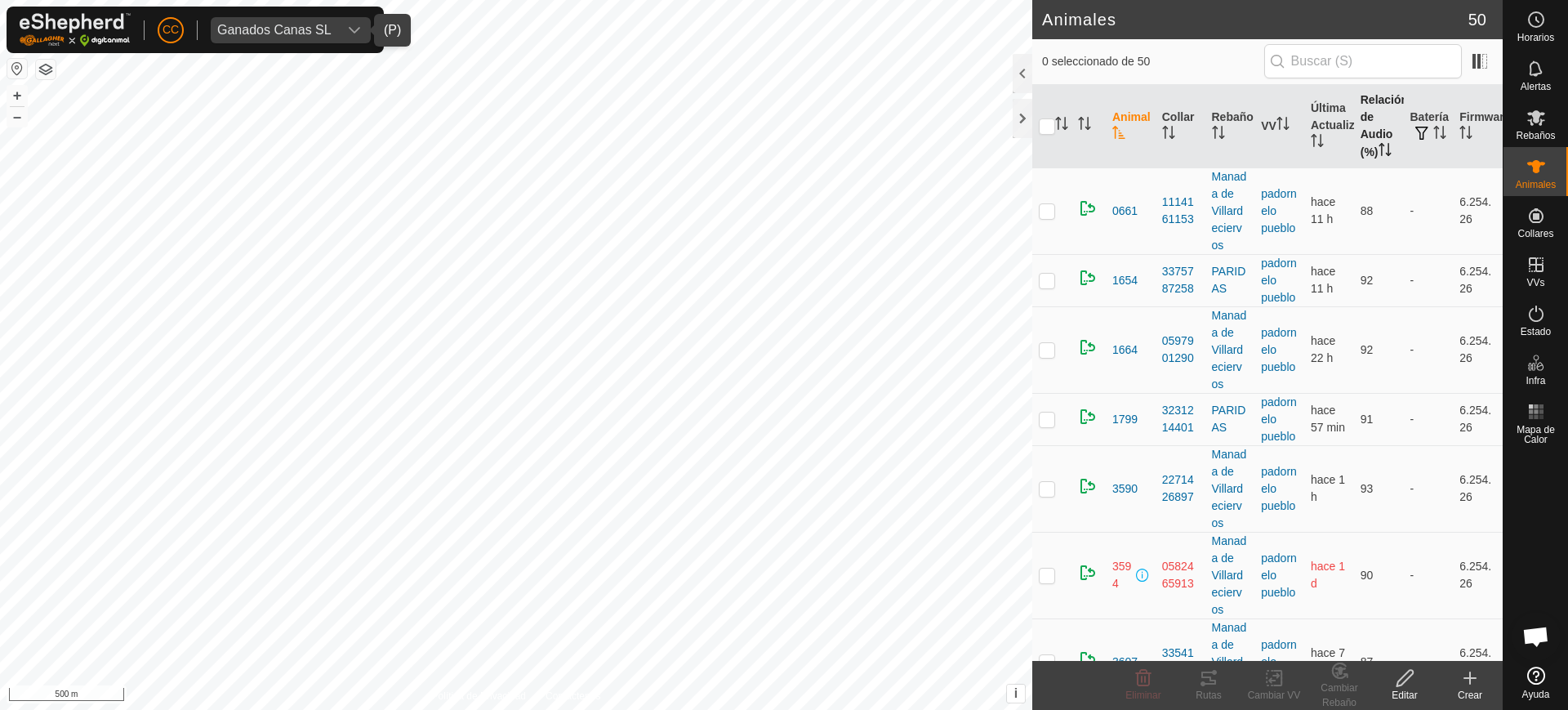
click at [1363, 119] on th "Relación de Audio (%)" at bounding box center [1379, 126] width 50 height 83
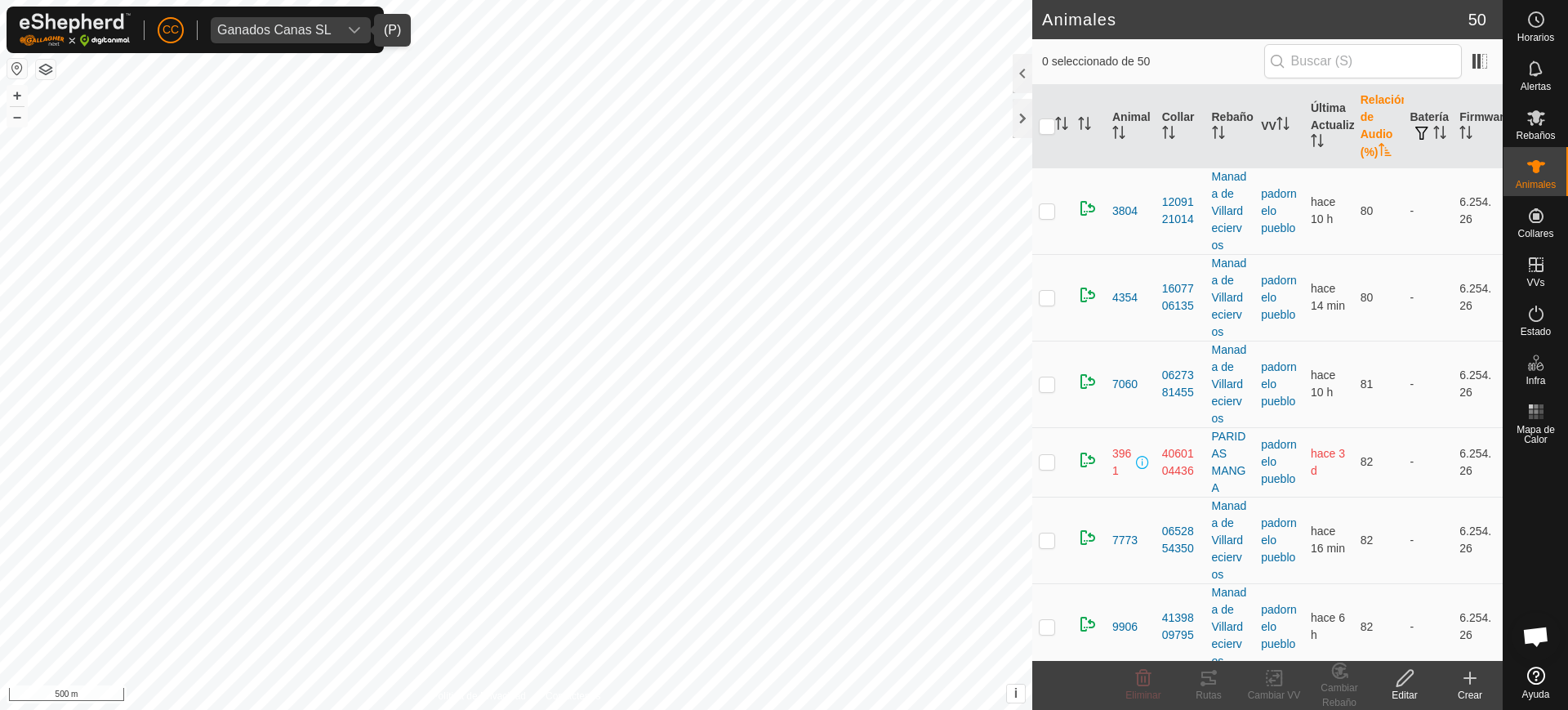
click at [1363, 119] on th "Relación de Audio (%)" at bounding box center [1379, 126] width 50 height 83
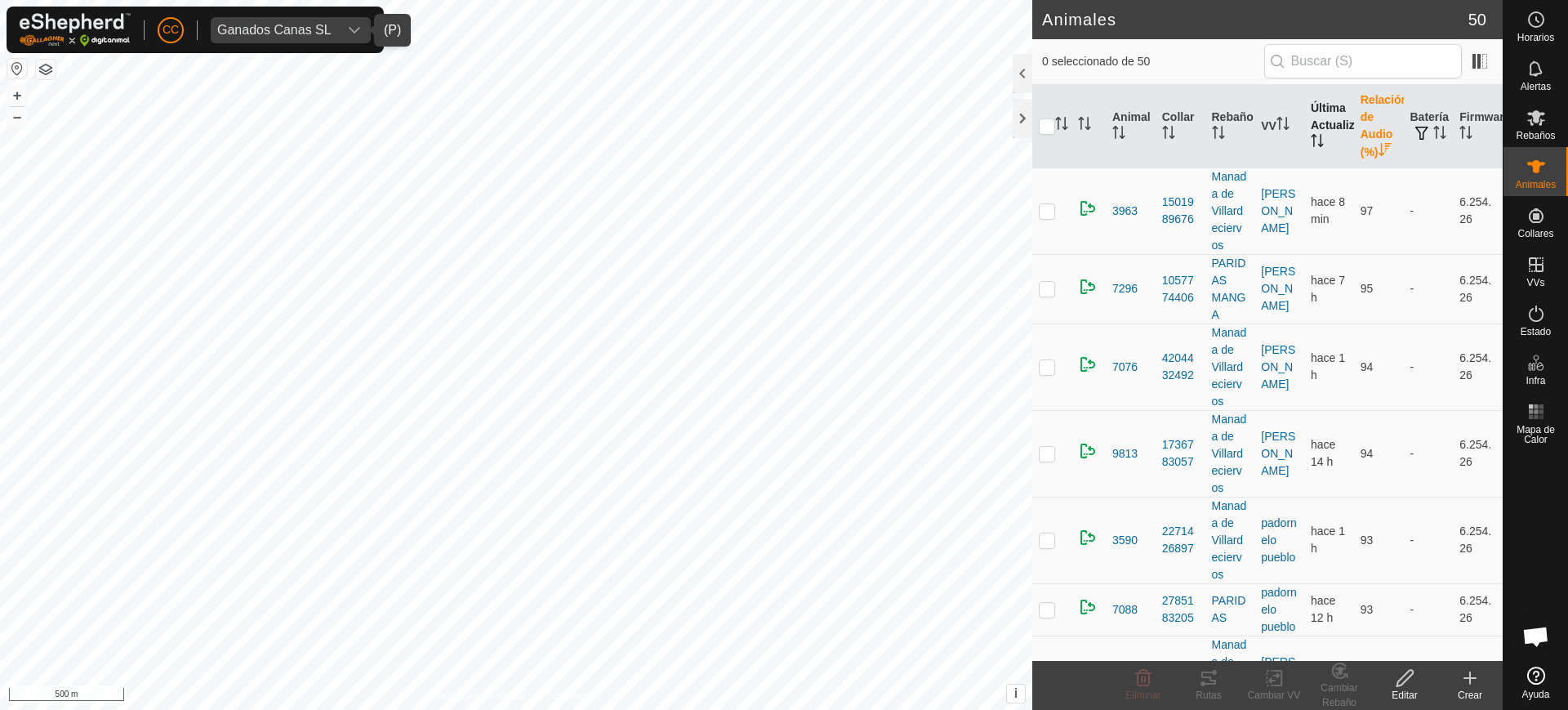
click at [1319, 122] on th "Última Actualización" at bounding box center [1329, 126] width 50 height 83
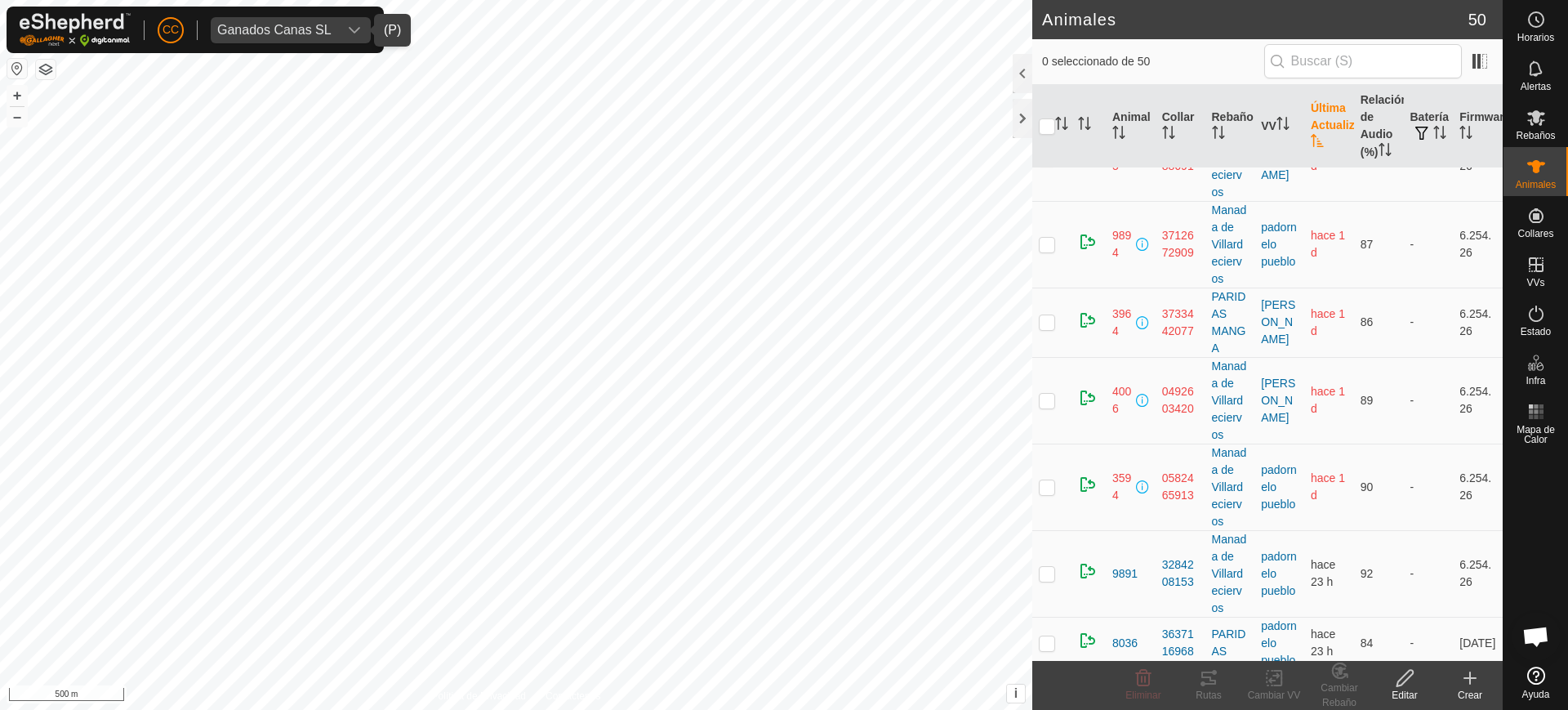
scroll to position [211, 0]
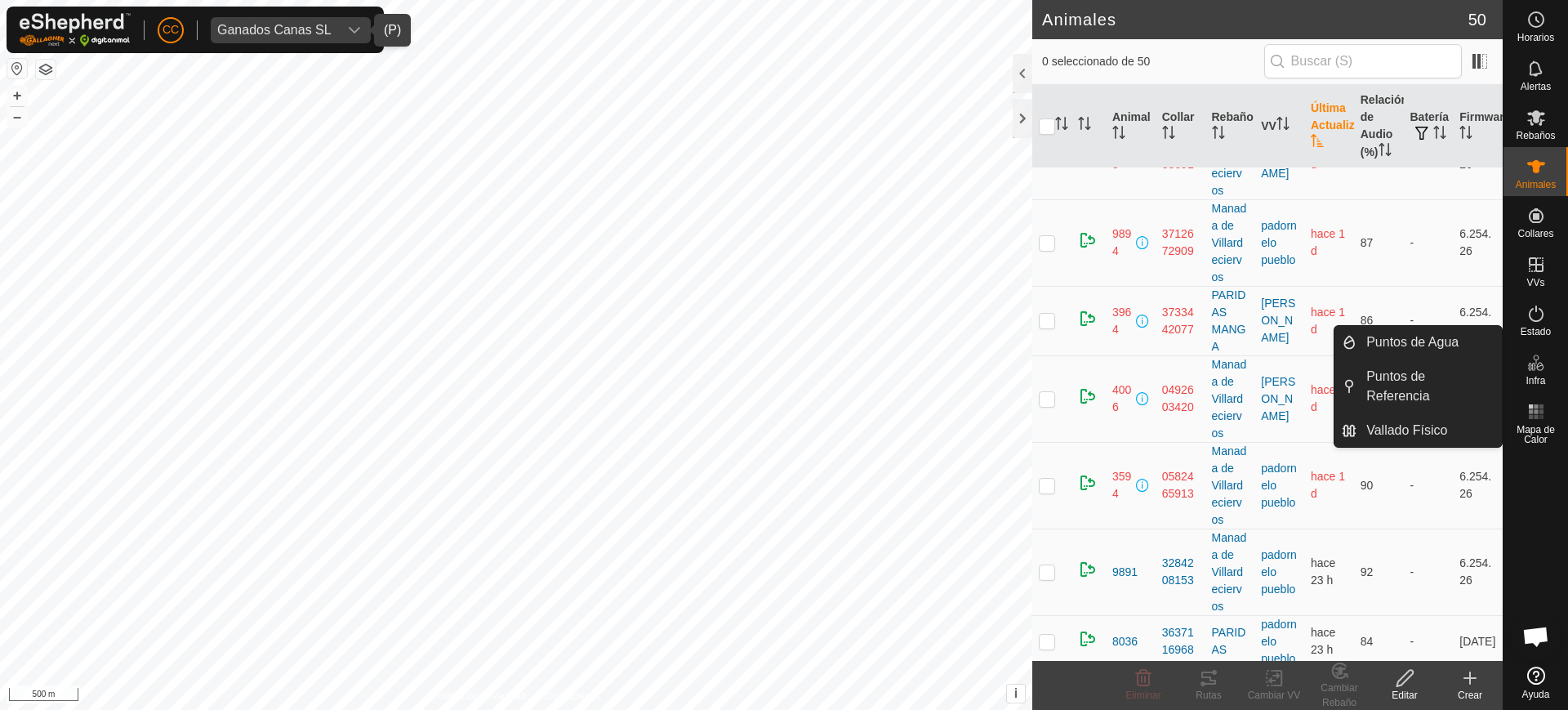
click at [1542, 678] on icon at bounding box center [1536, 676] width 18 height 18
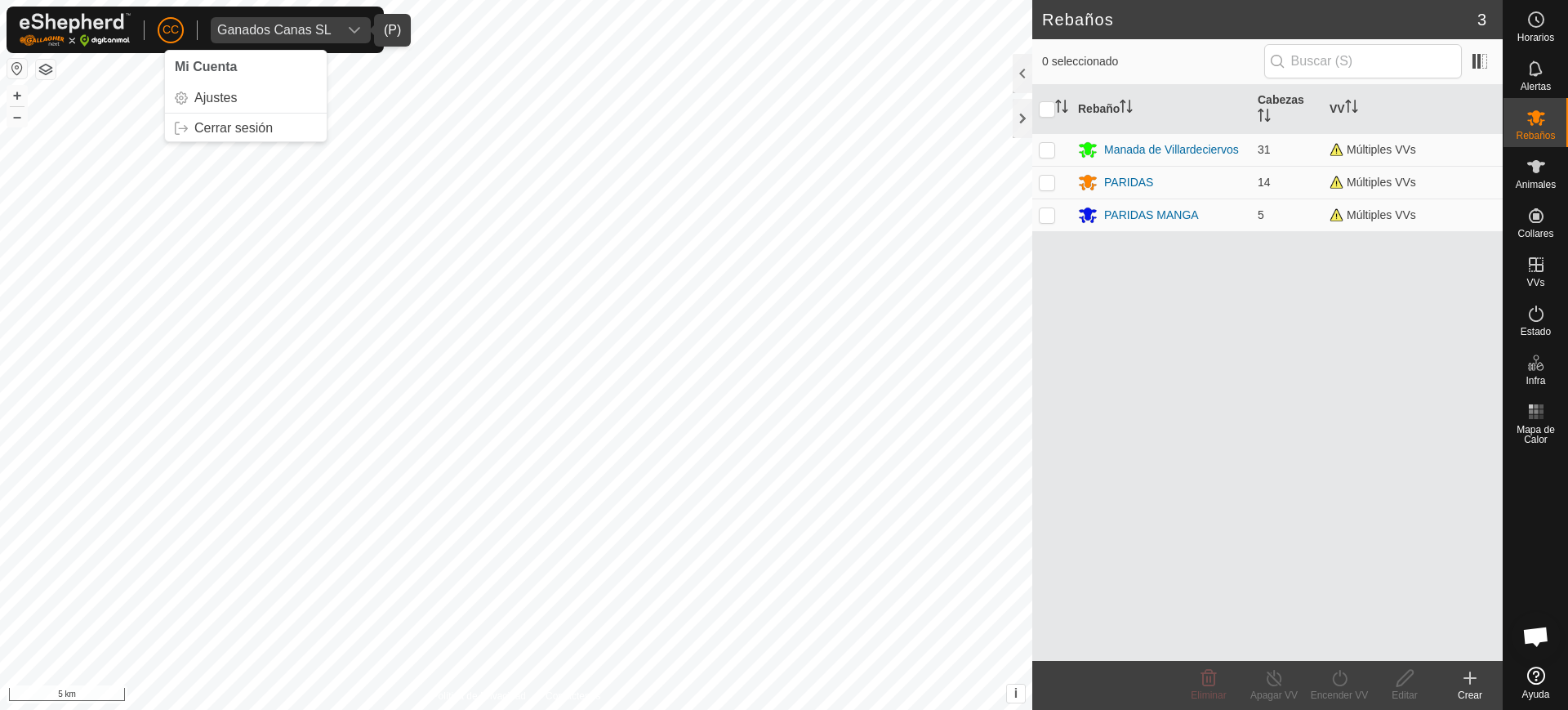
click at [223, 26] on div "Ganados Canas SL" at bounding box center [274, 30] width 114 height 13
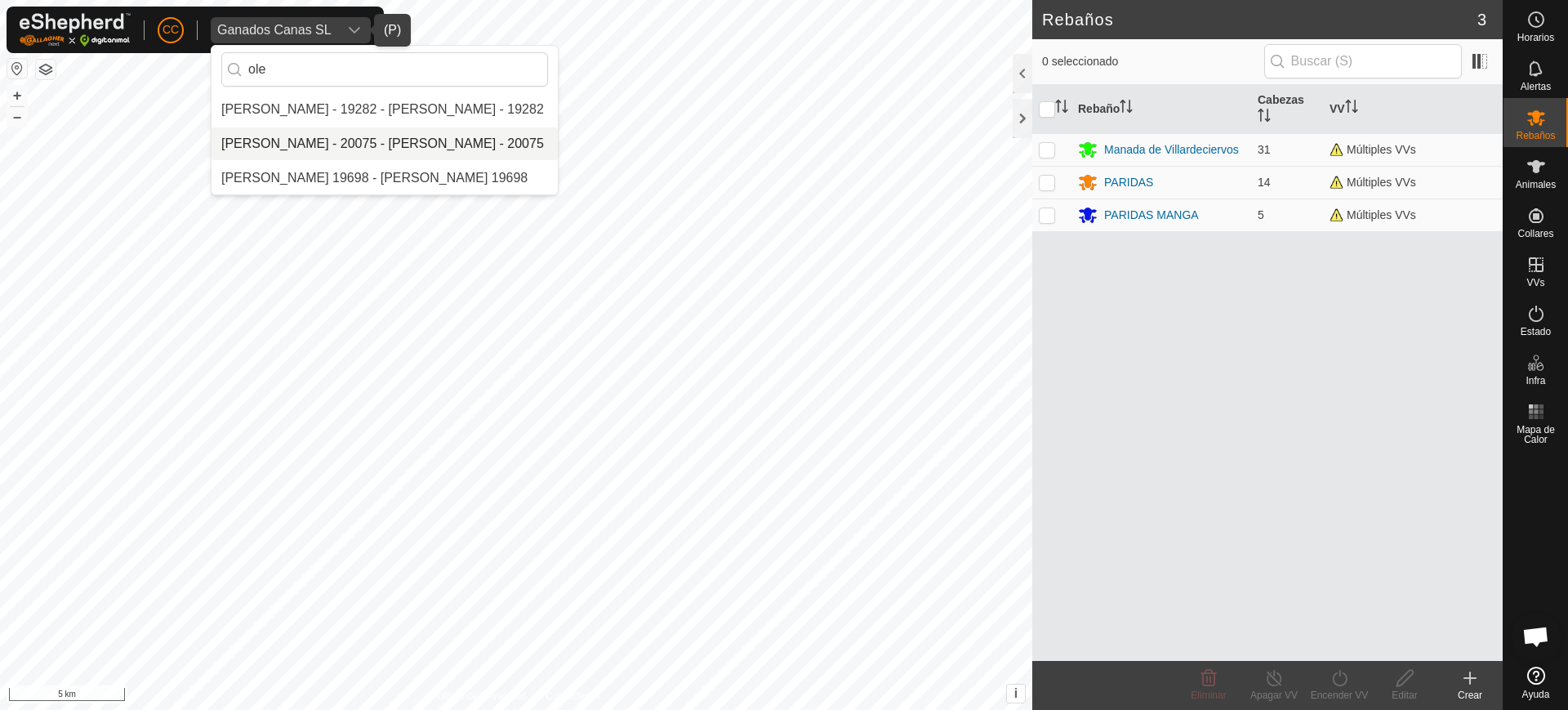
type input "ole"
drag, startPoint x: 325, startPoint y: 144, endPoint x: 328, endPoint y: 135, distance: 9.5
click at [325, 142] on li "[PERSON_NAME] - 20075 - [PERSON_NAME] - 20075" at bounding box center [385, 144] width 346 height 33
